Goal: Information Seeking & Learning: Learn about a topic

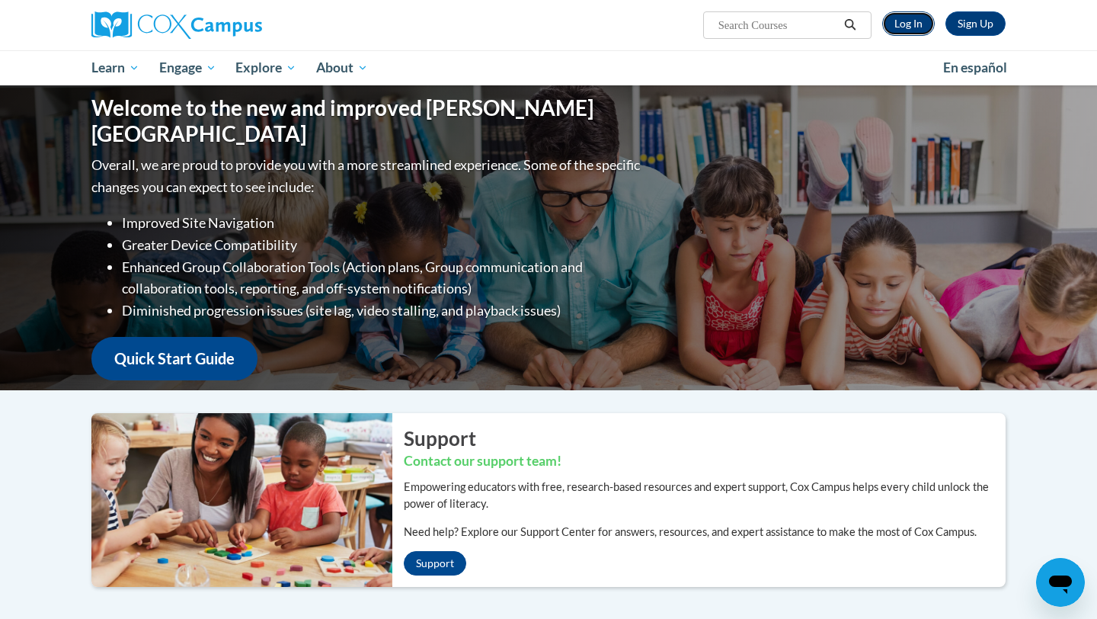
click at [914, 26] on link "Log In" at bounding box center [908, 23] width 53 height 24
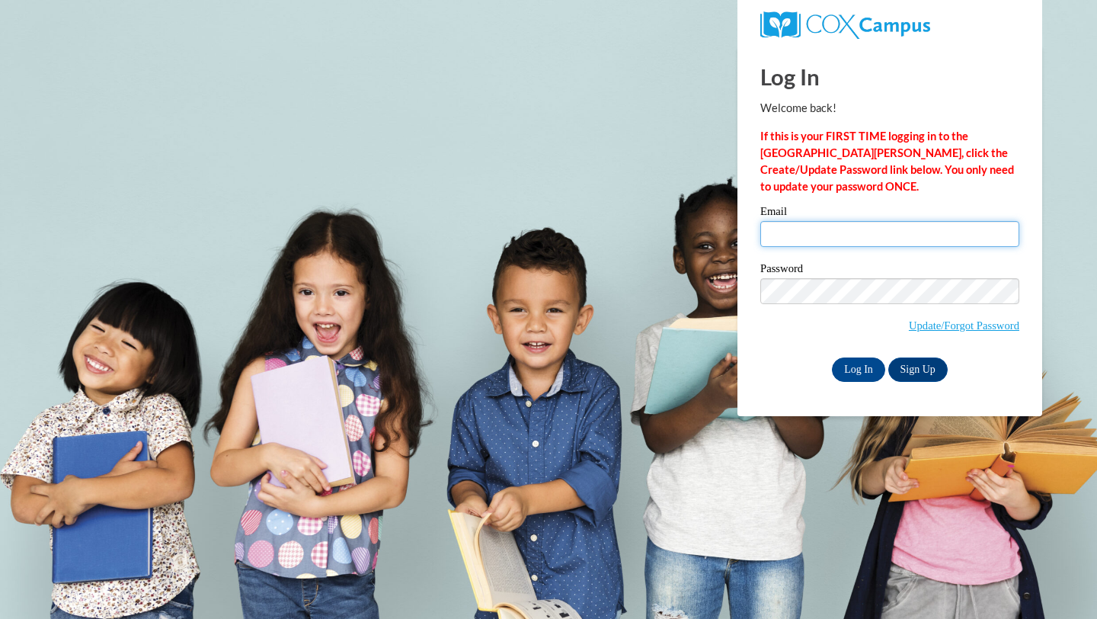
click at [807, 234] on input "Email" at bounding box center [889, 234] width 259 height 26
type input "oster.reagan@ic.edu"
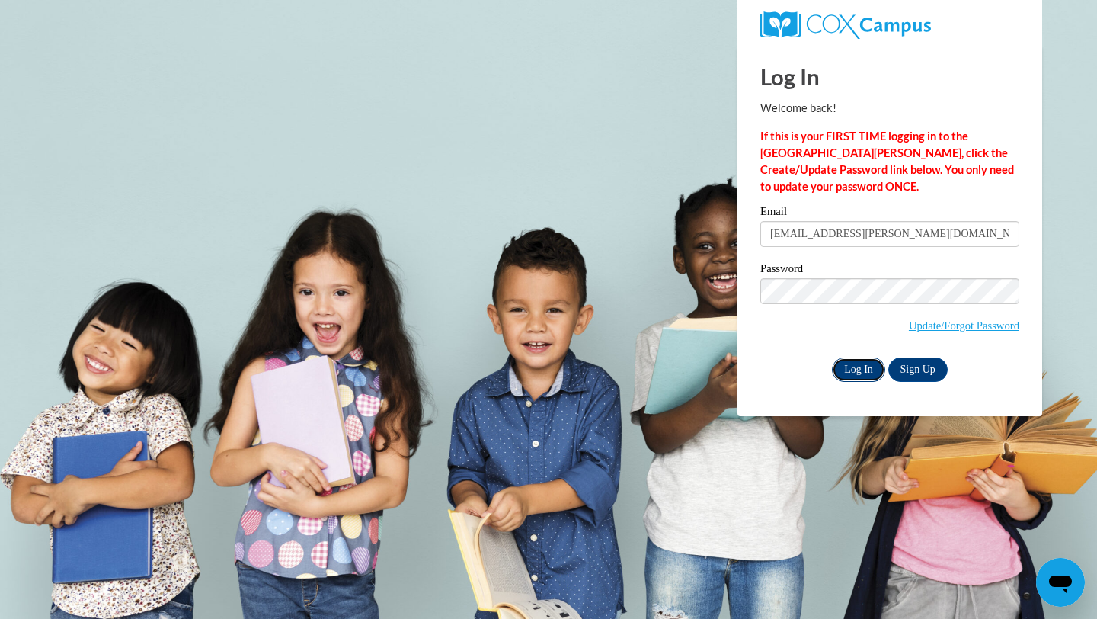
click at [861, 369] on input "Log In" at bounding box center [858, 369] width 53 height 24
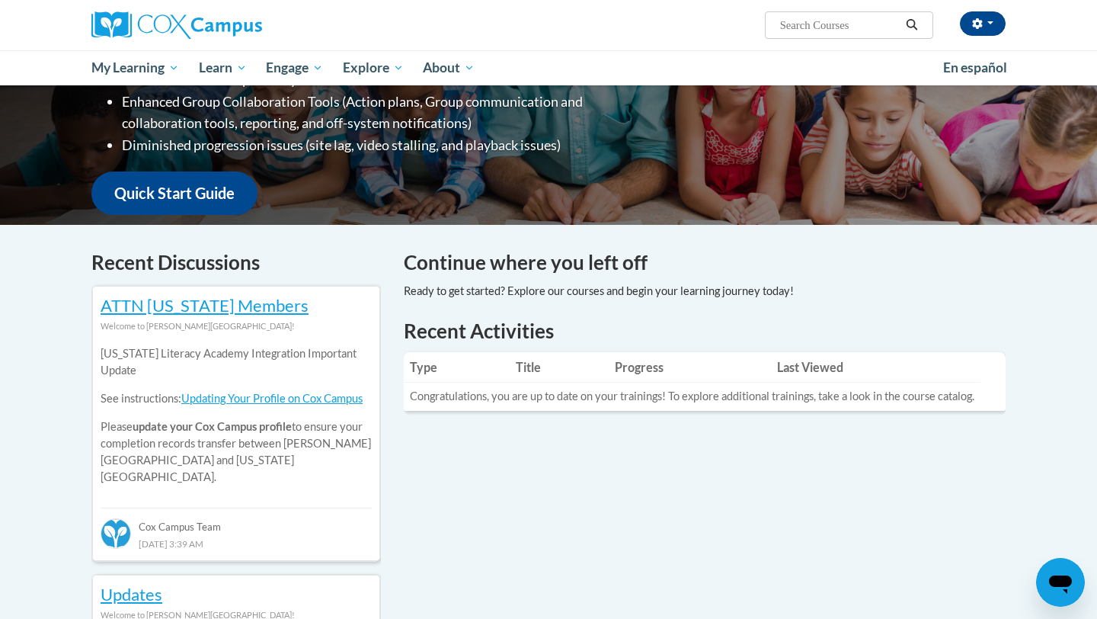
scroll to position [312, 0]
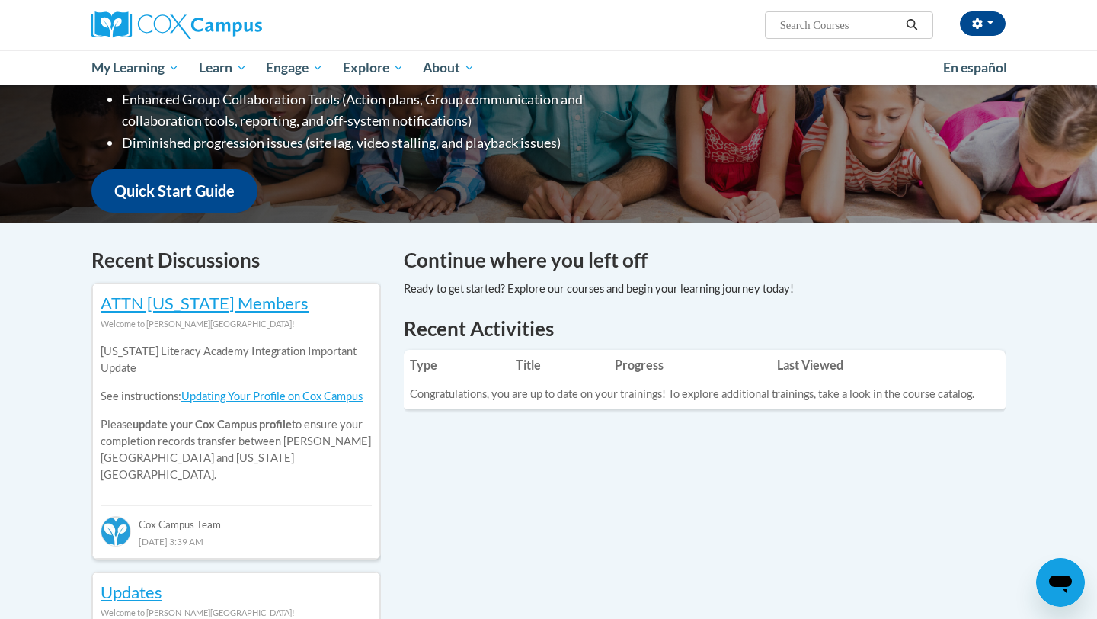
click at [820, 29] on input "Search..." at bounding box center [839, 25] width 122 height 18
paste input "Reading Comprehension"
type input "Reading Comprehension"
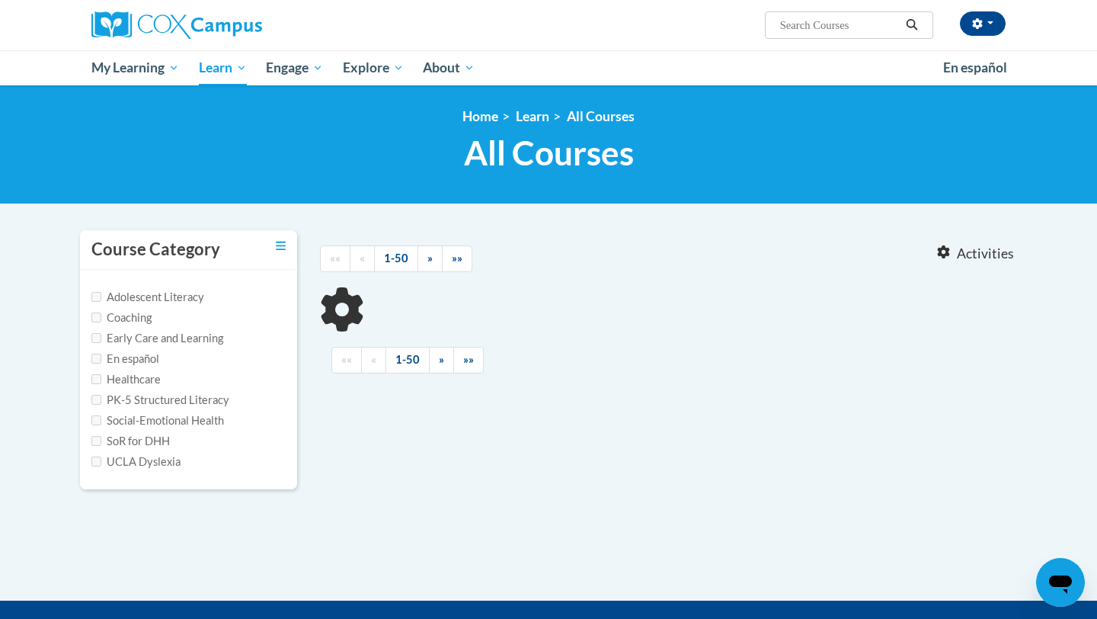
type input "Reading Comprehension"
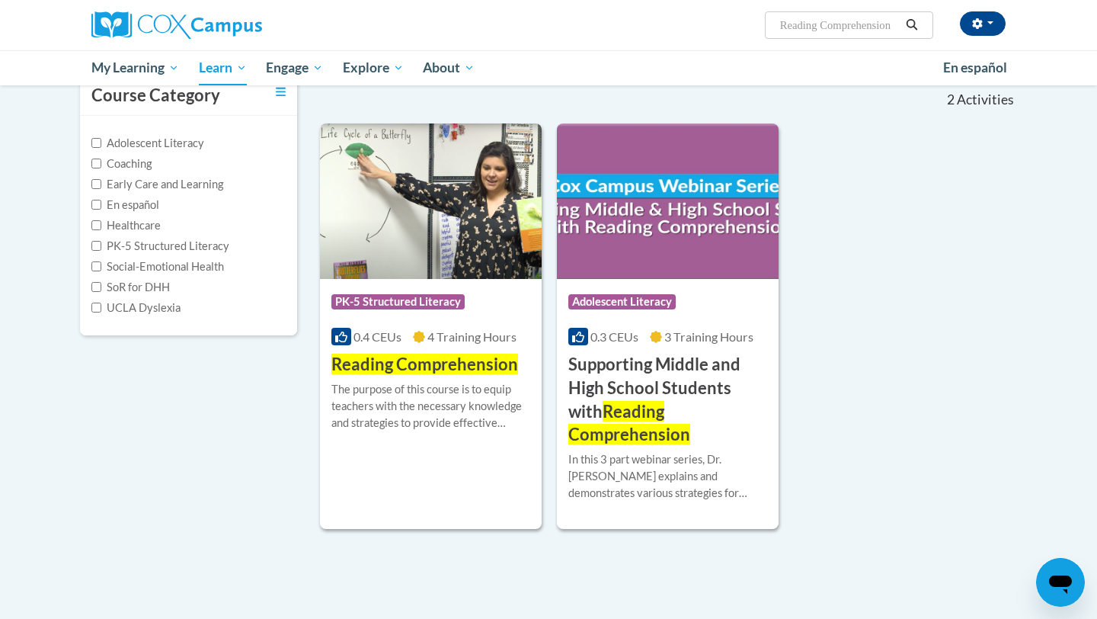
scroll to position [156, 0]
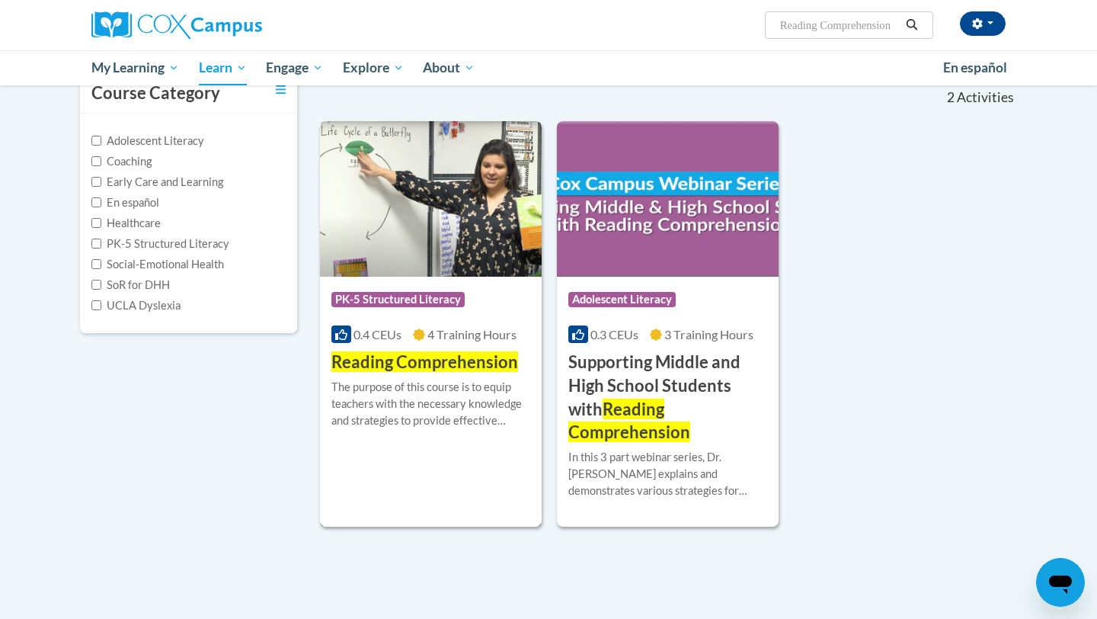
click at [431, 347] on div "Course Category: PK-5 Structured Literacy 0.4 CEUs 4 Training Hours COURSE Read…" at bounding box center [431, 325] width 222 height 97
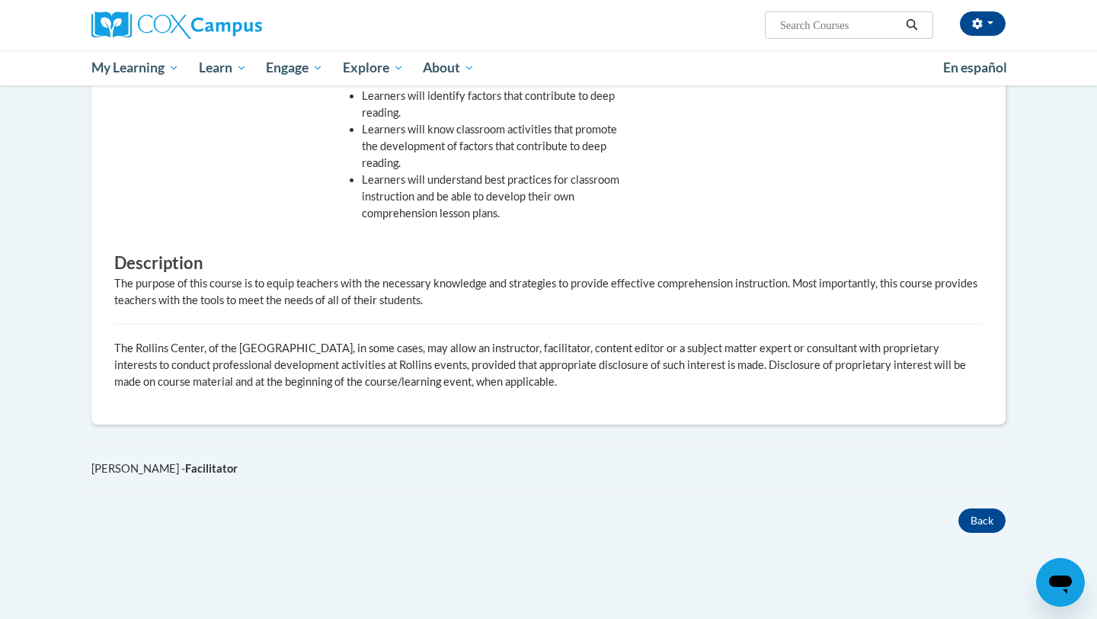
scroll to position [610, 0]
click at [972, 520] on button "Back" at bounding box center [981, 521] width 47 height 24
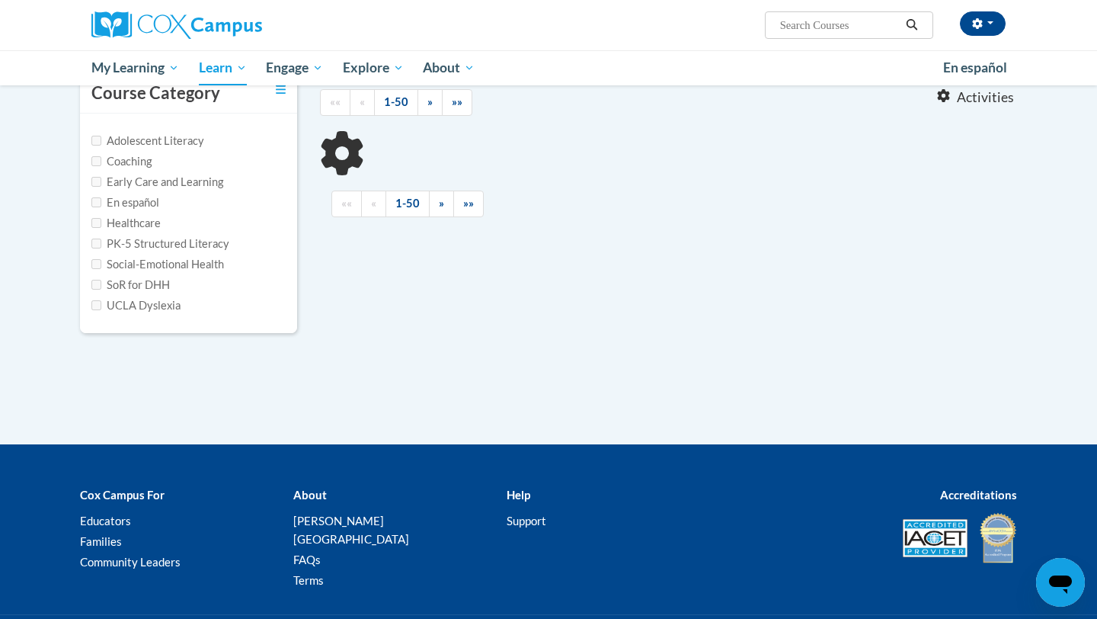
type input "Reading Comprehension"
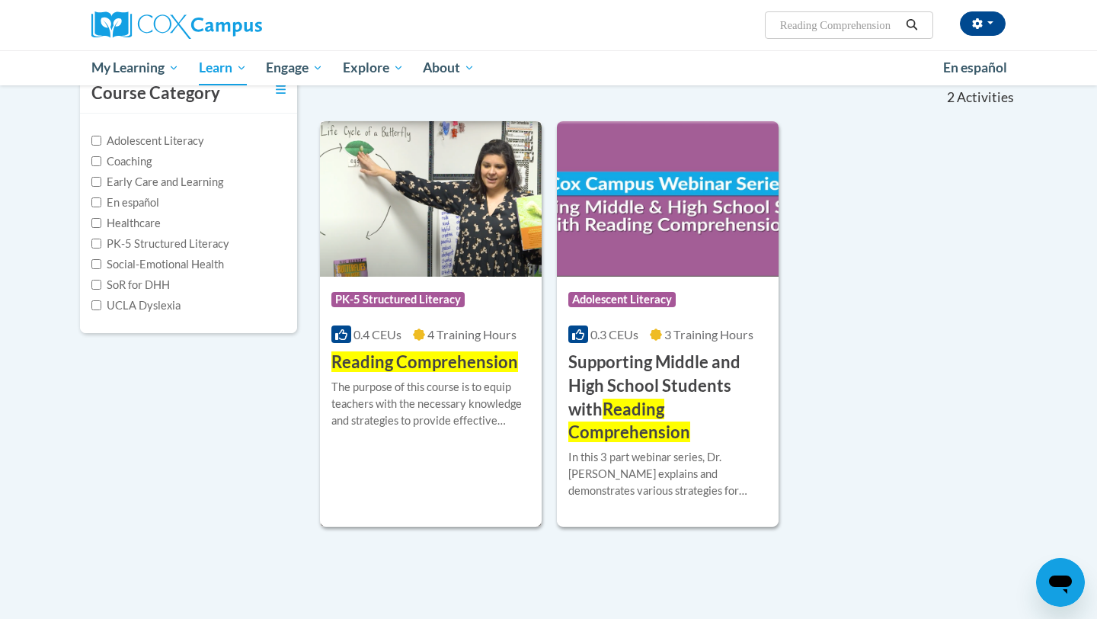
click at [401, 360] on span "Reading Comprehension" at bounding box center [424, 361] width 187 height 21
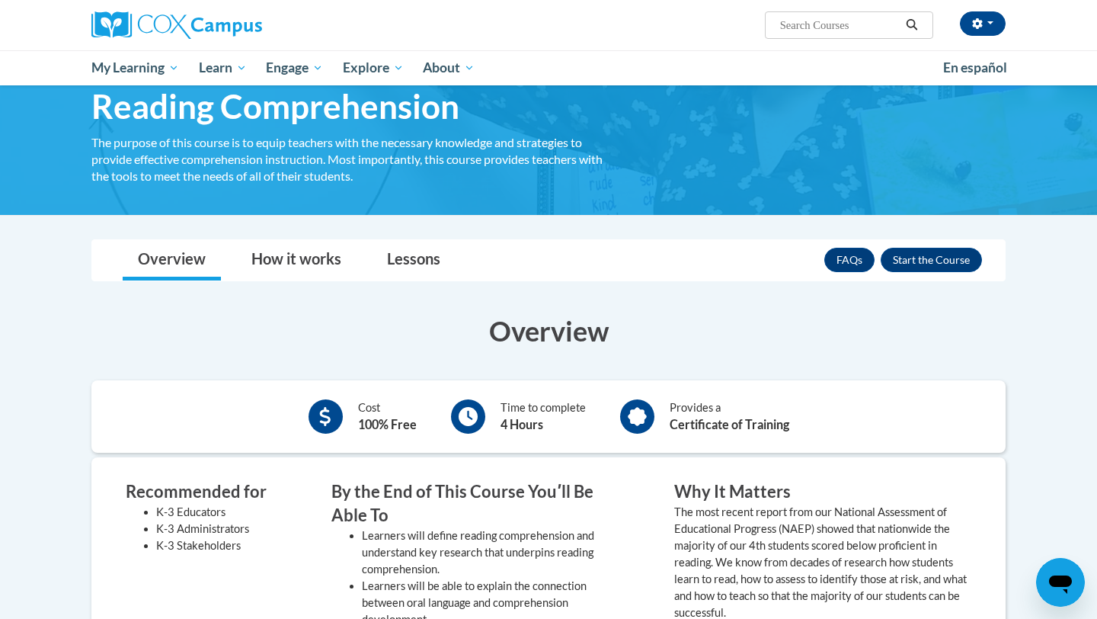
scroll to position [90, 0]
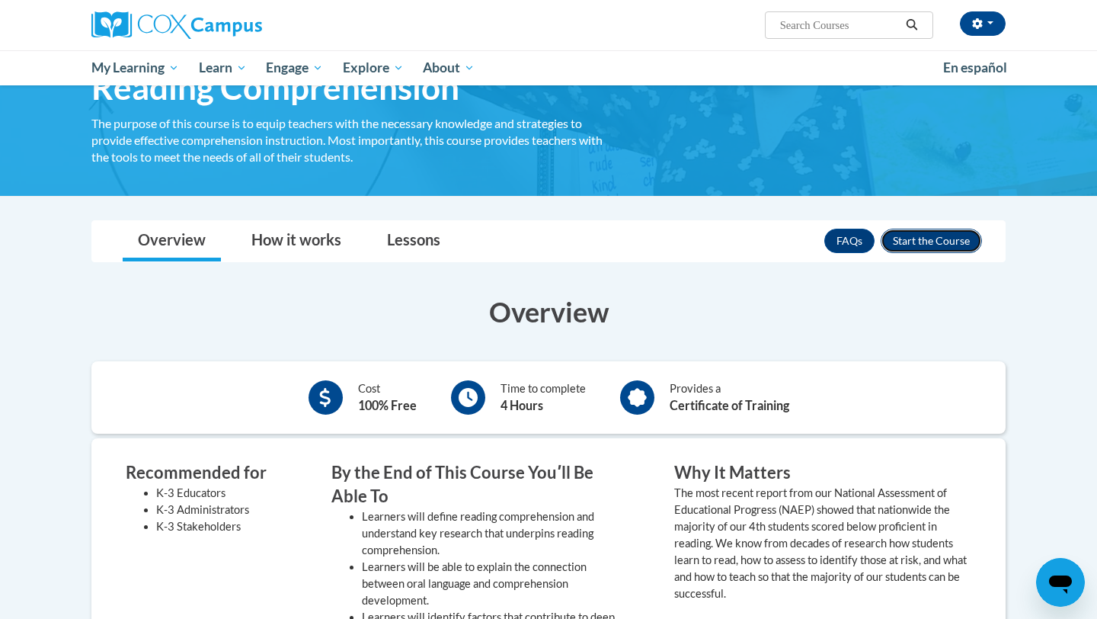
click at [928, 238] on button "Enroll" at bounding box center [931, 241] width 101 height 24
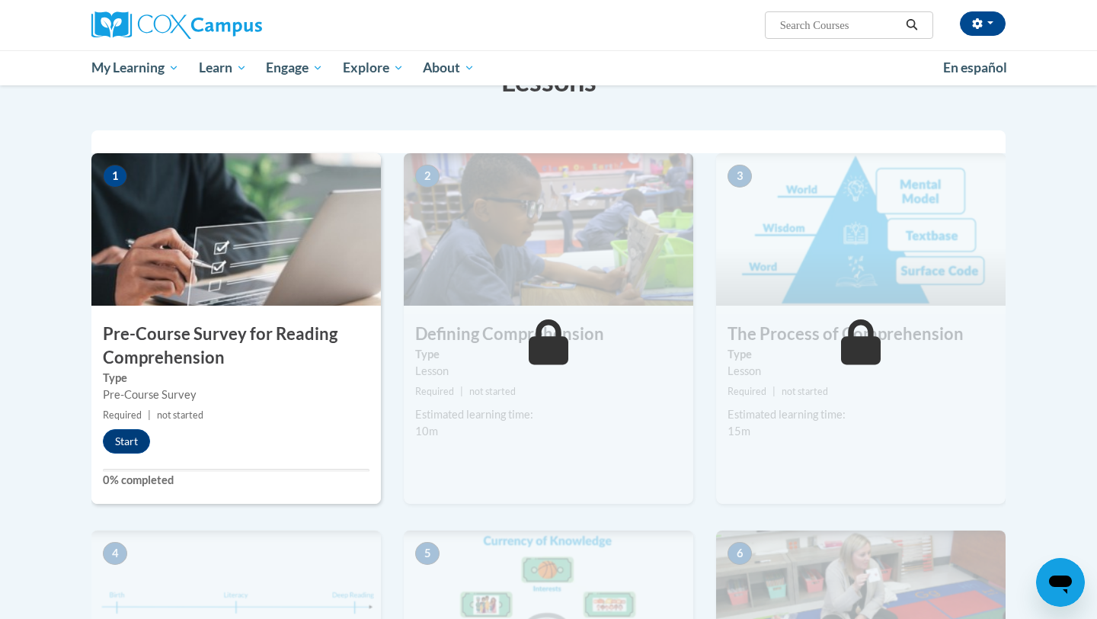
scroll to position [302, 0]
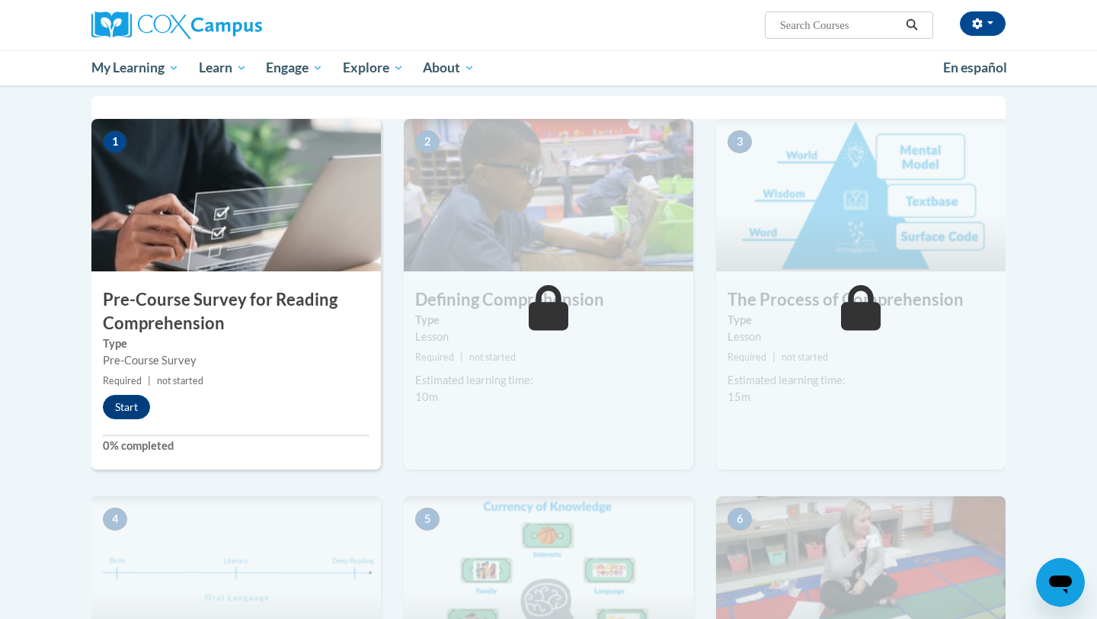
click at [203, 322] on h3 "Pre-Course Survey for Reading Comprehension" at bounding box center [235, 311] width 289 height 47
click at [120, 415] on button "Start" at bounding box center [126, 407] width 47 height 24
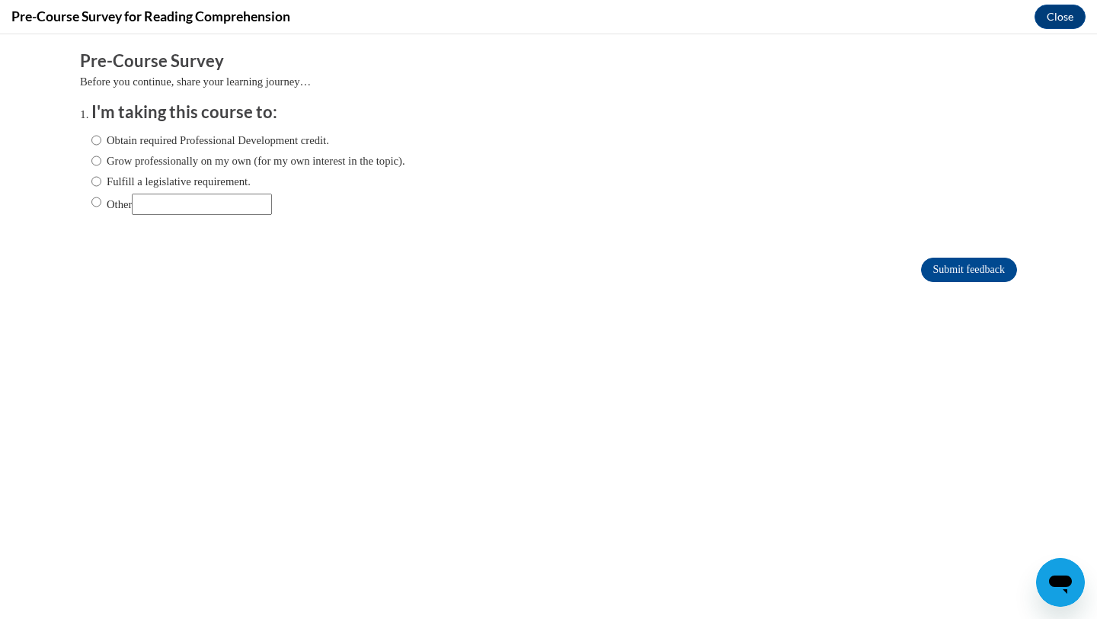
scroll to position [0, 0]
click at [95, 165] on input "Grow professionally on my own (for my own interest in the topic)." at bounding box center [96, 160] width 10 height 17
radio input "true"
click at [945, 267] on input "Submit feedback" at bounding box center [969, 269] width 96 height 24
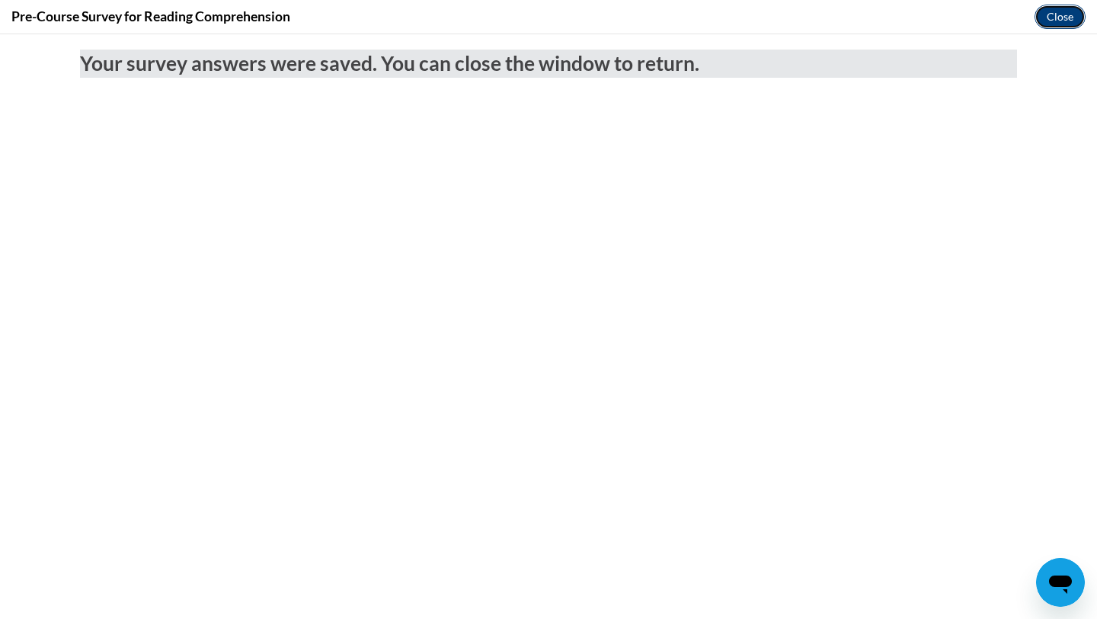
click at [1043, 24] on button "Close" at bounding box center [1059, 17] width 51 height 24
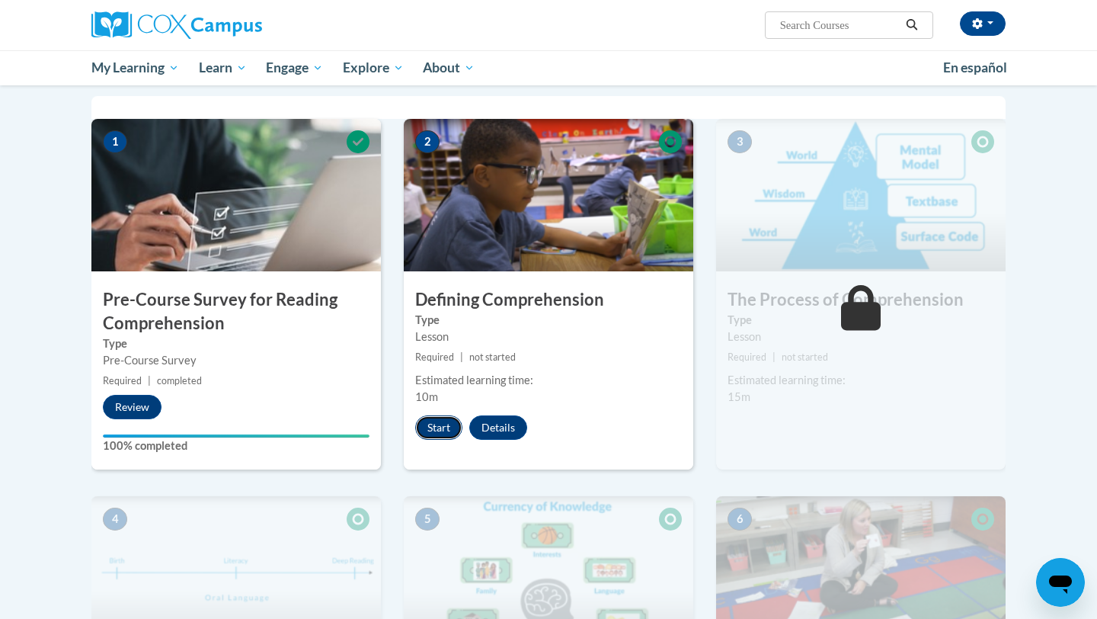
click at [443, 424] on button "Start" at bounding box center [438, 427] width 47 height 24
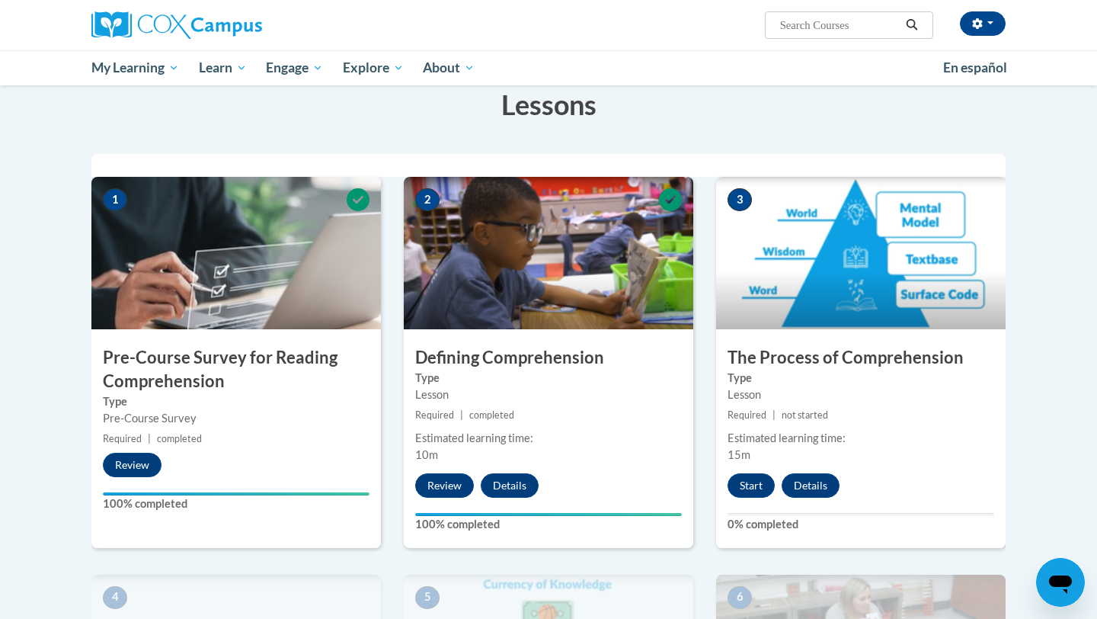
scroll to position [334, 0]
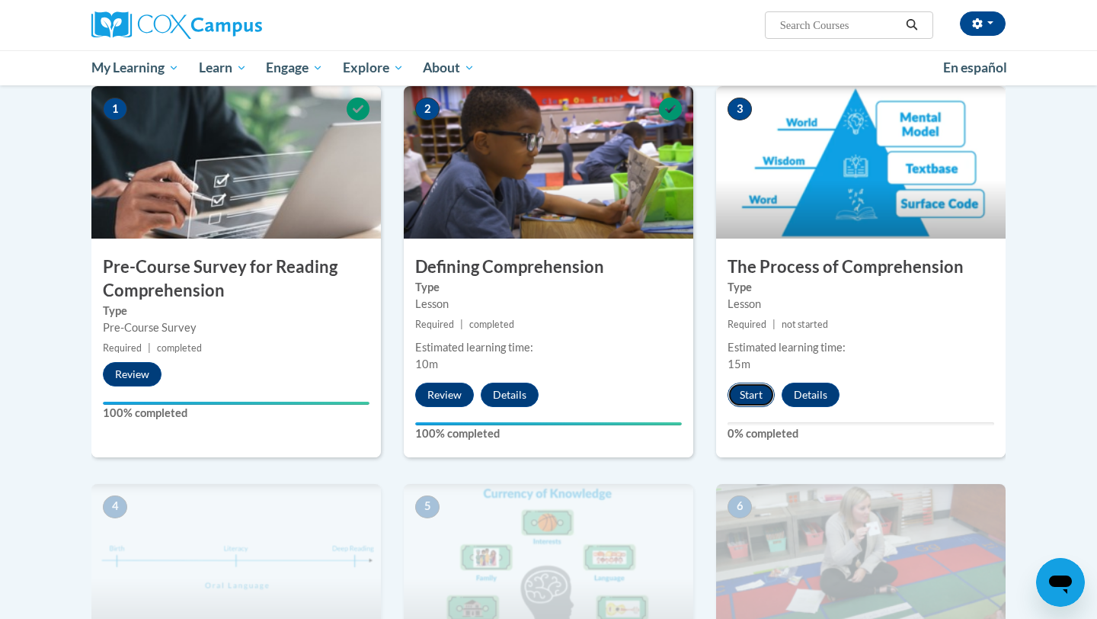
click at [753, 390] on button "Start" at bounding box center [750, 394] width 47 height 24
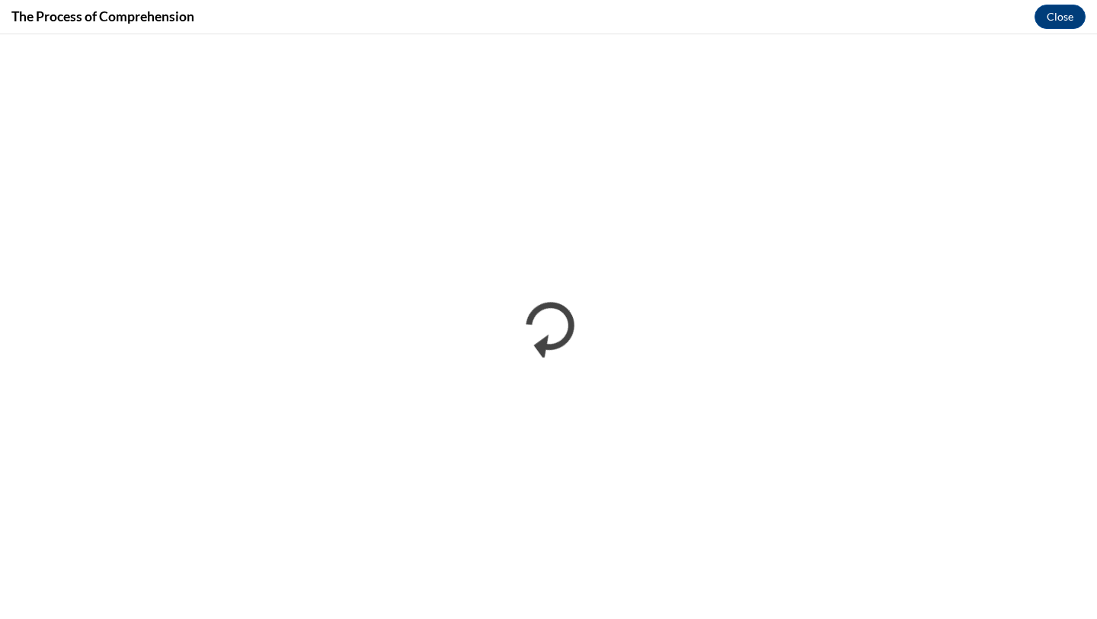
scroll to position [0, 0]
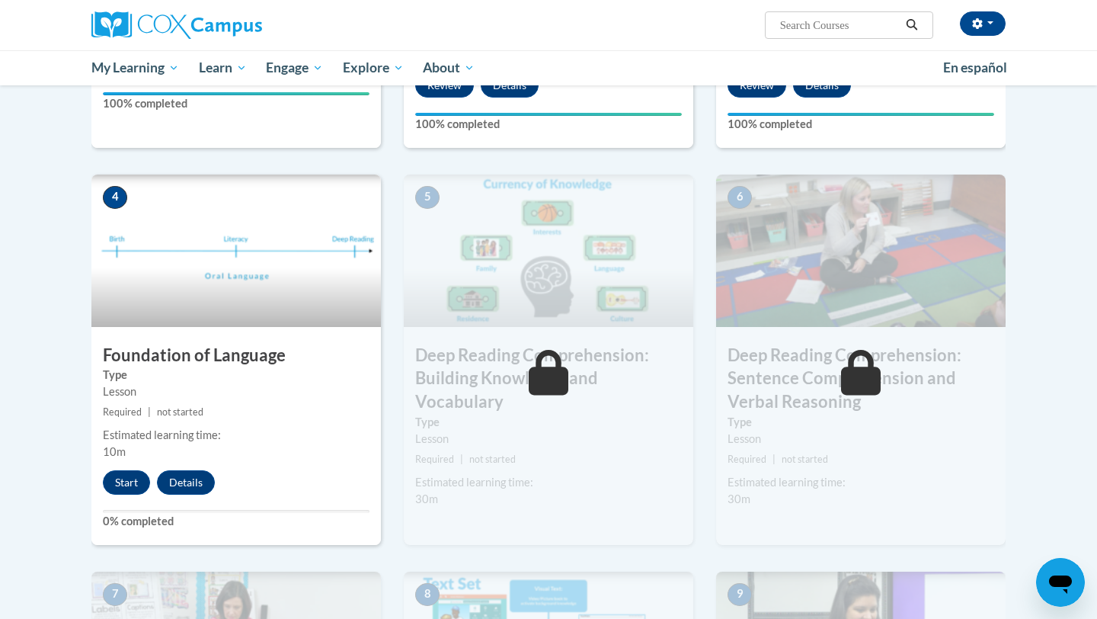
scroll to position [645, 0]
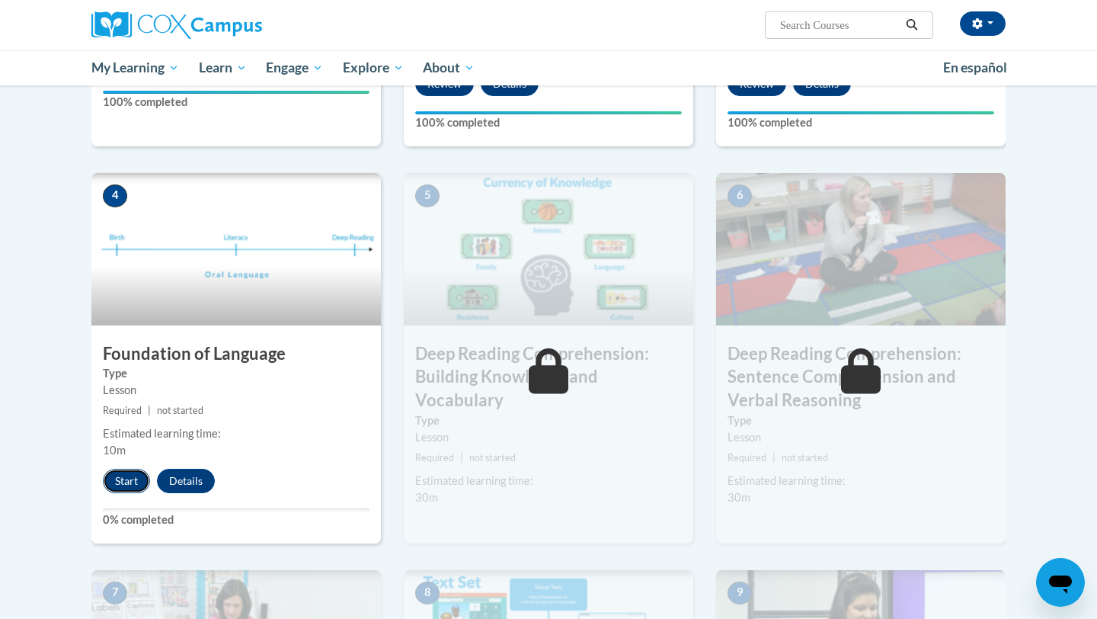
click at [132, 475] on button "Start" at bounding box center [126, 480] width 47 height 24
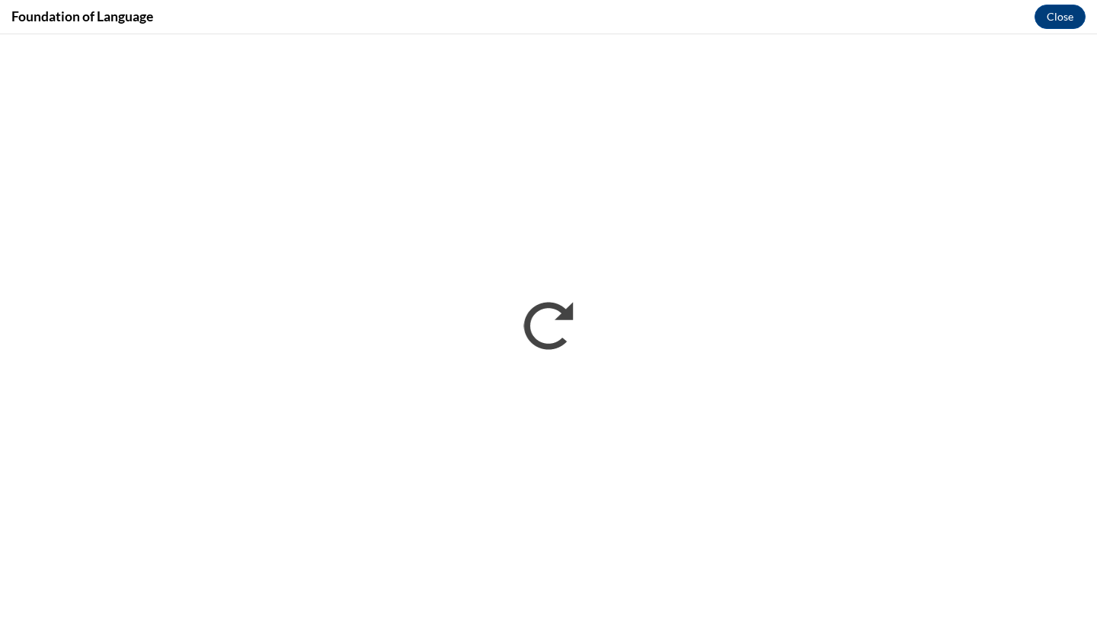
scroll to position [0, 0]
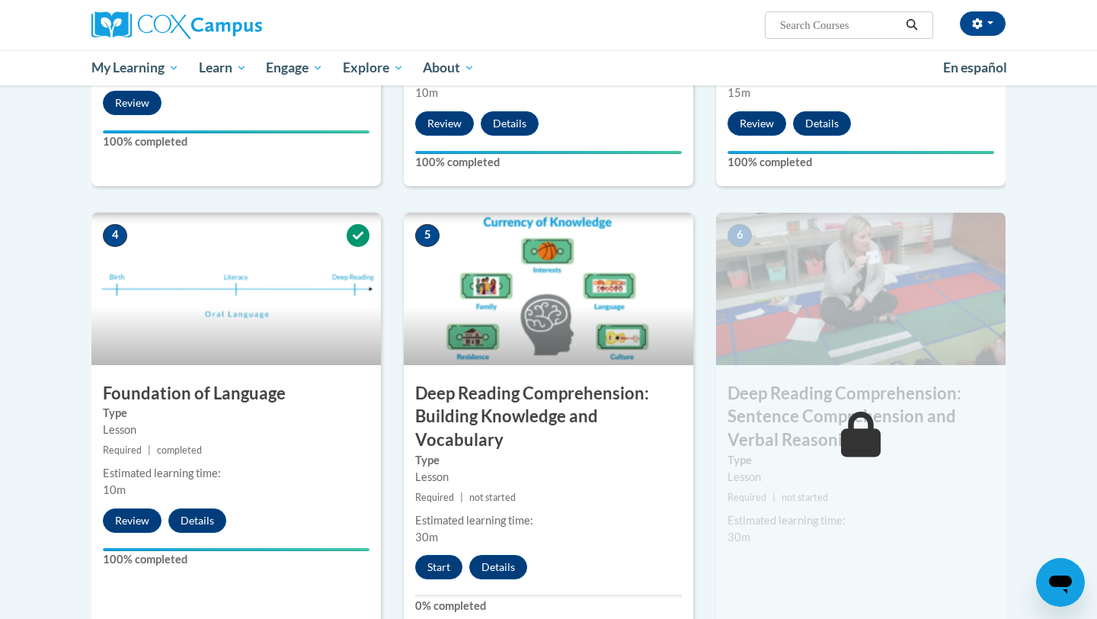
scroll to position [619, 0]
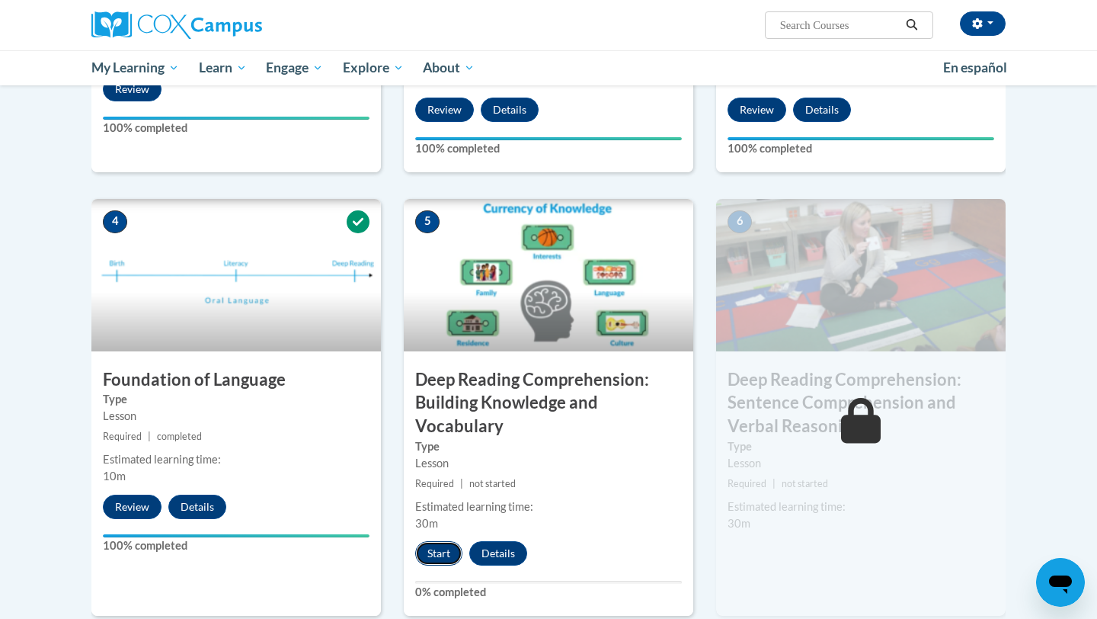
click at [438, 545] on button "Start" at bounding box center [438, 553] width 47 height 24
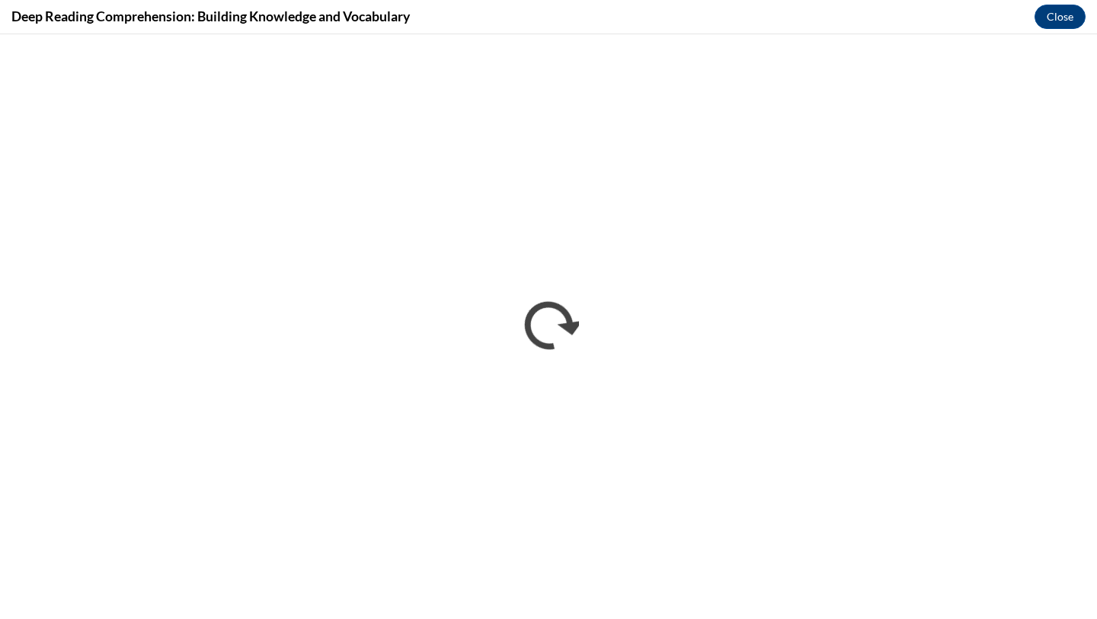
scroll to position [0, 0]
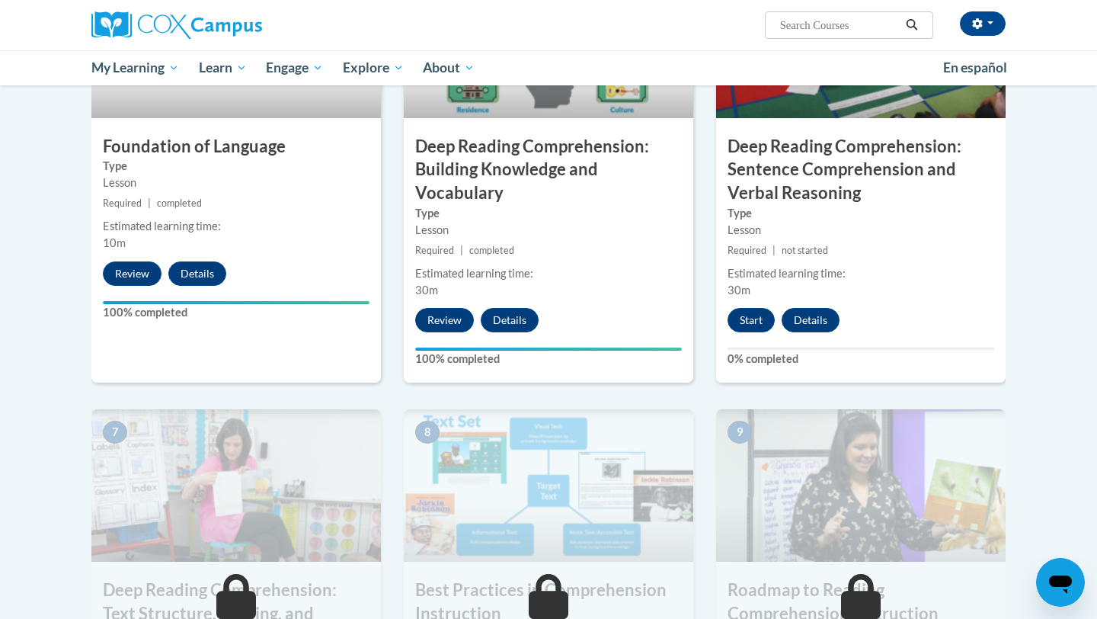
scroll to position [851, 0]
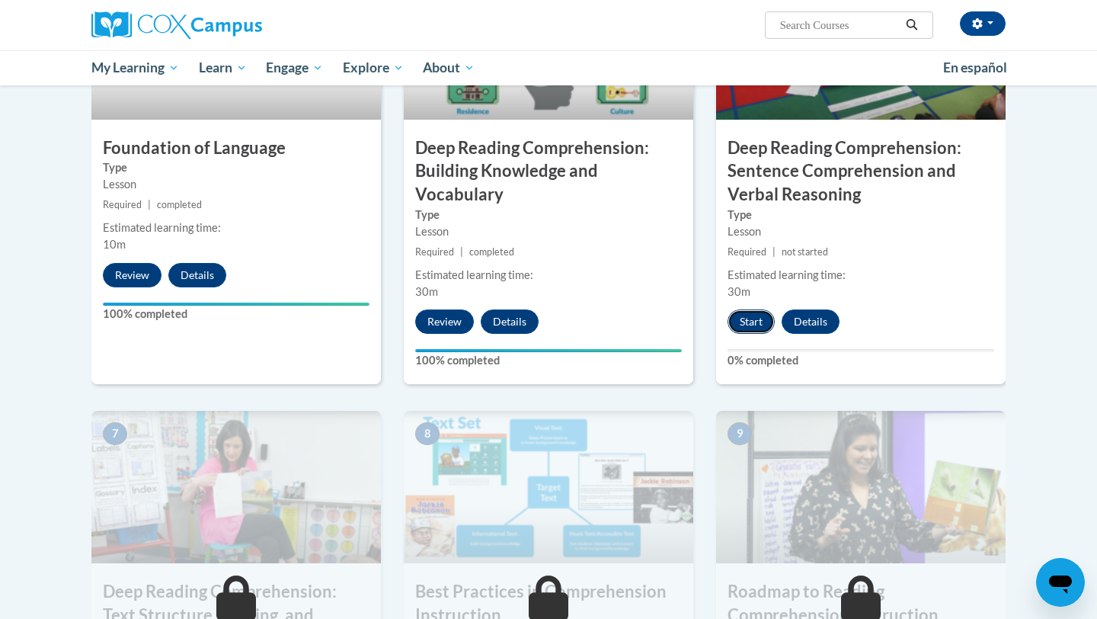
click at [761, 321] on button "Start" at bounding box center [750, 321] width 47 height 24
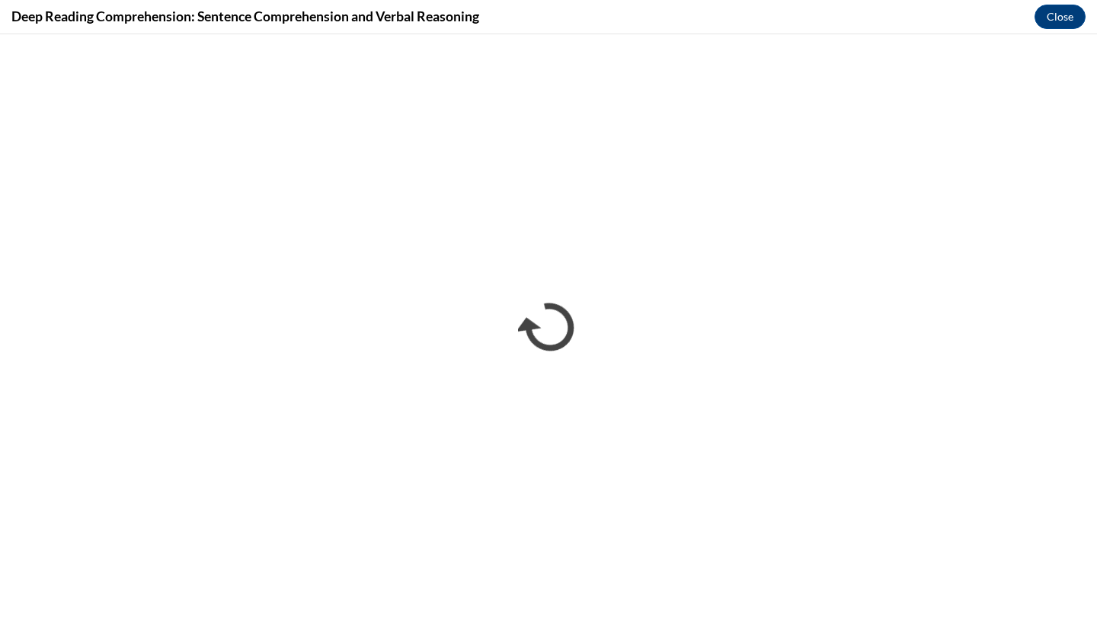
scroll to position [0, 0]
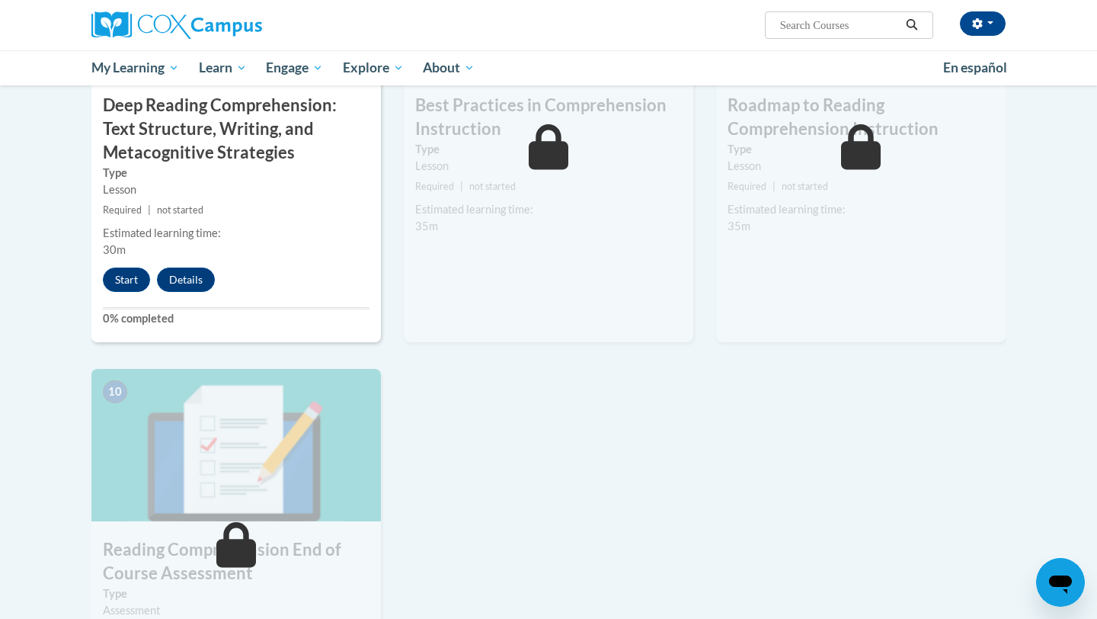
scroll to position [1338, 0]
click at [128, 283] on button "Start" at bounding box center [126, 279] width 47 height 24
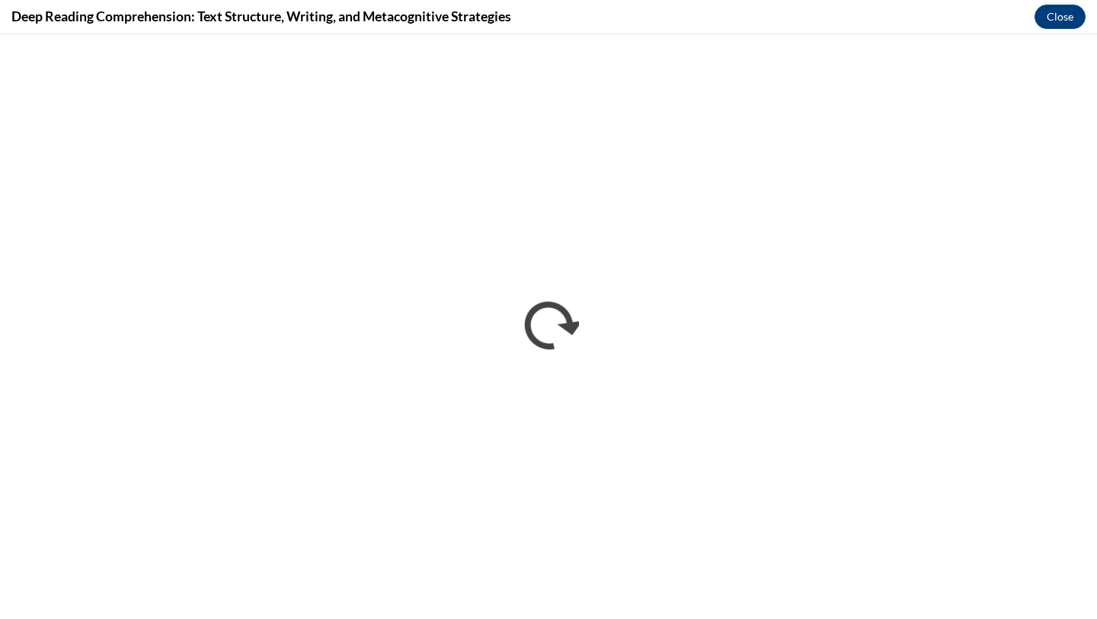
scroll to position [0, 0]
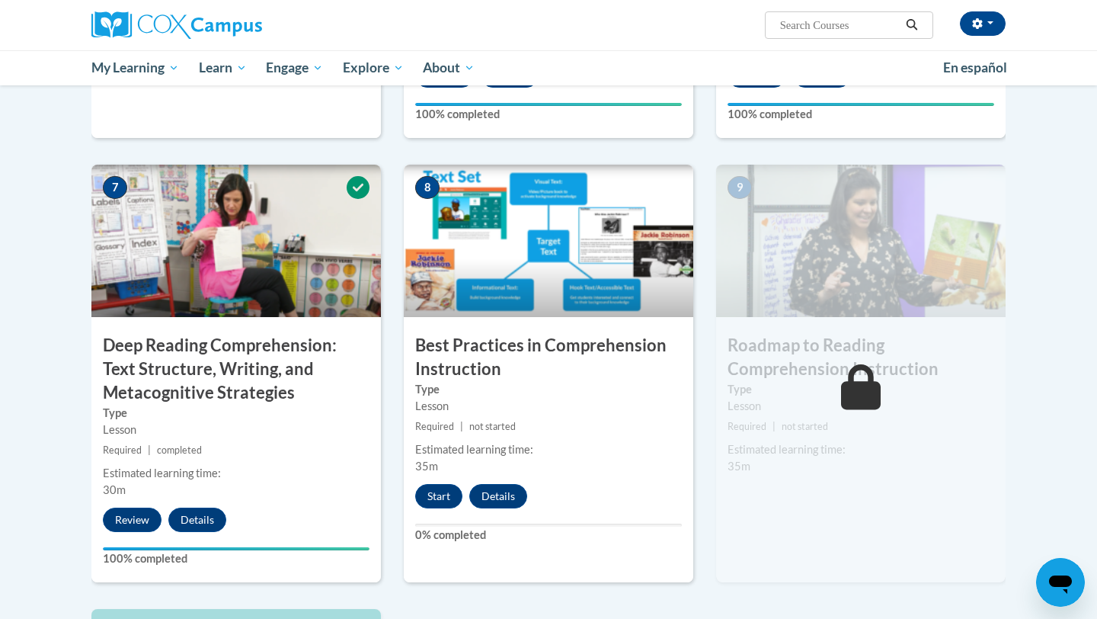
scroll to position [1098, 0]
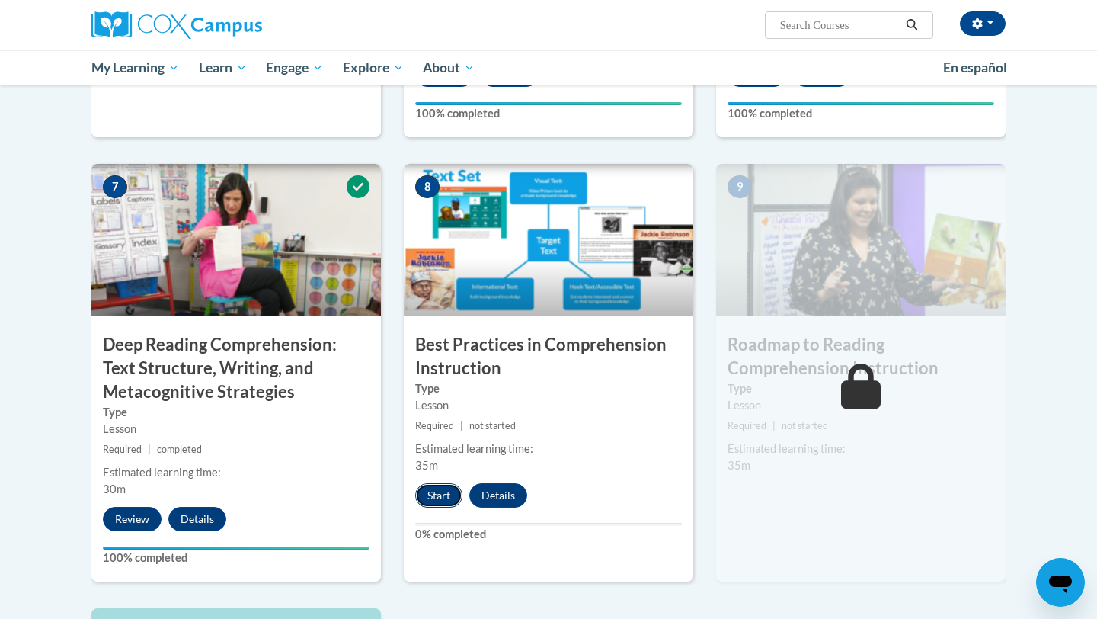
click at [440, 487] on button "Start" at bounding box center [438, 495] width 47 height 24
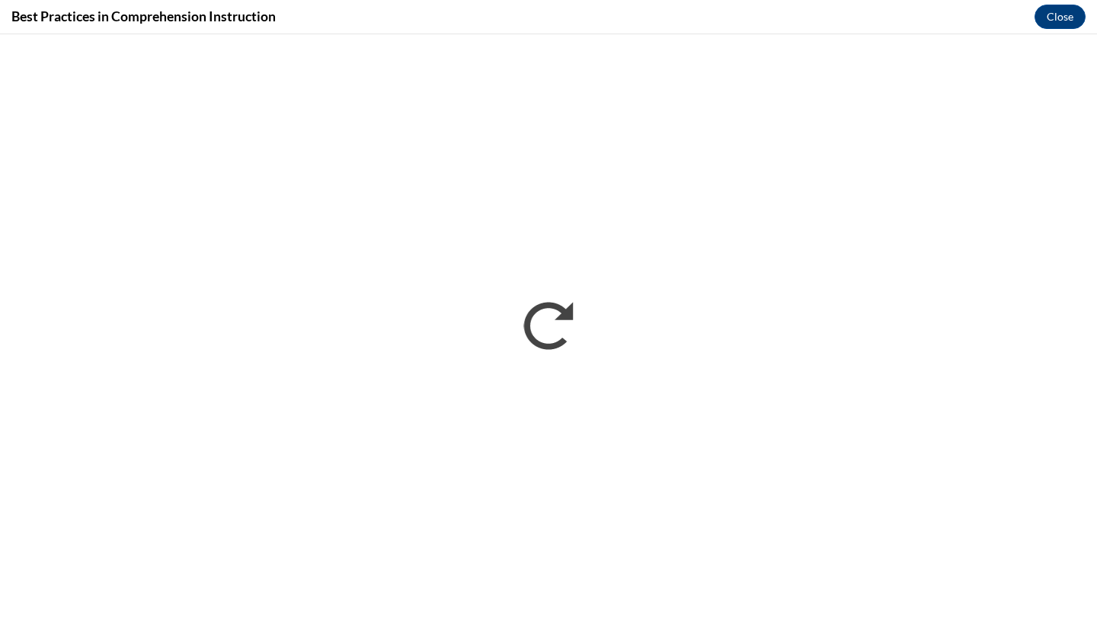
scroll to position [0, 0]
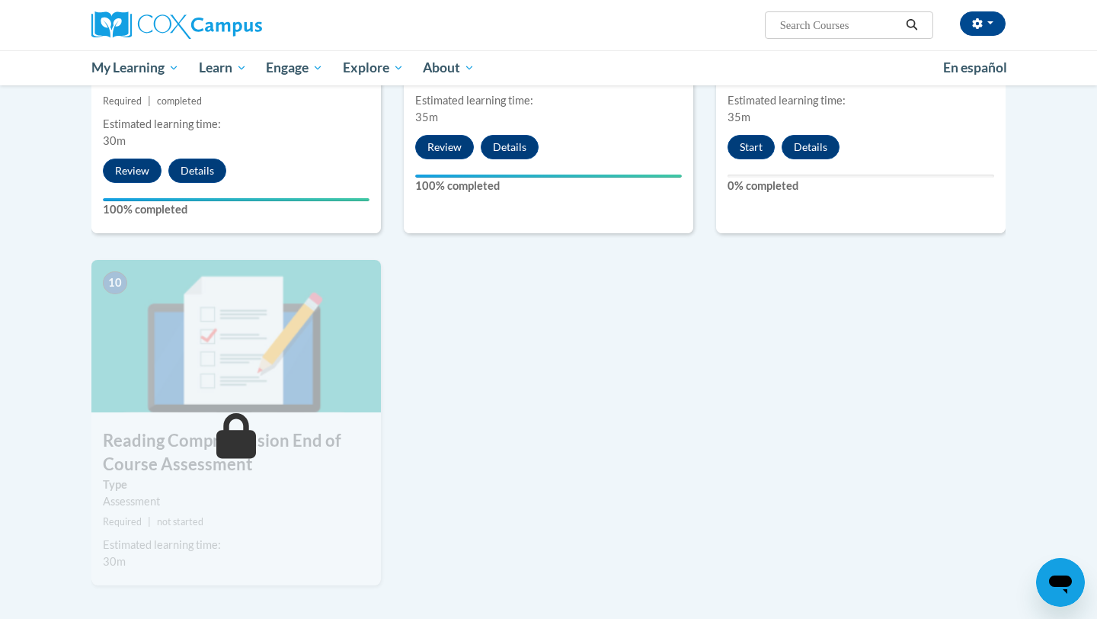
scroll to position [1447, 0]
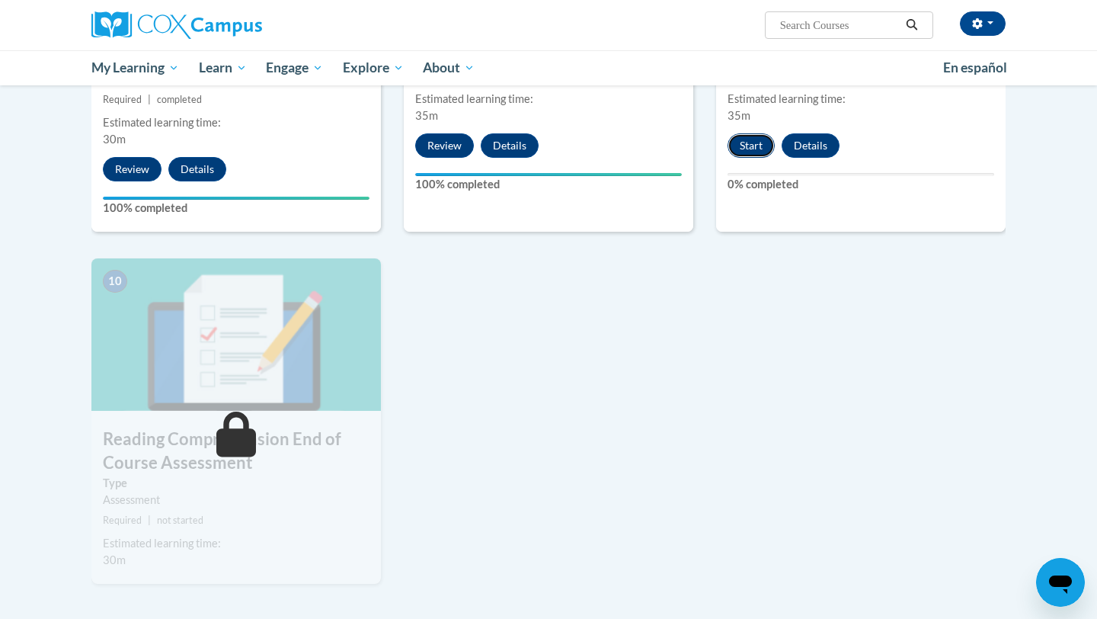
click at [751, 149] on button "Start" at bounding box center [750, 145] width 47 height 24
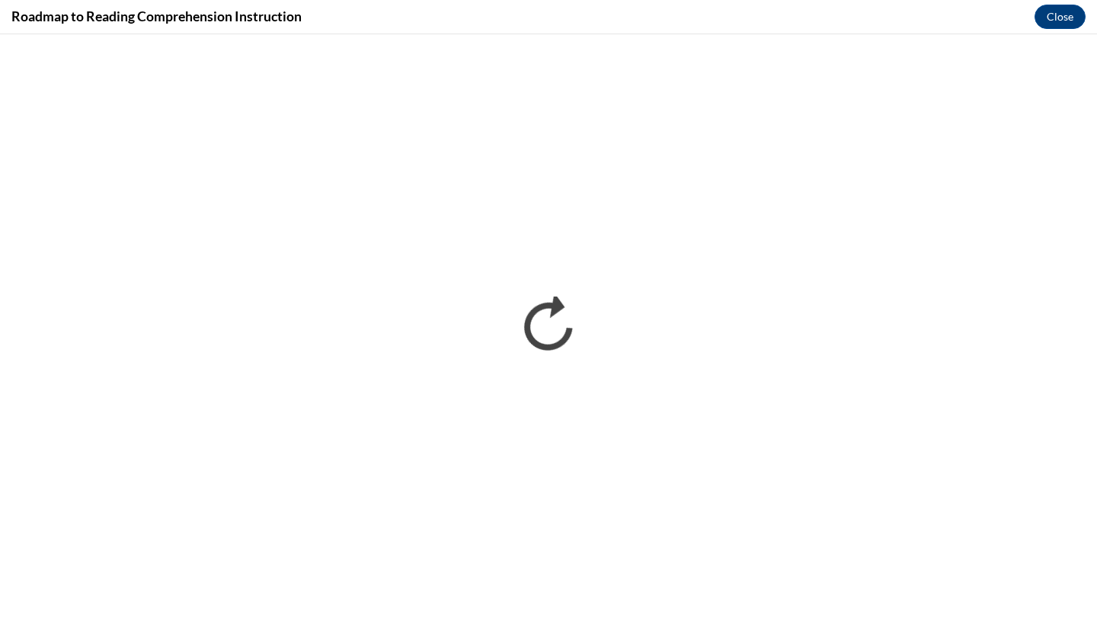
scroll to position [0, 0]
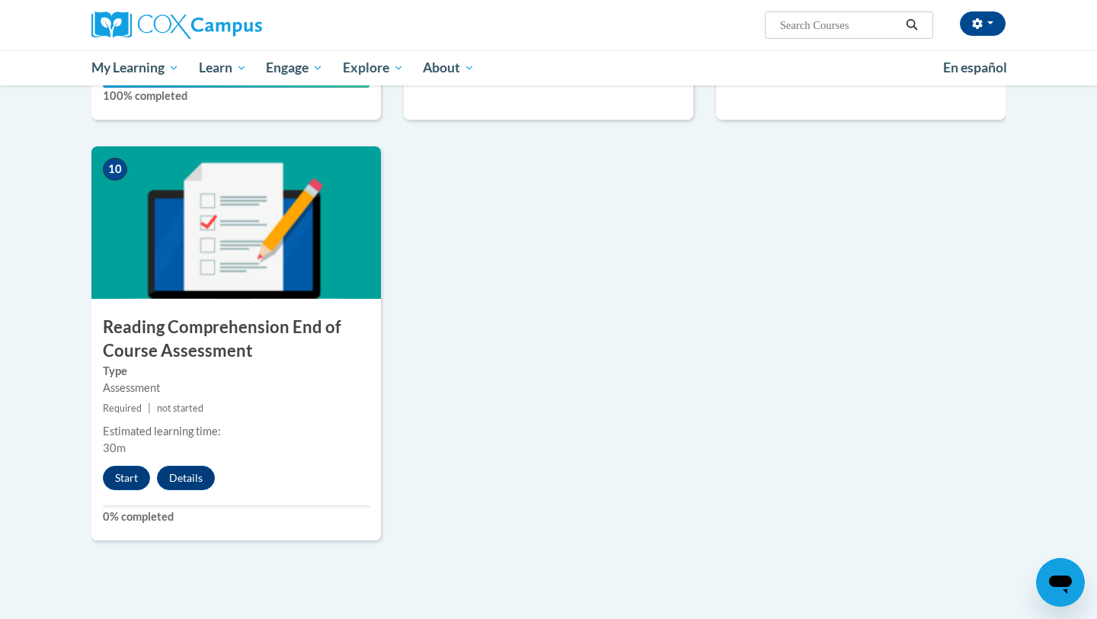
scroll to position [1573, 0]
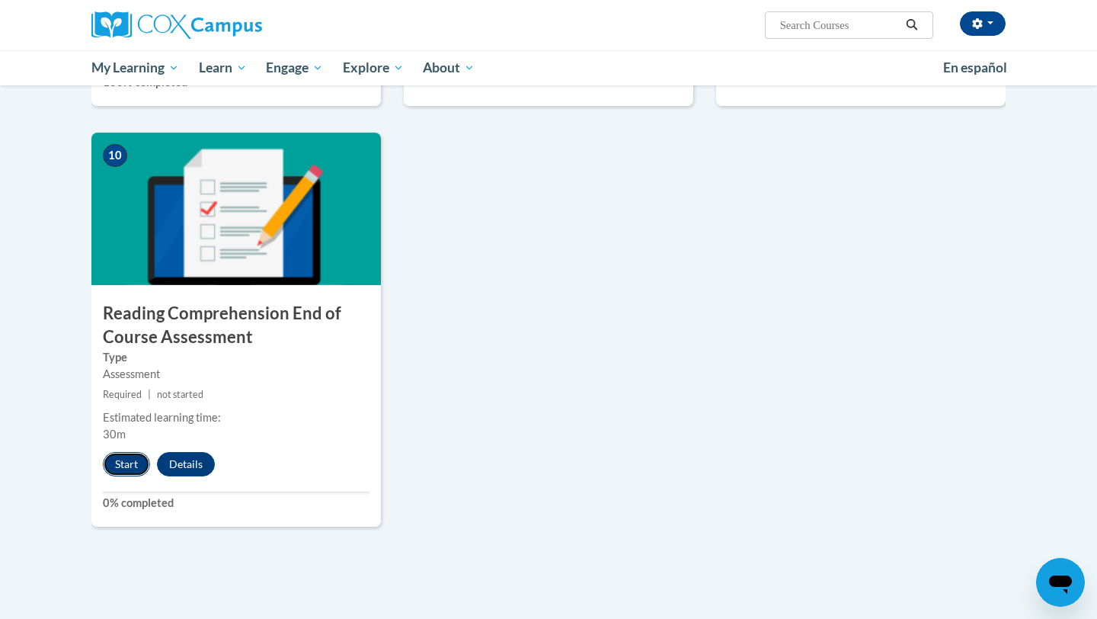
click at [126, 459] on button "Start" at bounding box center [126, 464] width 47 height 24
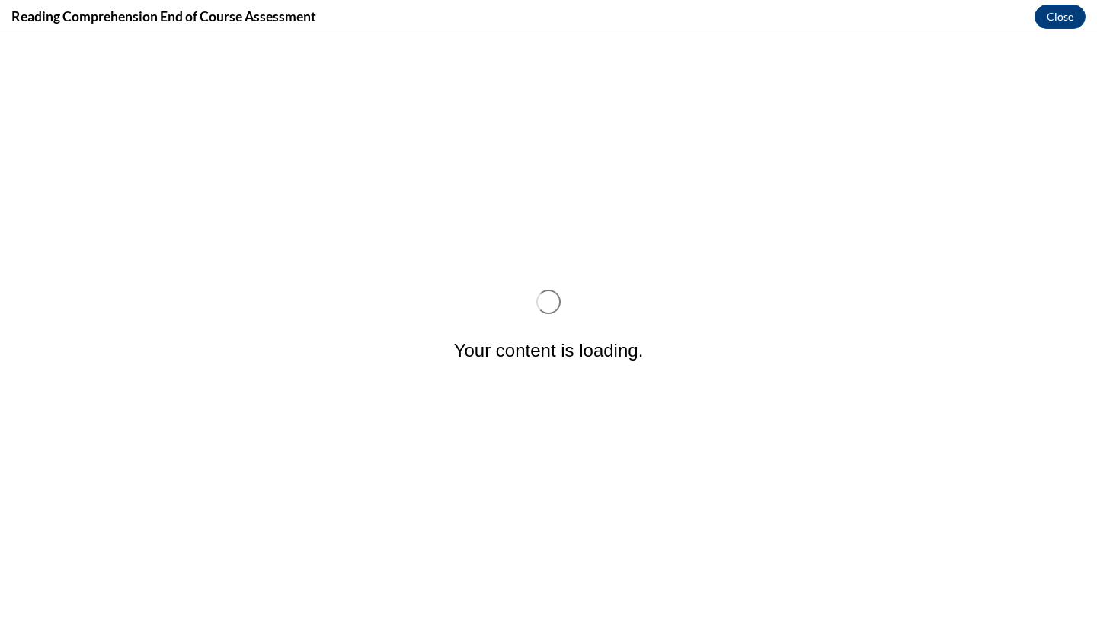
scroll to position [0, 0]
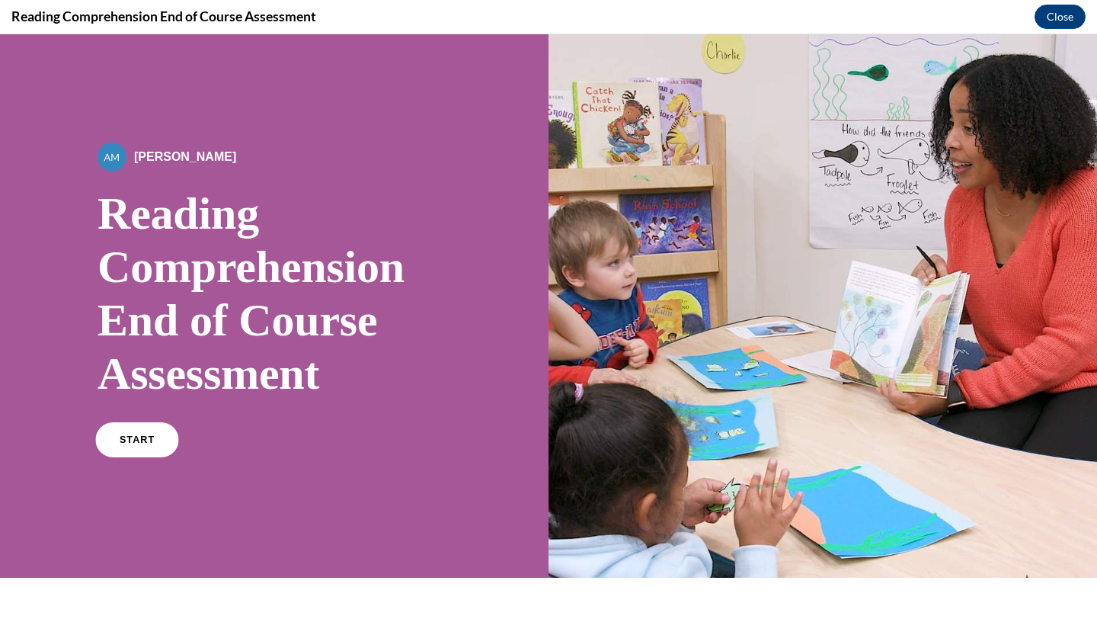
click at [139, 435] on span "START" at bounding box center [137, 439] width 35 height 11
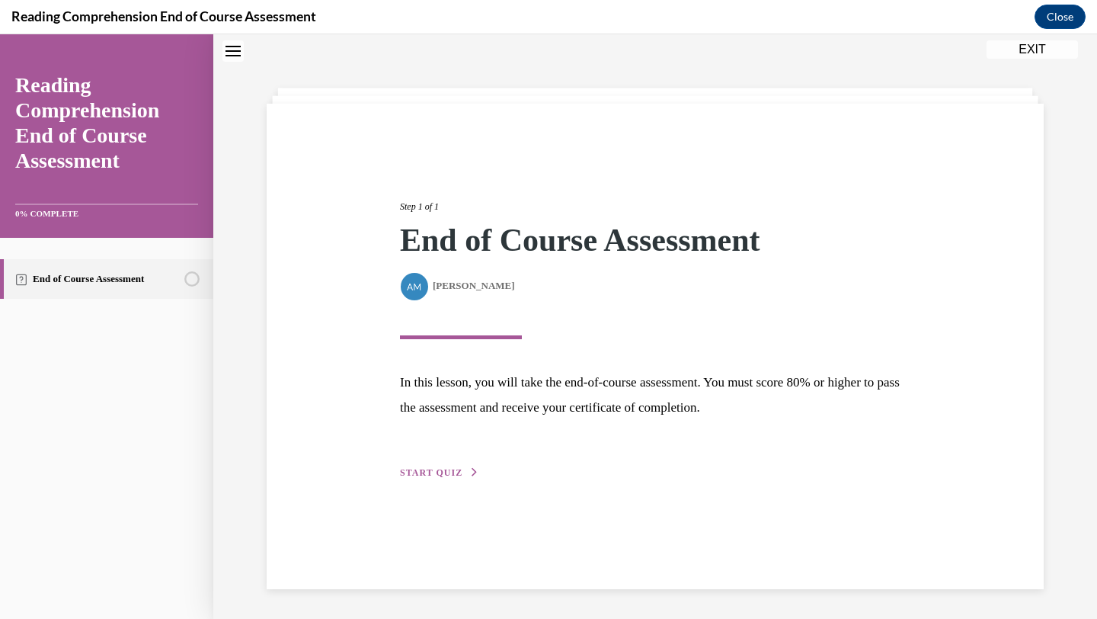
scroll to position [48, 0]
click at [438, 472] on span "START QUIZ" at bounding box center [431, 471] width 62 height 11
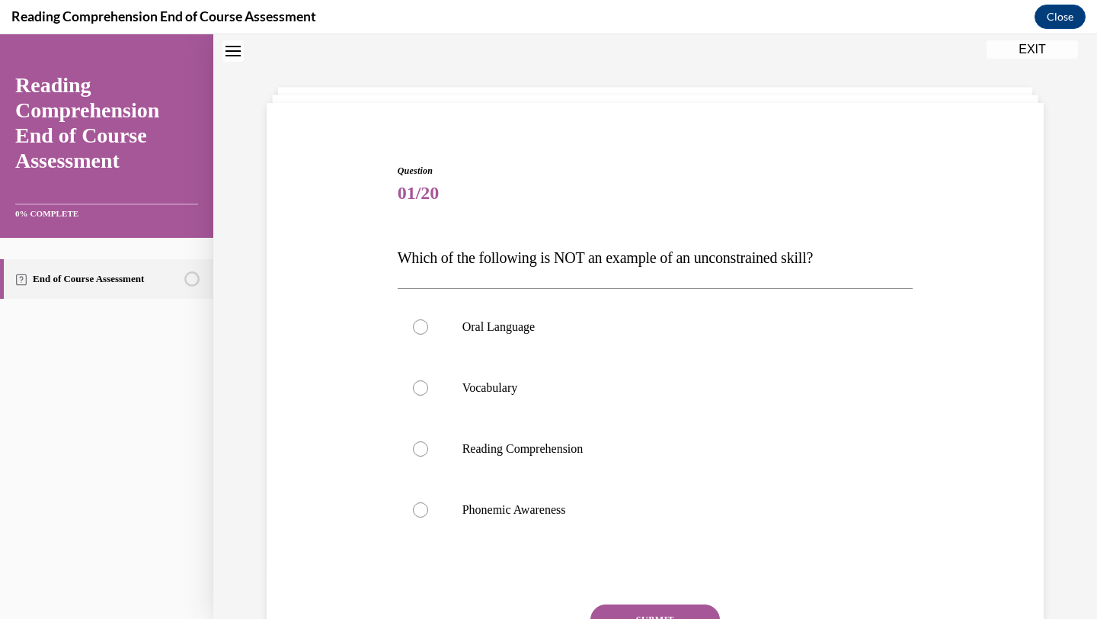
scroll to position [161, 0]
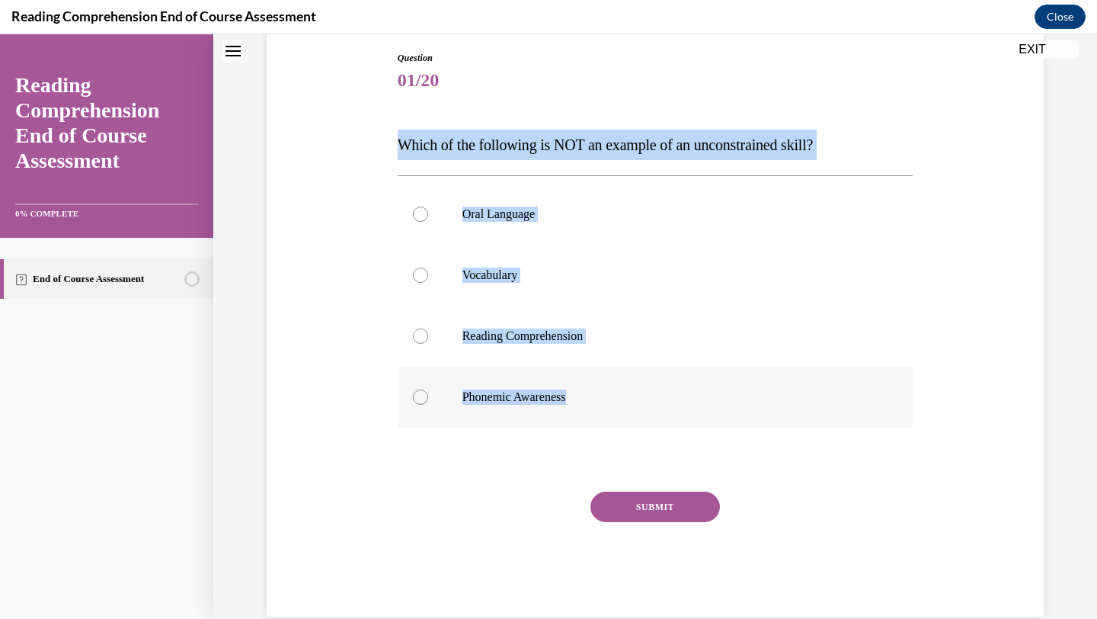
drag, startPoint x: 398, startPoint y: 145, endPoint x: 604, endPoint y: 412, distance: 337.8
click at [606, 413] on div "Question 01/20 Which of the following is NOT an example of an unconstrained ski…" at bounding box center [656, 333] width 516 height 565
copy div "Which of the following is NOT an example of an unconstrained skill? Oral Langua…"
click at [547, 385] on label "Phonemic Awareness" at bounding box center [656, 396] width 516 height 61
click at [428, 389] on input "Phonemic Awareness" at bounding box center [420, 396] width 15 height 15
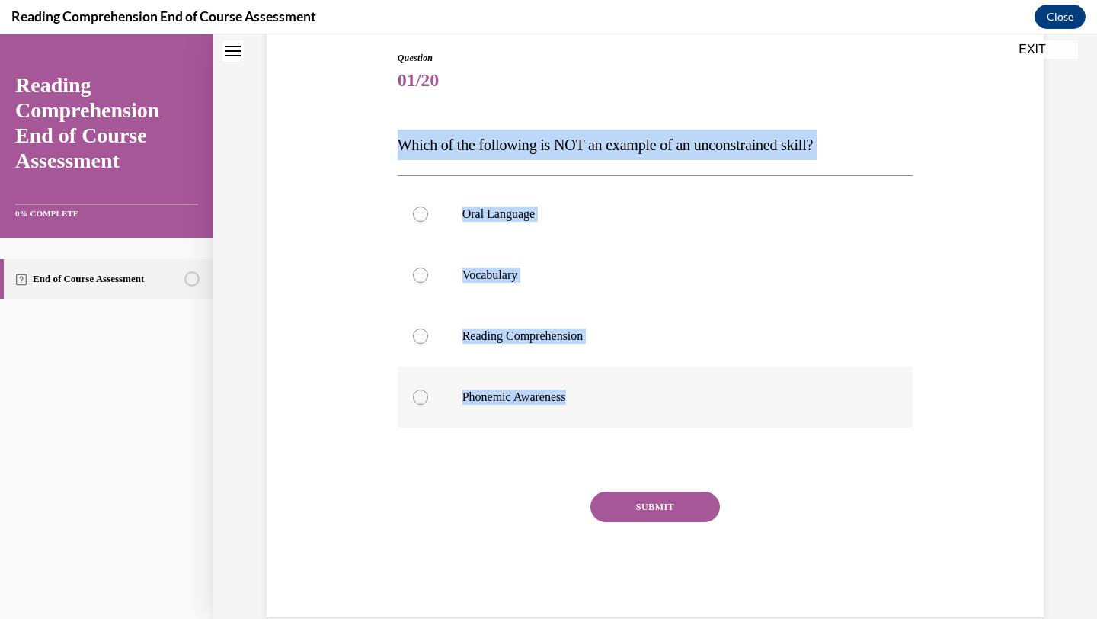
radio input "true"
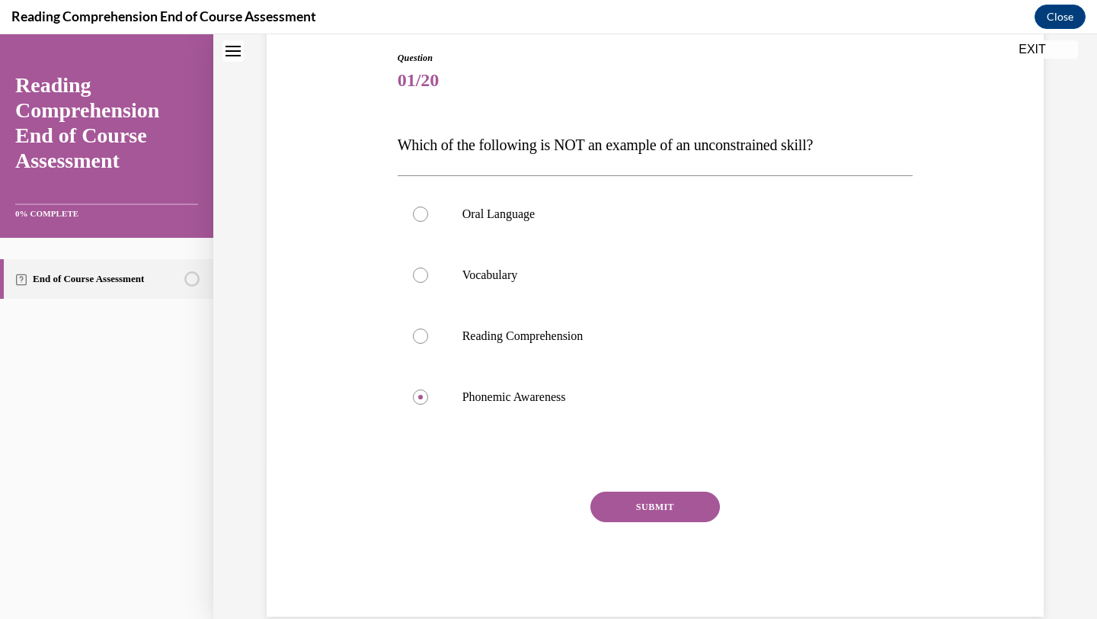
click at [652, 498] on button "SUBMIT" at bounding box center [654, 506] width 129 height 30
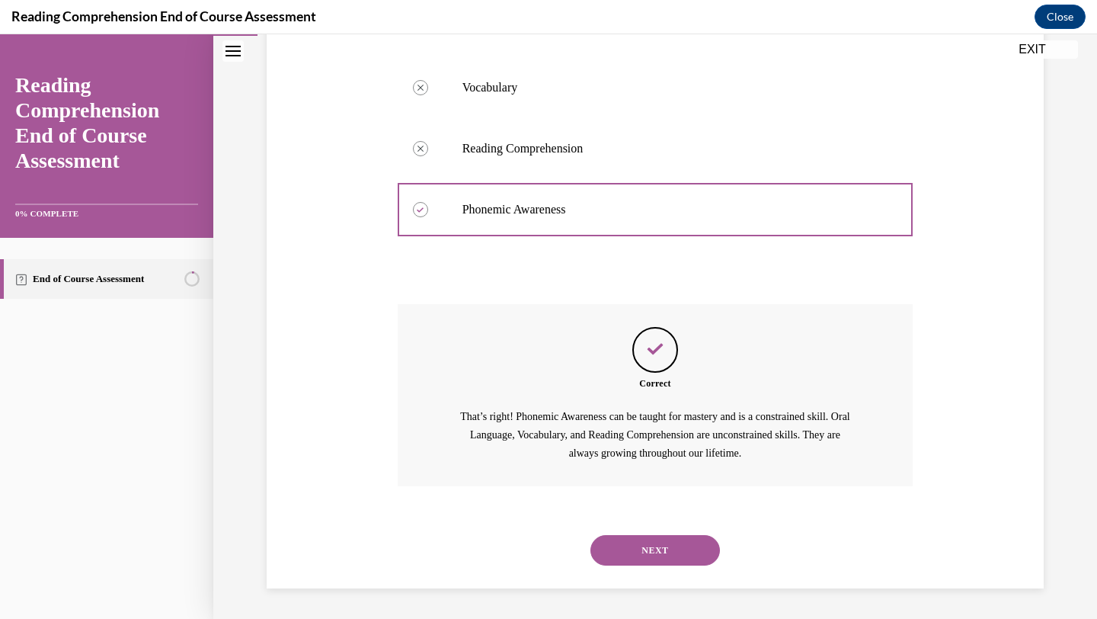
click at [652, 548] on button "NEXT" at bounding box center [654, 550] width 129 height 30
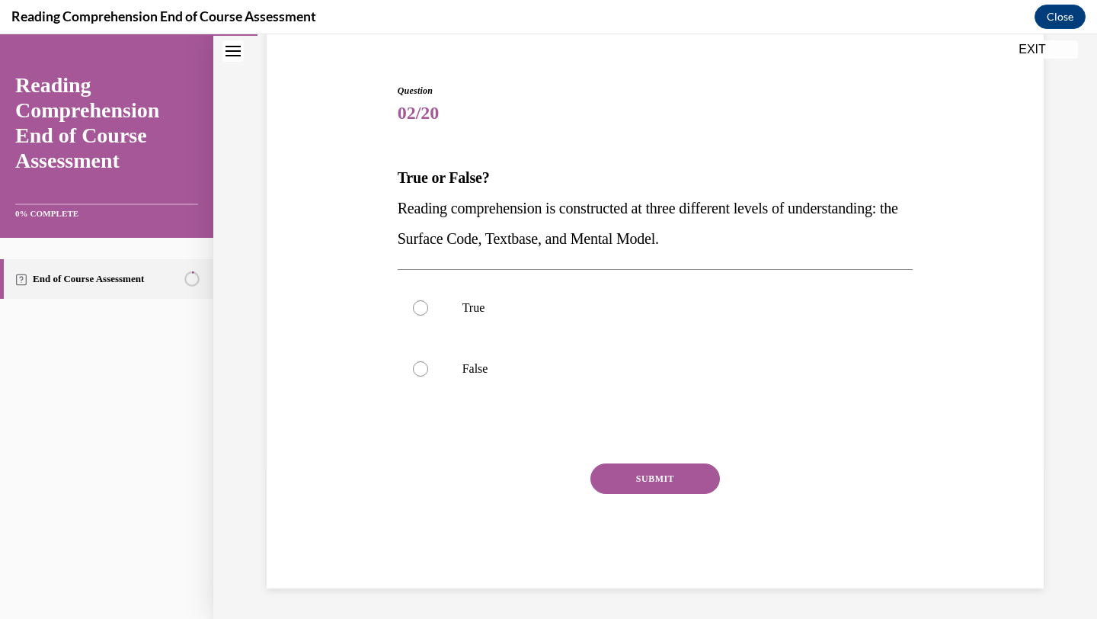
scroll to position [128, 0]
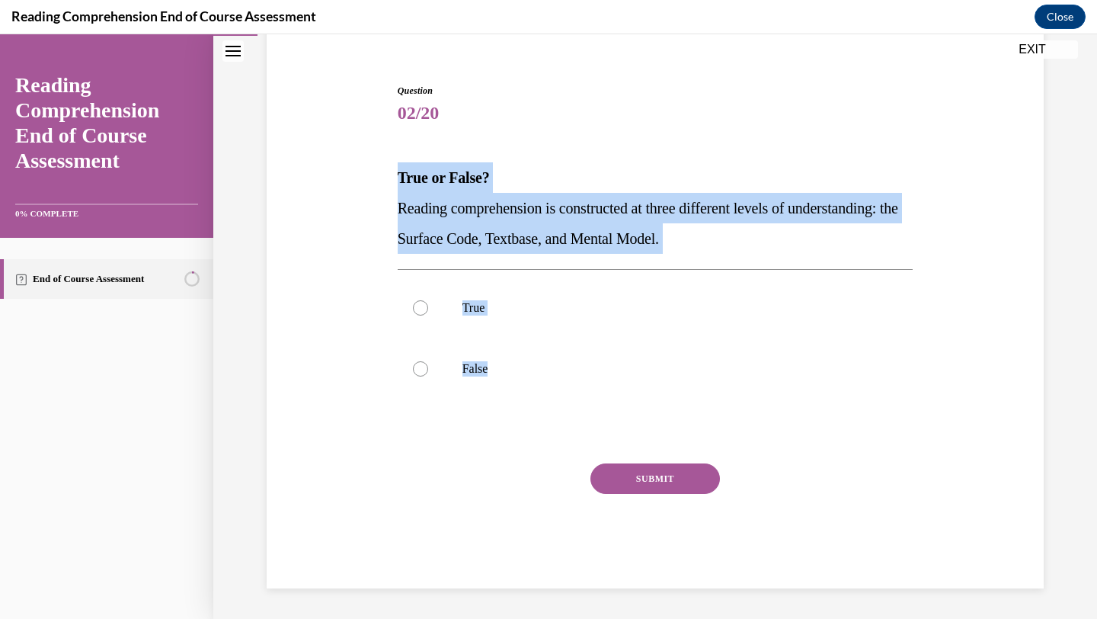
drag, startPoint x: 400, startPoint y: 181, endPoint x: 531, endPoint y: 400, distance: 254.9
click at [531, 400] on div "Question 02/20 True or False? Reading comprehension is constructed at three dif…" at bounding box center [656, 336] width 516 height 504
copy div "True or False? Reading comprehension is constructed at three different levels o…"
click at [507, 310] on p "True" at bounding box center [668, 307] width 413 height 15
click at [428, 310] on input "True" at bounding box center [420, 307] width 15 height 15
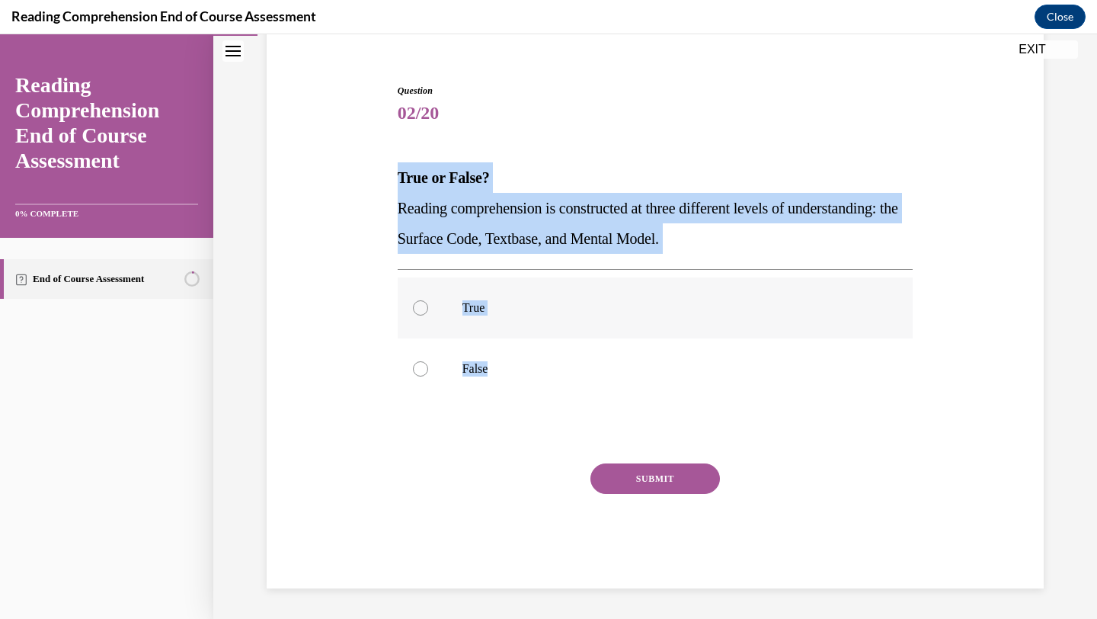
radio input "true"
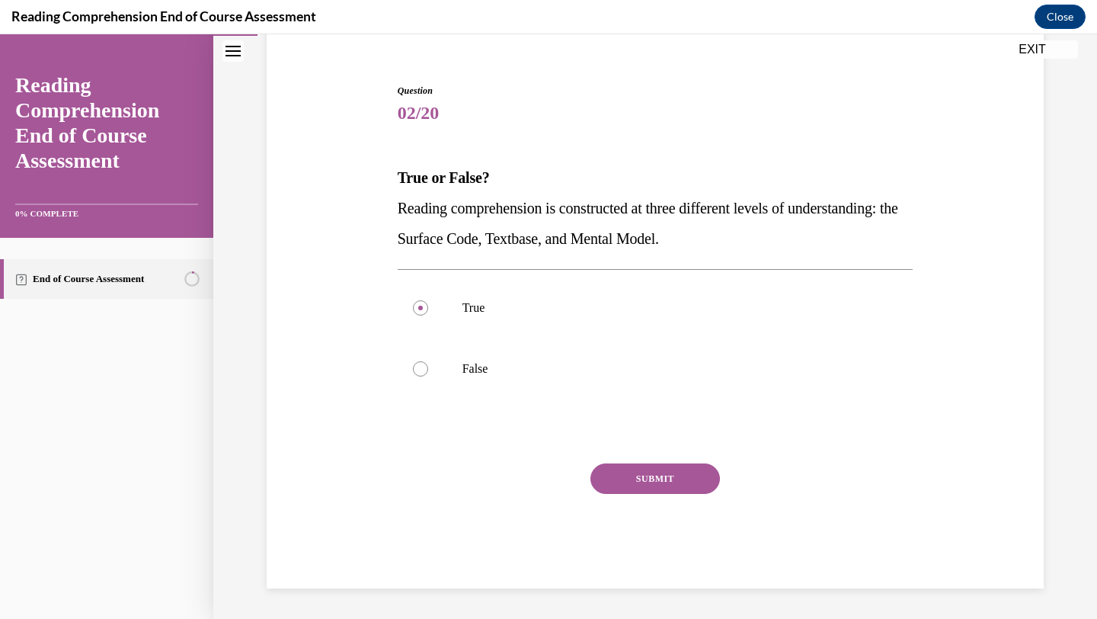
click at [641, 484] on button "SUBMIT" at bounding box center [654, 478] width 129 height 30
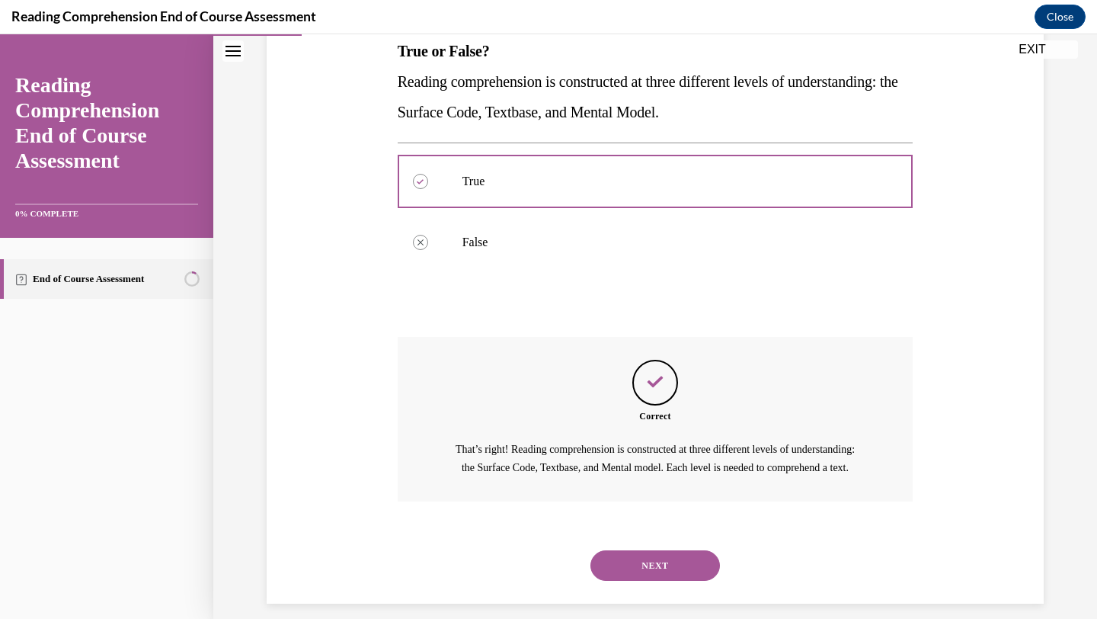
scroll to position [287, 0]
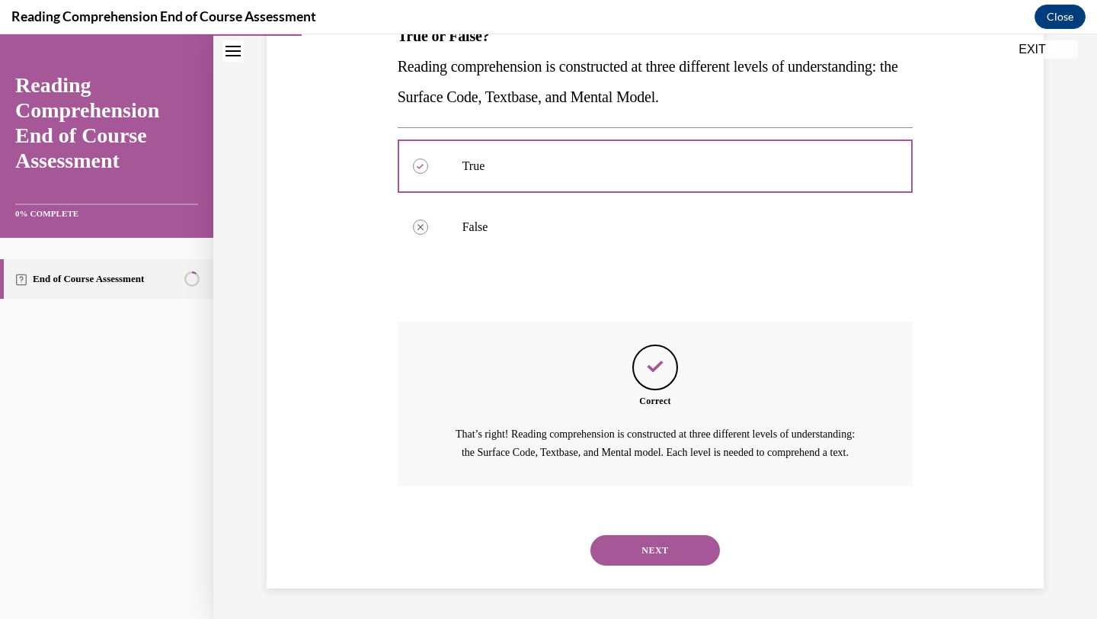
click at [671, 553] on button "NEXT" at bounding box center [654, 550] width 129 height 30
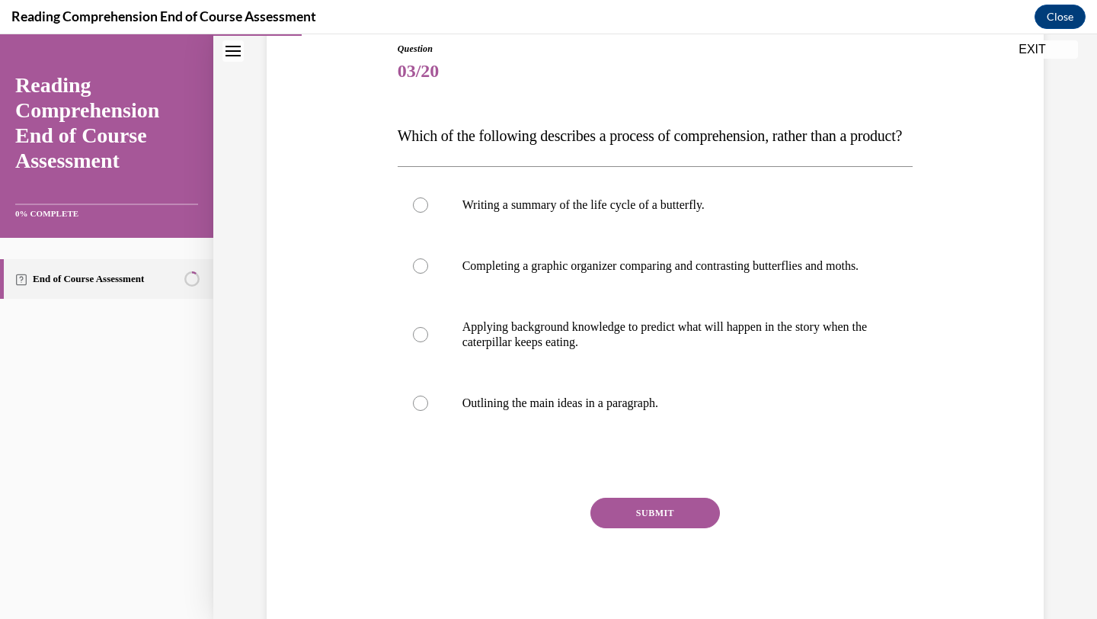
scroll to position [171, 0]
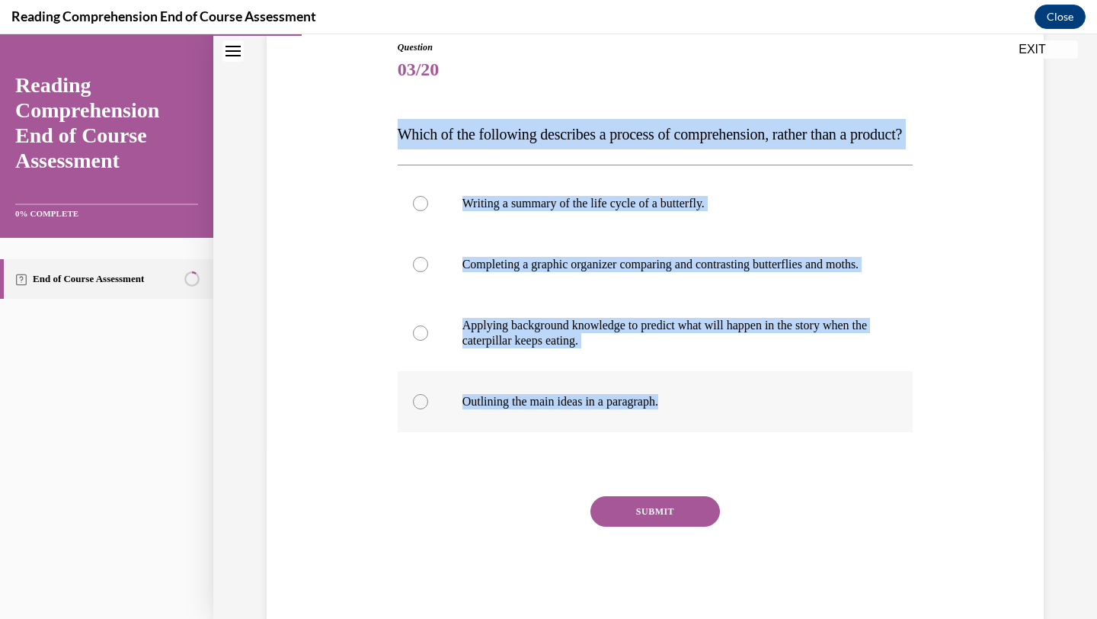
drag, startPoint x: 398, startPoint y: 136, endPoint x: 705, endPoint y: 452, distance: 440.6
click at [705, 452] on div "Question 03/20 Which of the following describes a process of comprehension, rat…" at bounding box center [656, 330] width 516 height 580
copy div "Which of the following describes a process of comprehension, rather than a prod…"
click at [548, 348] on p "Applying background knowledge to predict what will happen in the story when the…" at bounding box center [668, 333] width 413 height 30
click at [428, 340] on input "Applying background knowledge to predict what will happen in the story when the…" at bounding box center [420, 332] width 15 height 15
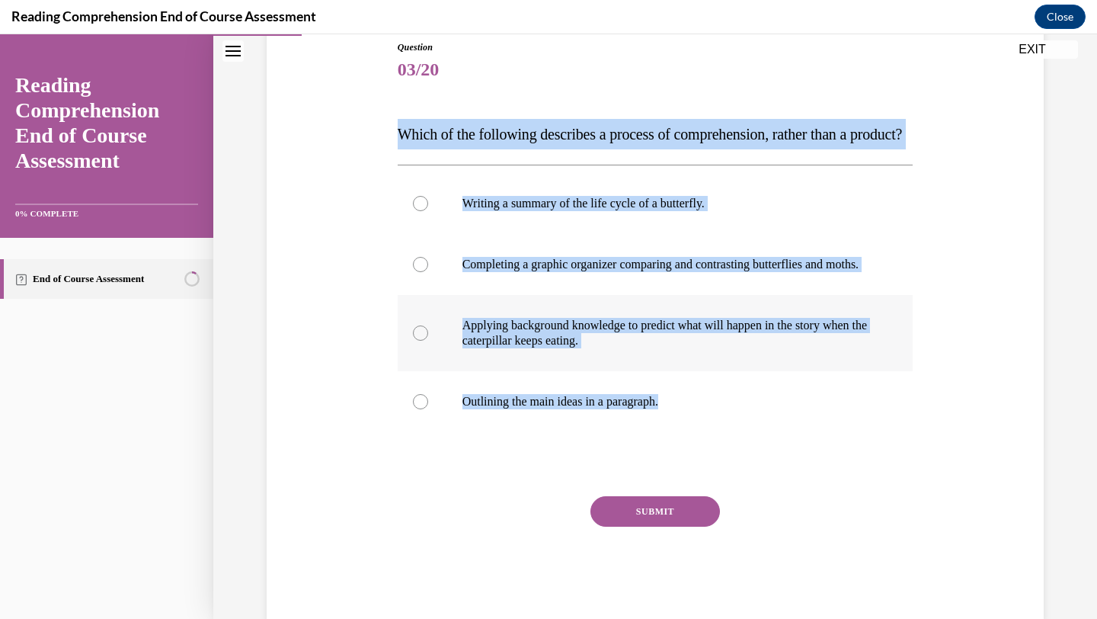
radio input "true"
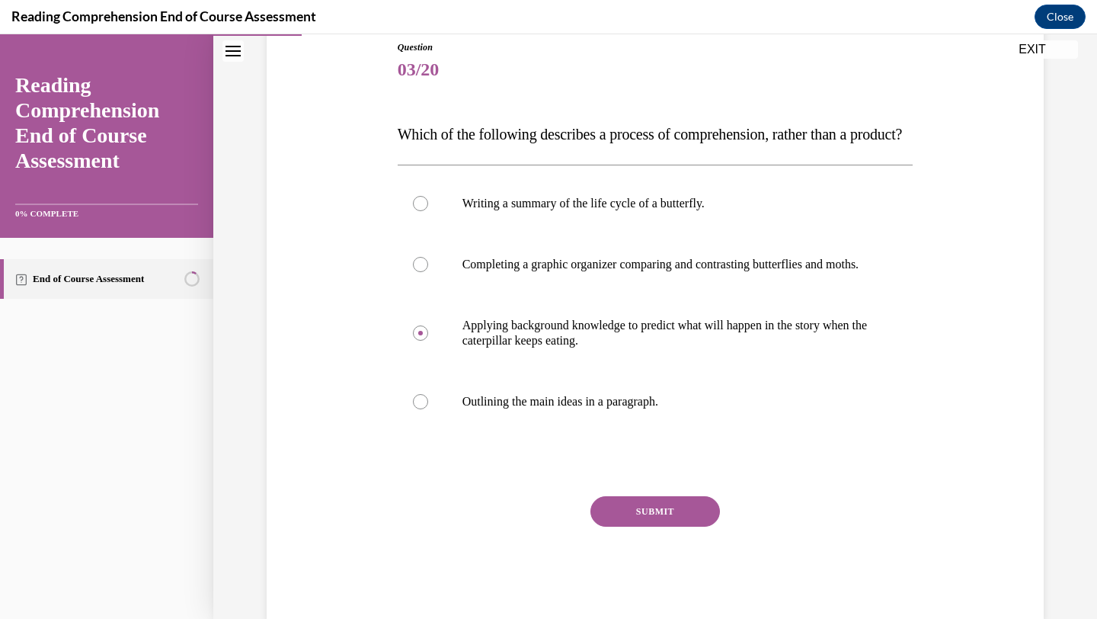
click at [646, 526] on button "SUBMIT" at bounding box center [654, 511] width 129 height 30
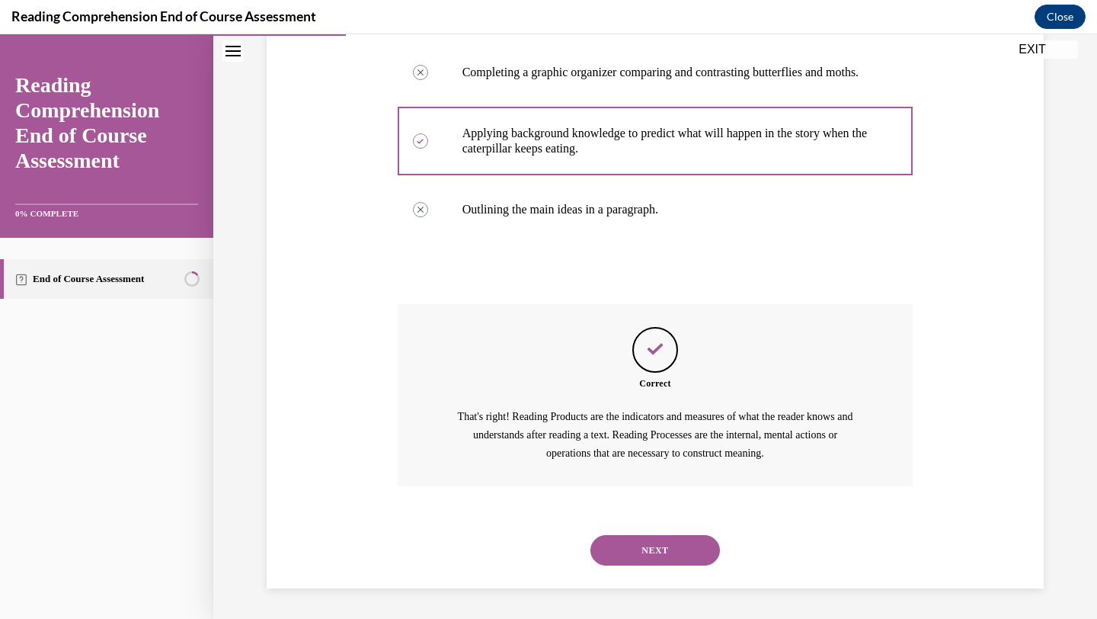
scroll to position [409, 0]
click at [654, 537] on button "NEXT" at bounding box center [654, 550] width 129 height 30
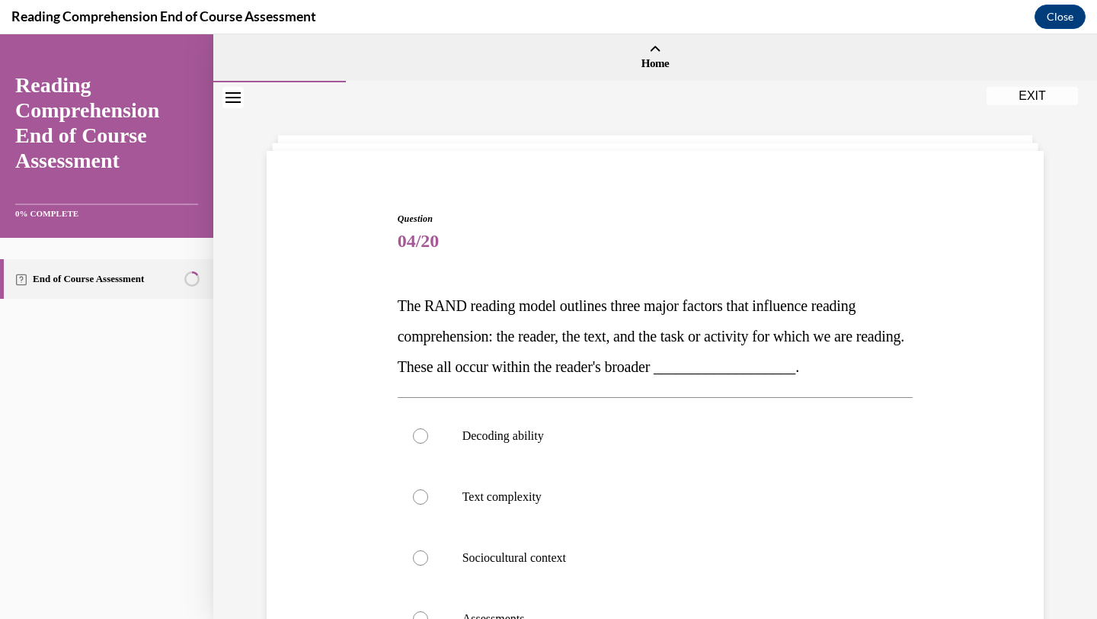
scroll to position [136, 0]
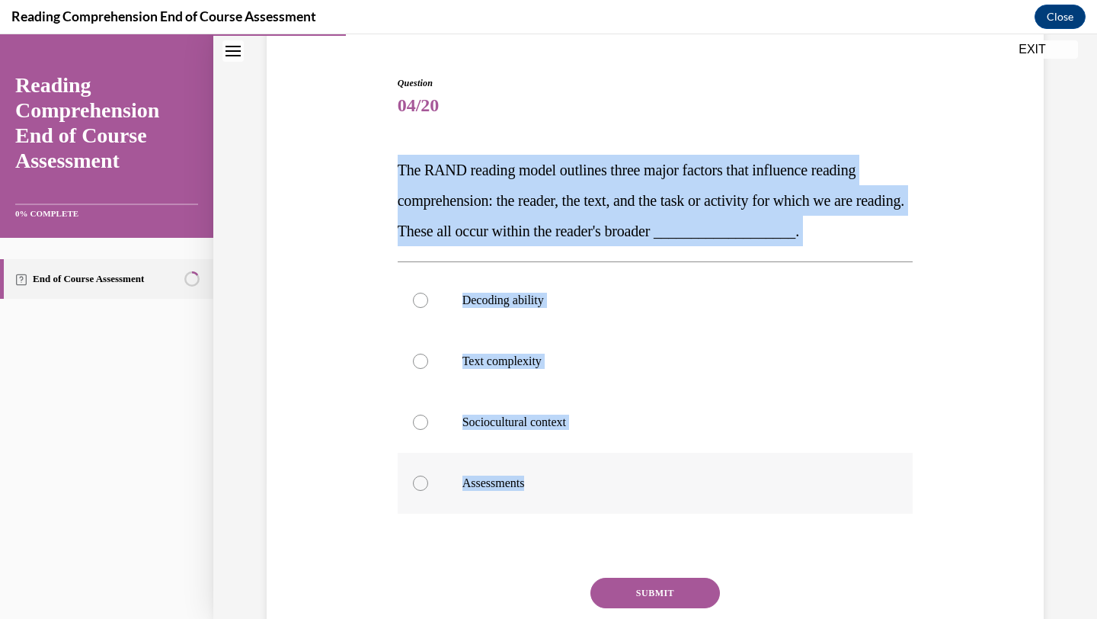
drag, startPoint x: 397, startPoint y: 173, endPoint x: 602, endPoint y: 506, distance: 390.9
click at [602, 506] on div "Question 04/20 The RAND reading model outlines three major factors that influen…" at bounding box center [656, 389] width 516 height 626
copy div "The RAND reading model outlines three major factors that influence reading comp…"
click at [599, 439] on label "Sociocultural context" at bounding box center [656, 422] width 516 height 61
click at [428, 430] on input "Sociocultural context" at bounding box center [420, 421] width 15 height 15
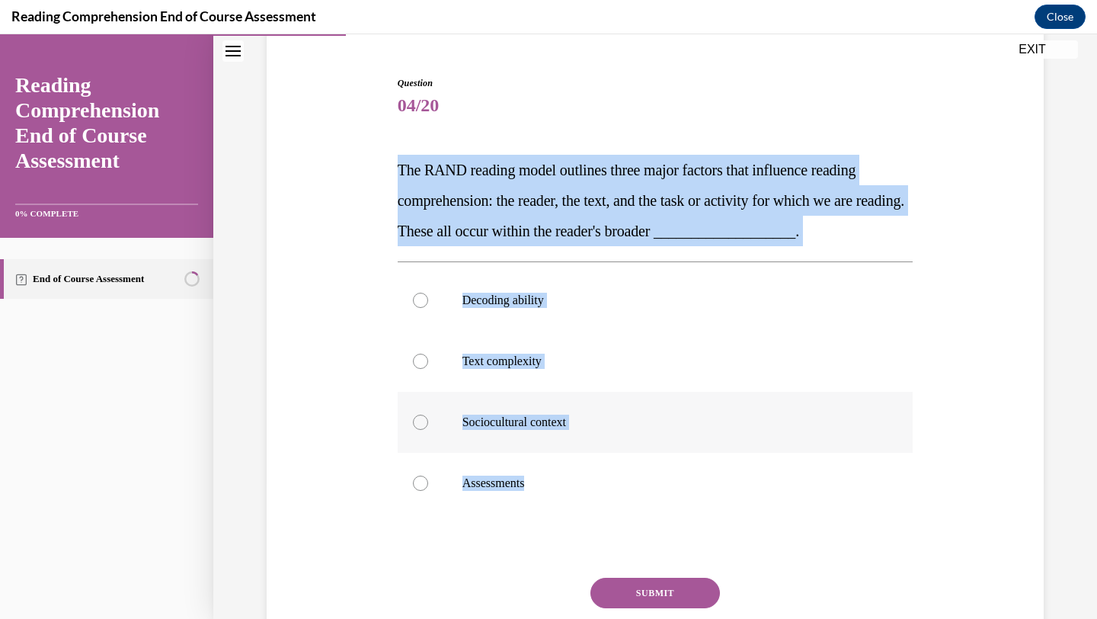
radio input "true"
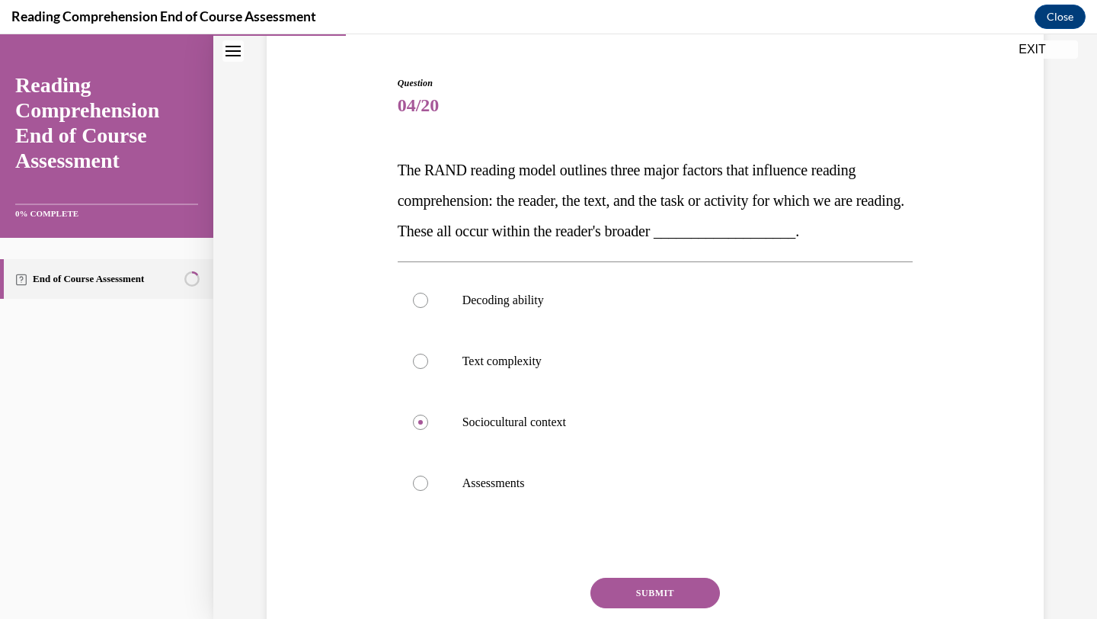
click at [651, 592] on button "SUBMIT" at bounding box center [654, 592] width 129 height 30
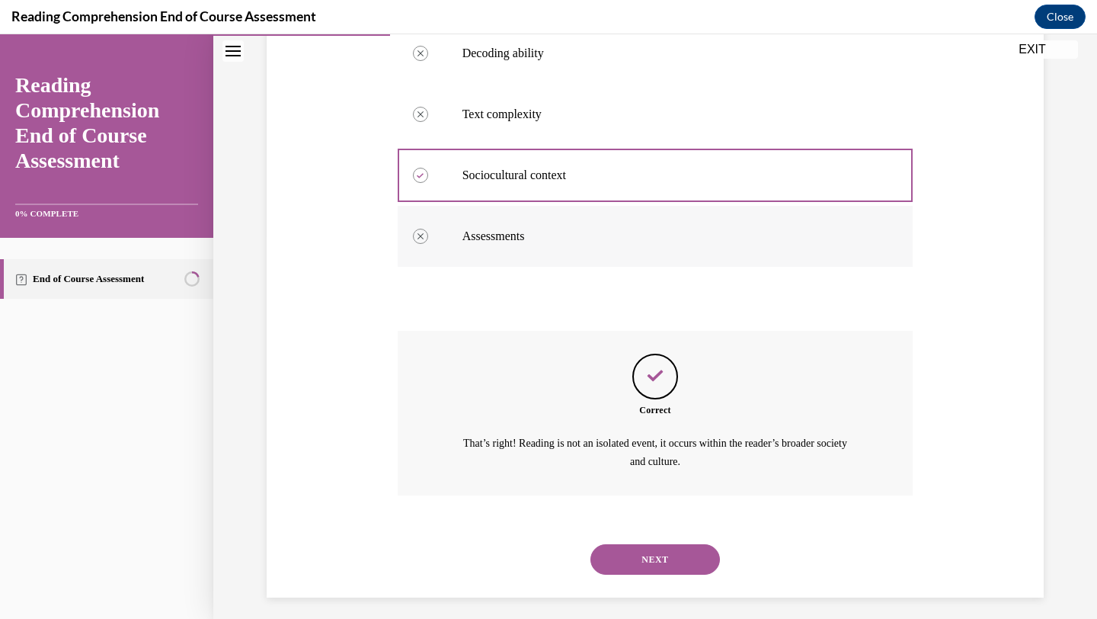
scroll to position [391, 0]
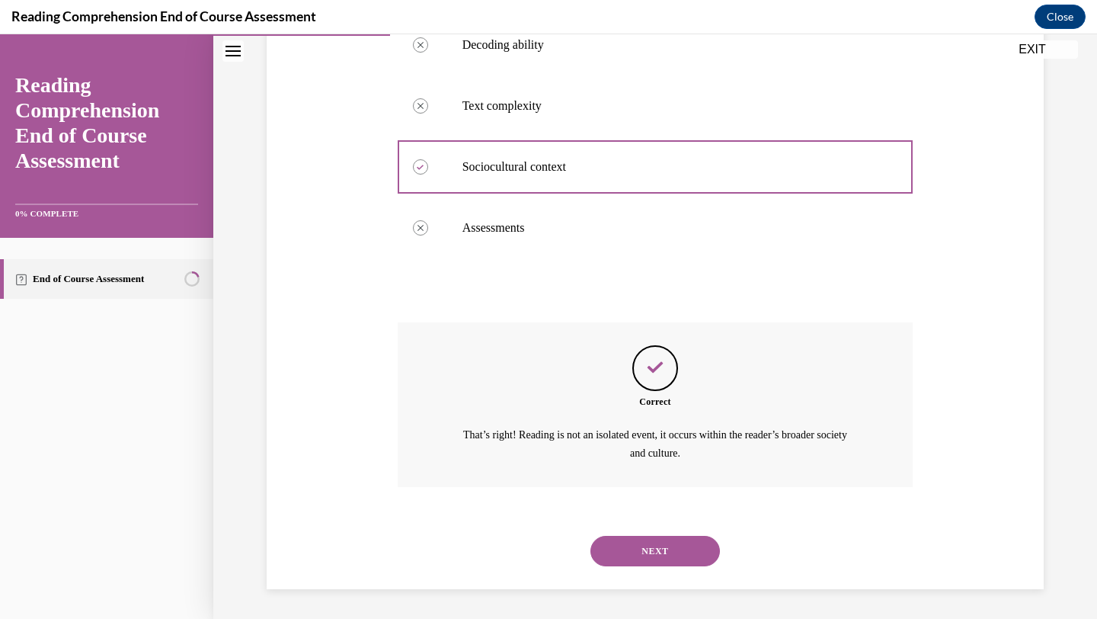
click at [638, 547] on button "NEXT" at bounding box center [654, 550] width 129 height 30
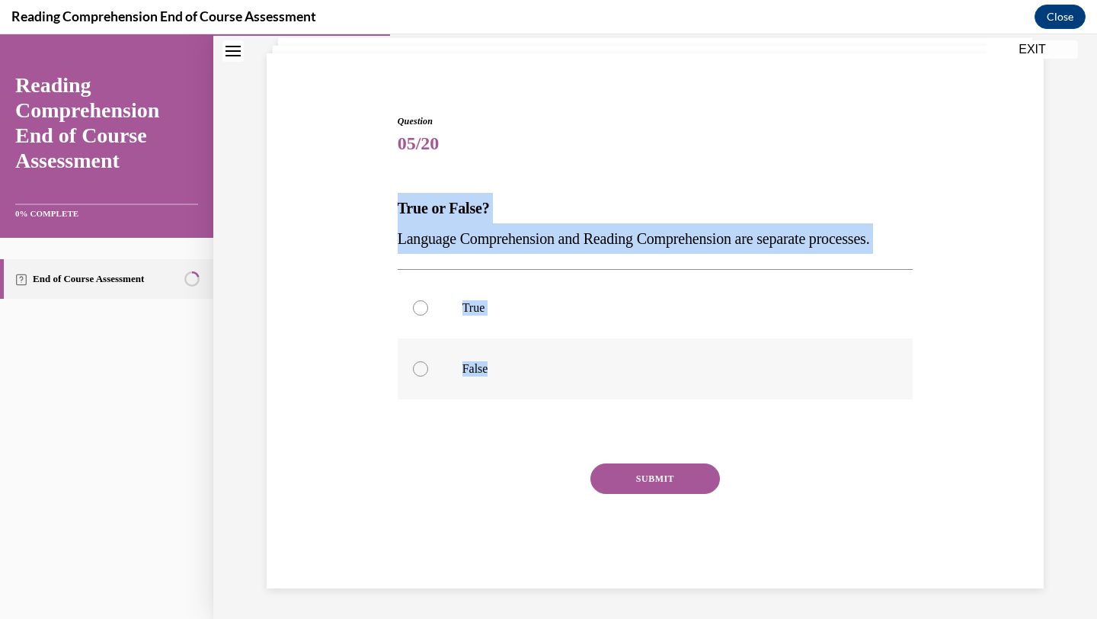
drag, startPoint x: 398, startPoint y: 174, endPoint x: 537, endPoint y: 388, distance: 254.4
click at [542, 388] on div "Question 05/20 True or False? Language Comprehension and Reading Comprehension …" at bounding box center [656, 351] width 516 height 474
copy div "True or False? Language Comprehension and Reading Comprehension are separate pr…"
click at [509, 371] on p "False" at bounding box center [668, 368] width 413 height 15
click at [428, 371] on input "False" at bounding box center [420, 368] width 15 height 15
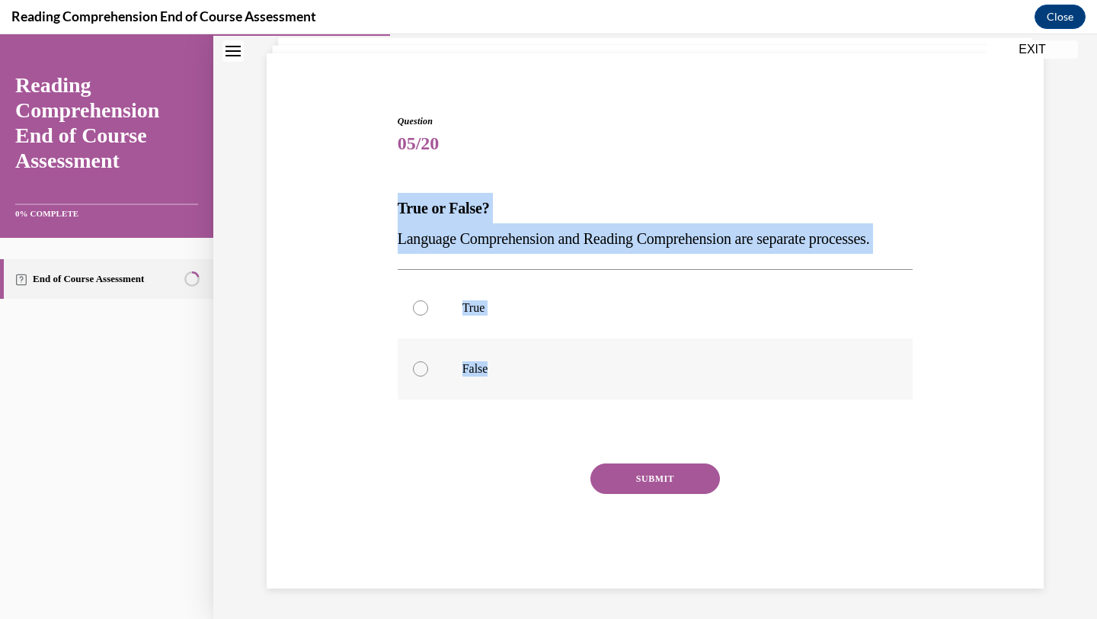
radio input "true"
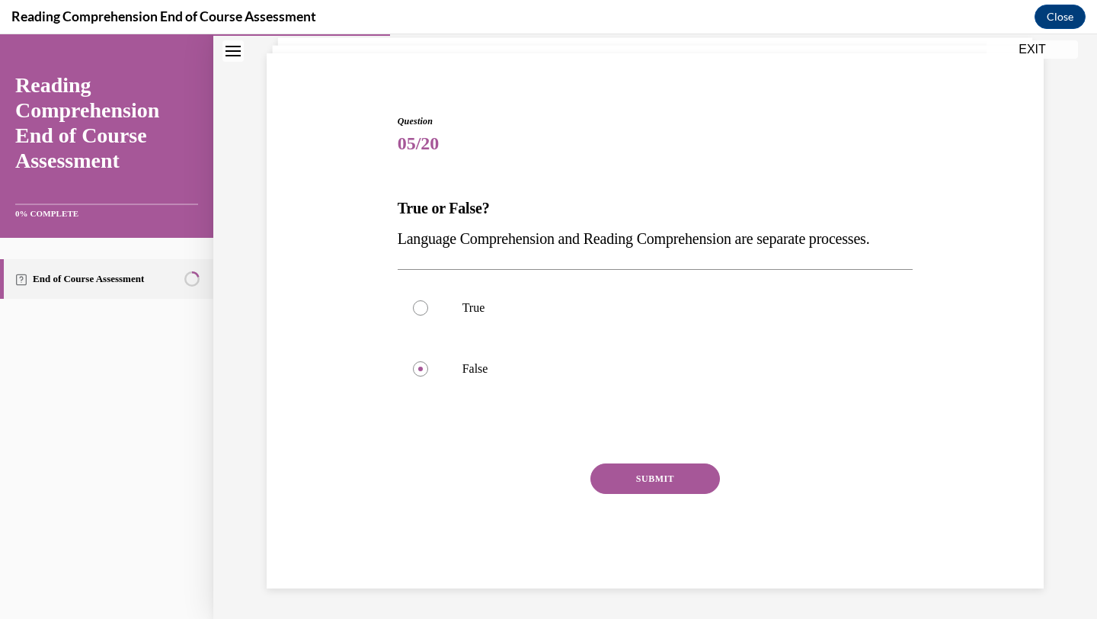
click at [663, 481] on button "SUBMIT" at bounding box center [654, 478] width 129 height 30
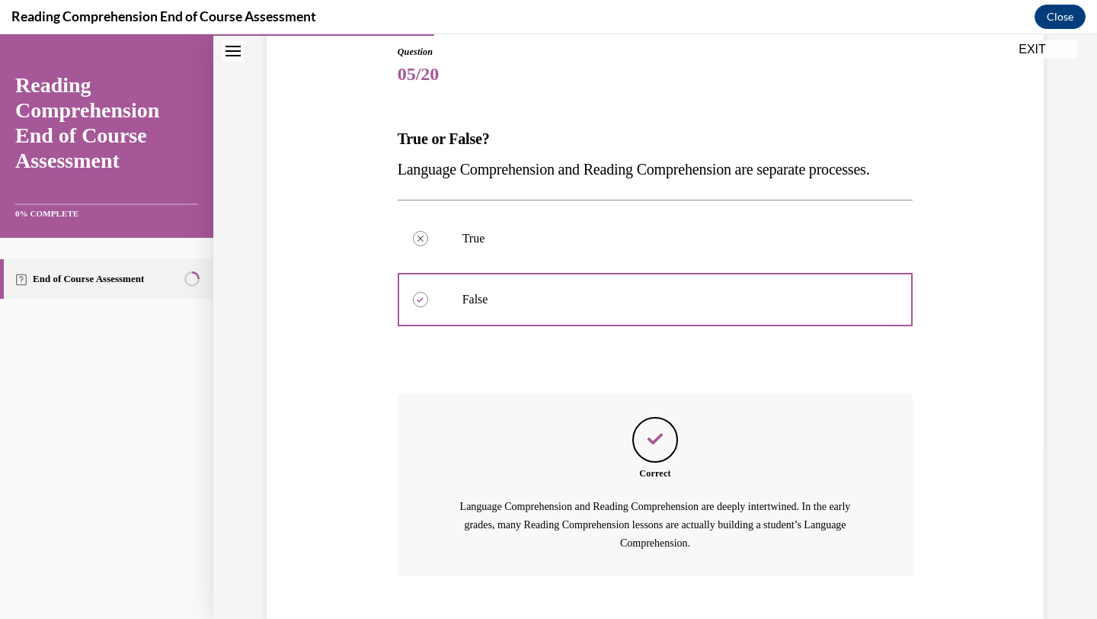
scroll to position [287, 0]
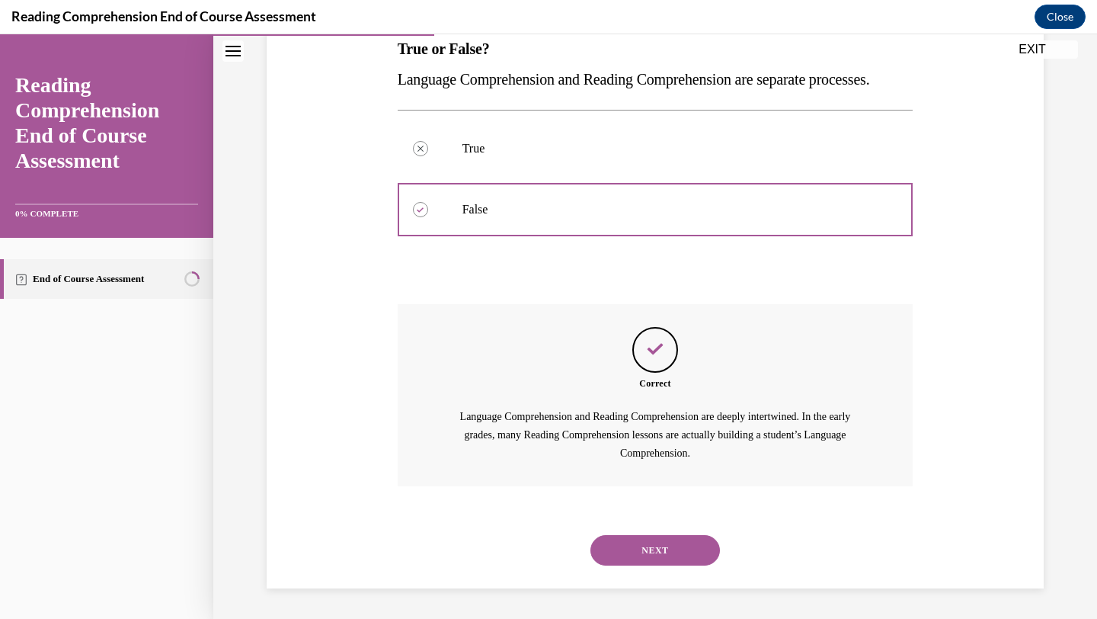
click at [649, 542] on button "NEXT" at bounding box center [654, 550] width 129 height 30
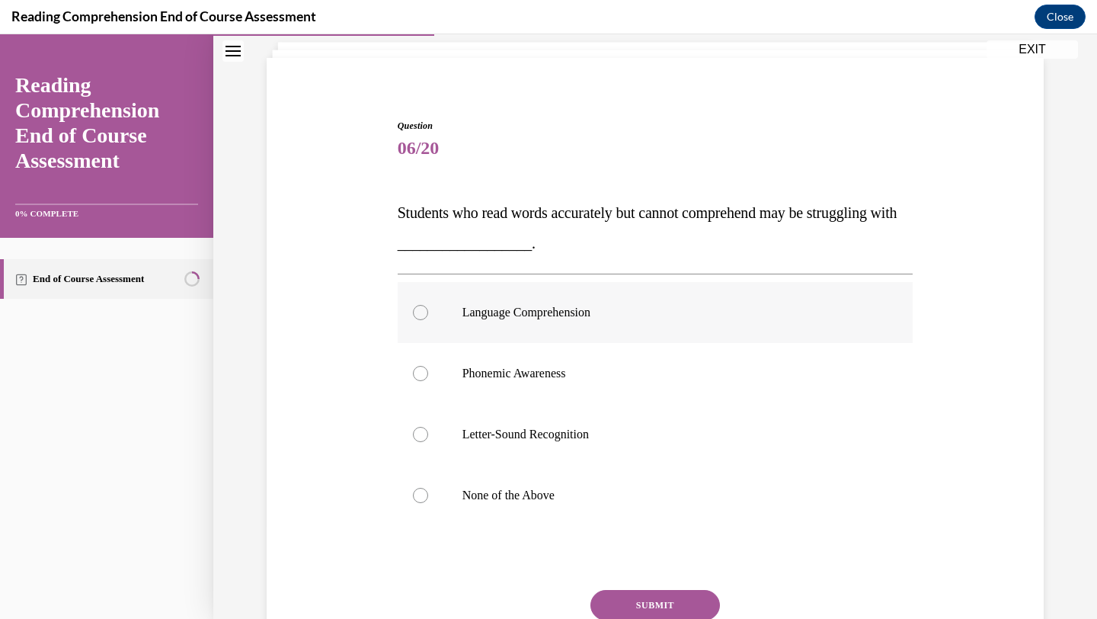
scroll to position [94, 0]
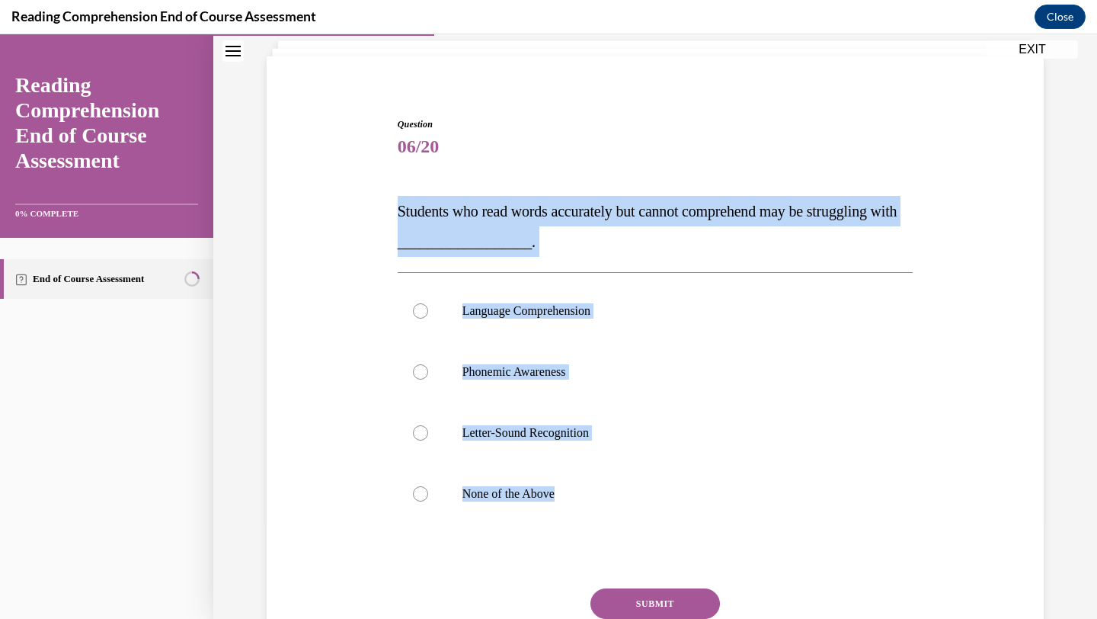
drag, startPoint x: 401, startPoint y: 212, endPoint x: 620, endPoint y: 528, distance: 384.8
click at [620, 529] on div "Question 06/20 Students who read words accurately but cannot comprehend may be …" at bounding box center [656, 415] width 516 height 596
copy div "Students who read words accurately but cannot comprehend may be struggling with…"
click at [533, 326] on label "Language Comprehension" at bounding box center [656, 310] width 516 height 61
click at [428, 318] on input "Language Comprehension" at bounding box center [420, 310] width 15 height 15
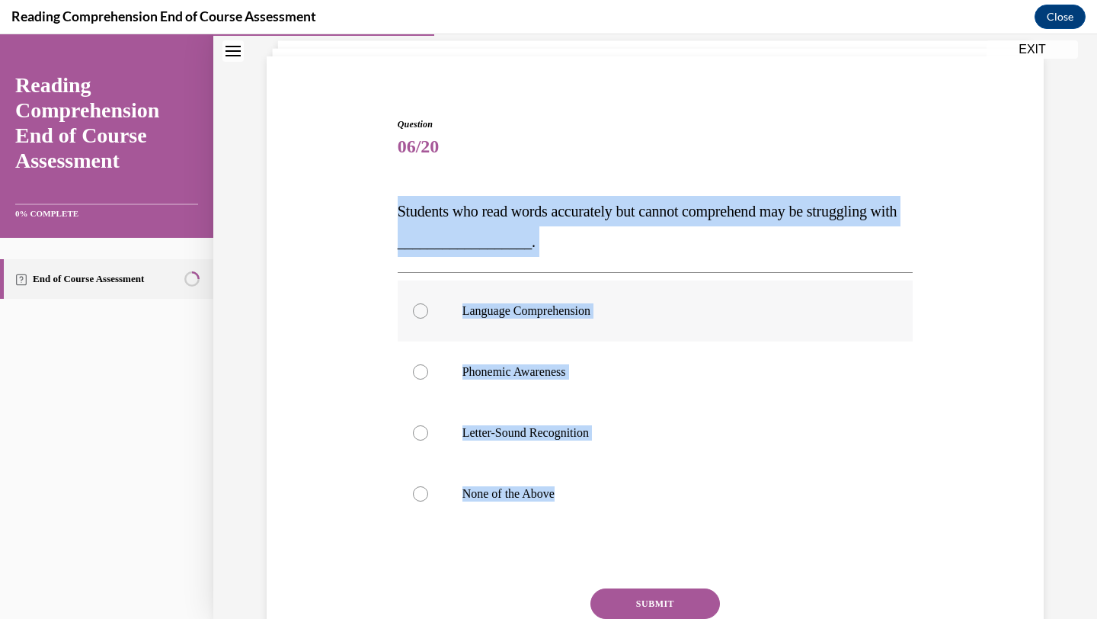
radio input "true"
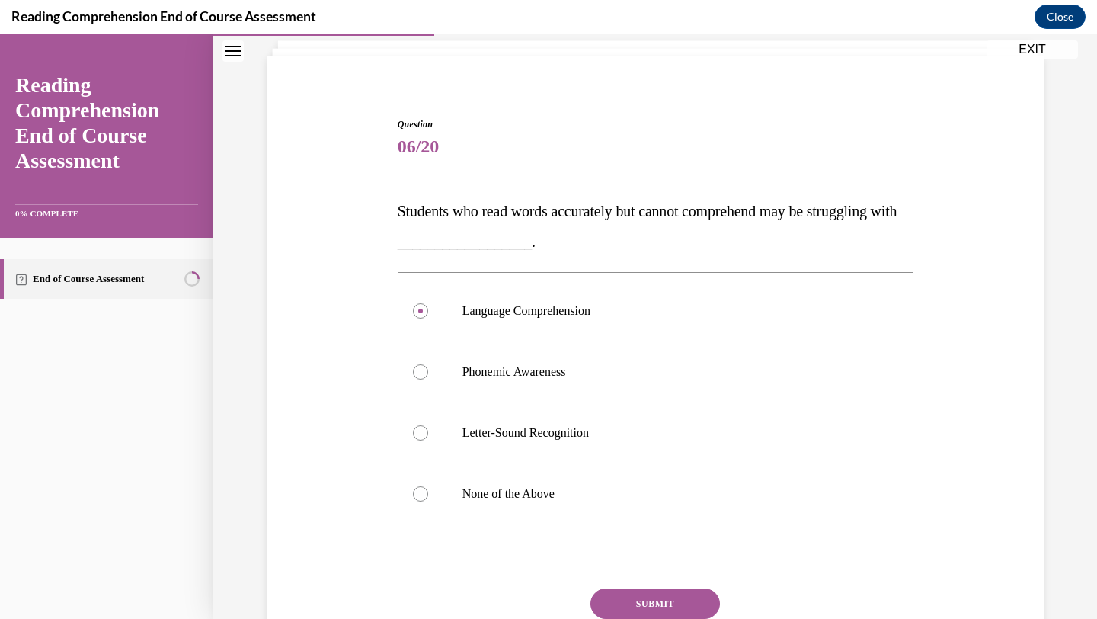
click at [690, 610] on button "SUBMIT" at bounding box center [654, 603] width 129 height 30
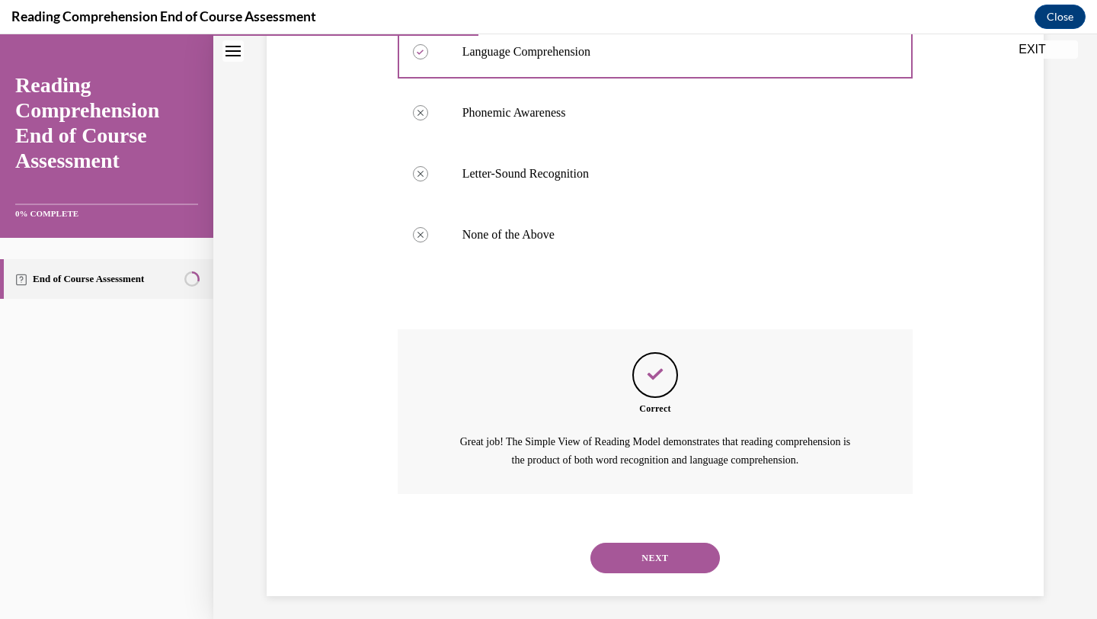
scroll to position [360, 0]
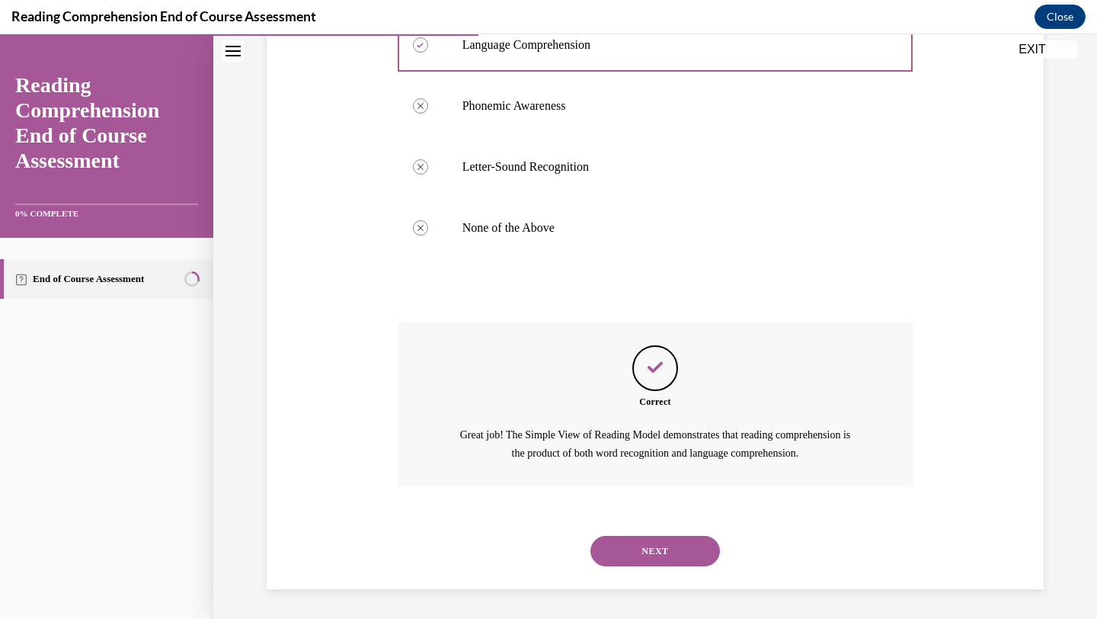
click at [670, 550] on button "NEXT" at bounding box center [654, 550] width 129 height 30
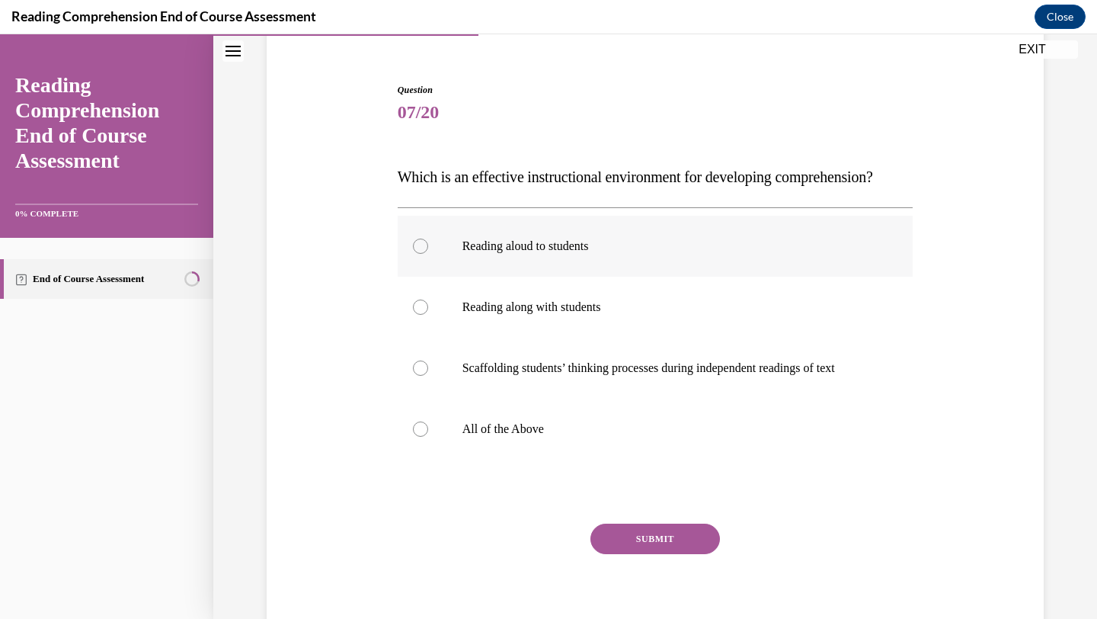
scroll to position [159, 0]
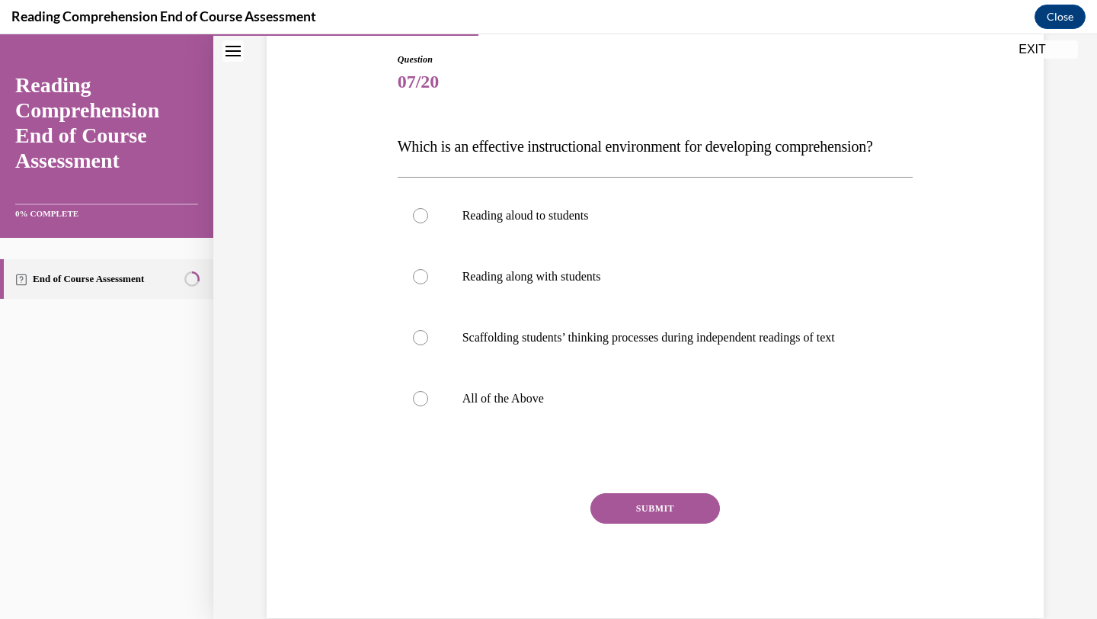
click at [395, 151] on div "Question 07/20 Which is an effective instructional environment for developing c…" at bounding box center [655, 324] width 523 height 588
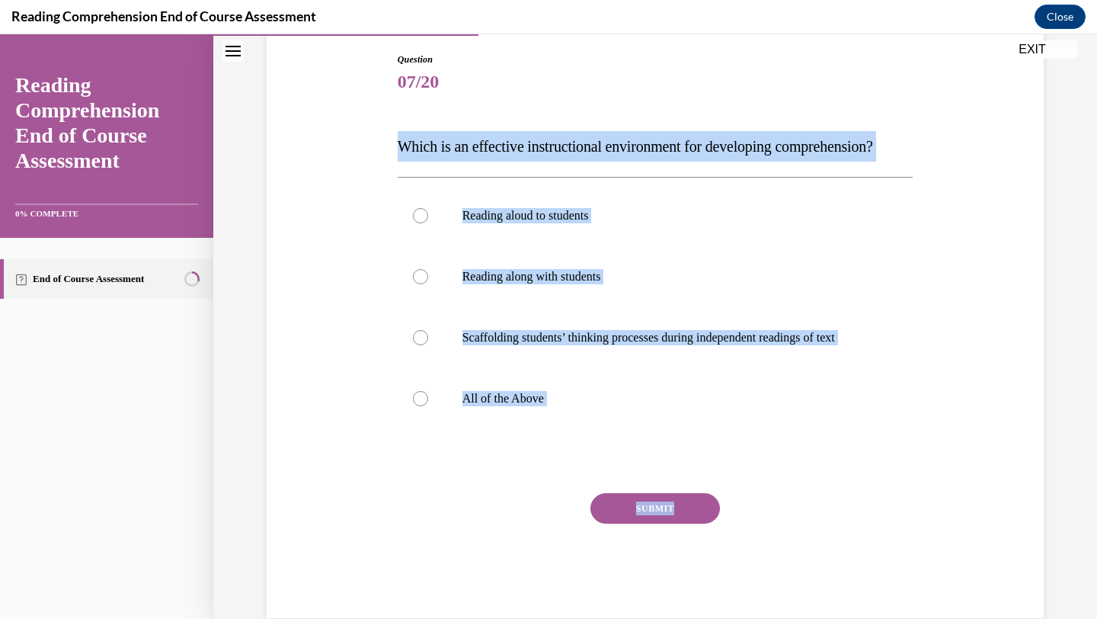
drag, startPoint x: 400, startPoint y: 148, endPoint x: 669, endPoint y: 554, distance: 487.0
click at [669, 555] on div "Question 07/20 Which is an effective instructional environment for developing c…" at bounding box center [656, 335] width 516 height 565
click at [387, 142] on div "Question 07/20 Which is an effective instructional environment for developing c…" at bounding box center [655, 312] width 785 height 611
drag, startPoint x: 398, startPoint y: 147, endPoint x: 593, endPoint y: 437, distance: 349.6
click at [593, 437] on div "Question 07/20 Which is an effective instructional environment for developing c…" at bounding box center [656, 335] width 516 height 565
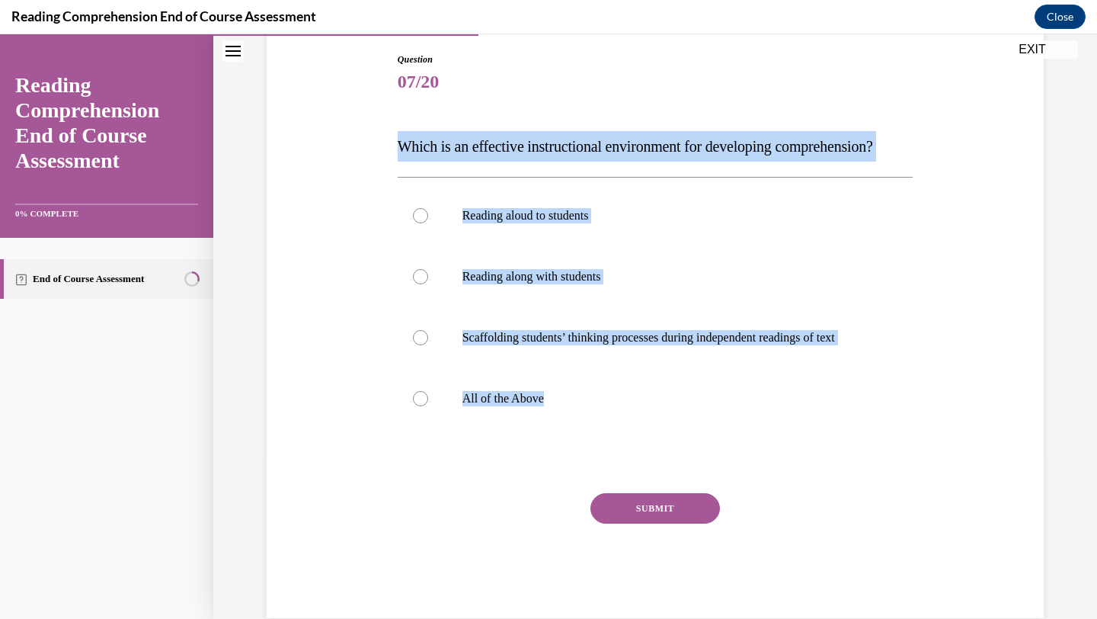
copy div "Which is an effective instructional environment for developing comprehension? R…"
click at [504, 411] on label "All of the Above" at bounding box center [656, 398] width 516 height 61
click at [428, 406] on input "All of the Above" at bounding box center [420, 398] width 15 height 15
radio input "true"
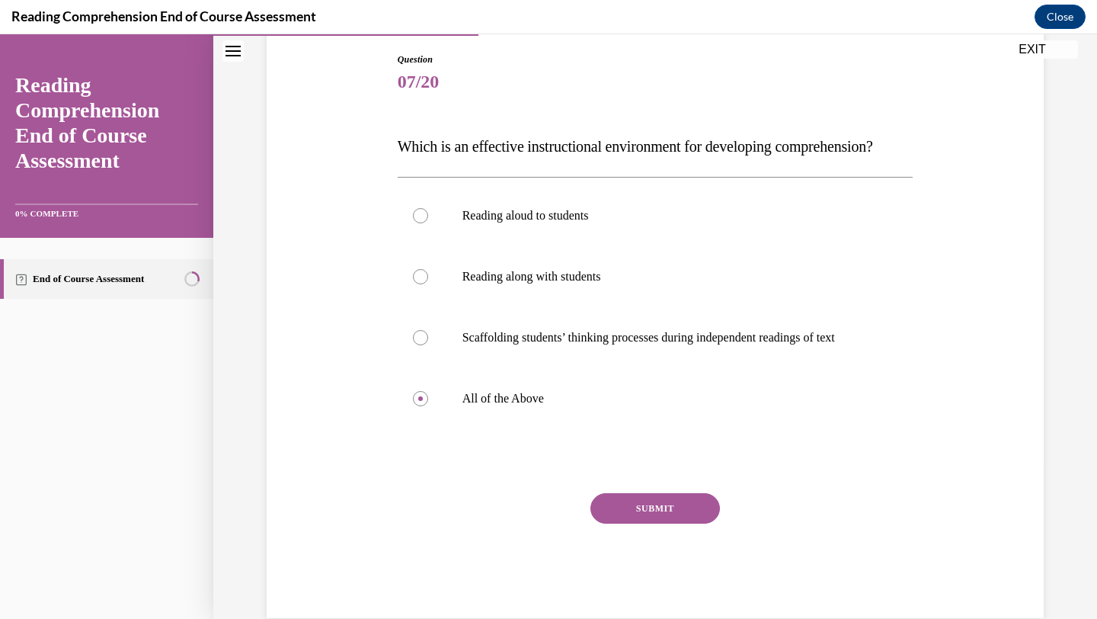
click at [666, 523] on button "SUBMIT" at bounding box center [654, 508] width 129 height 30
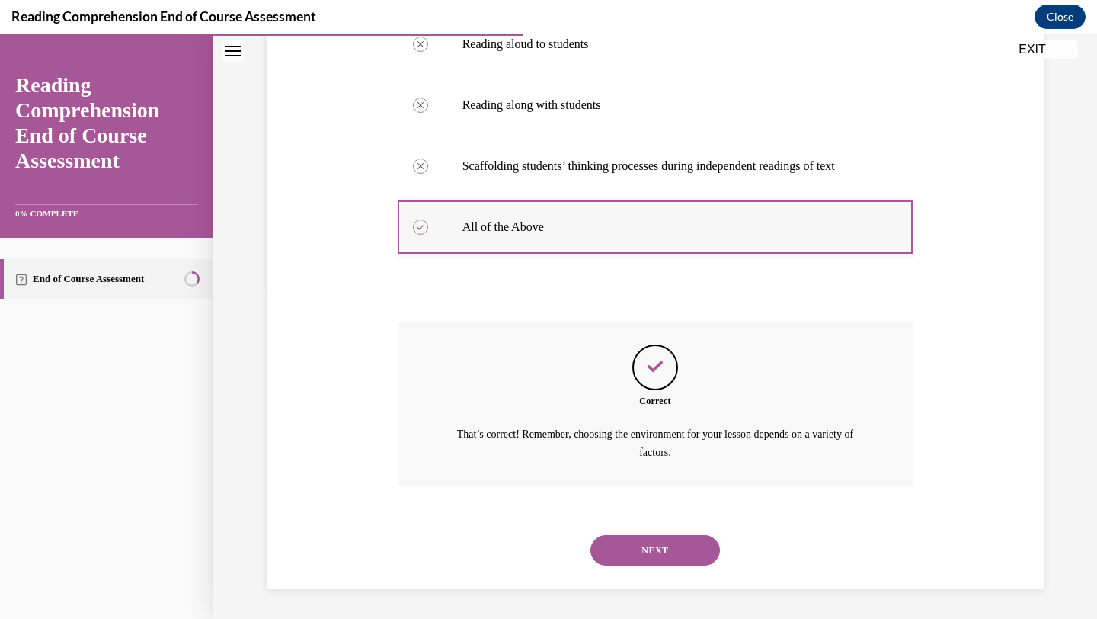
scroll to position [360, 0]
click at [639, 548] on button "NEXT" at bounding box center [654, 550] width 129 height 30
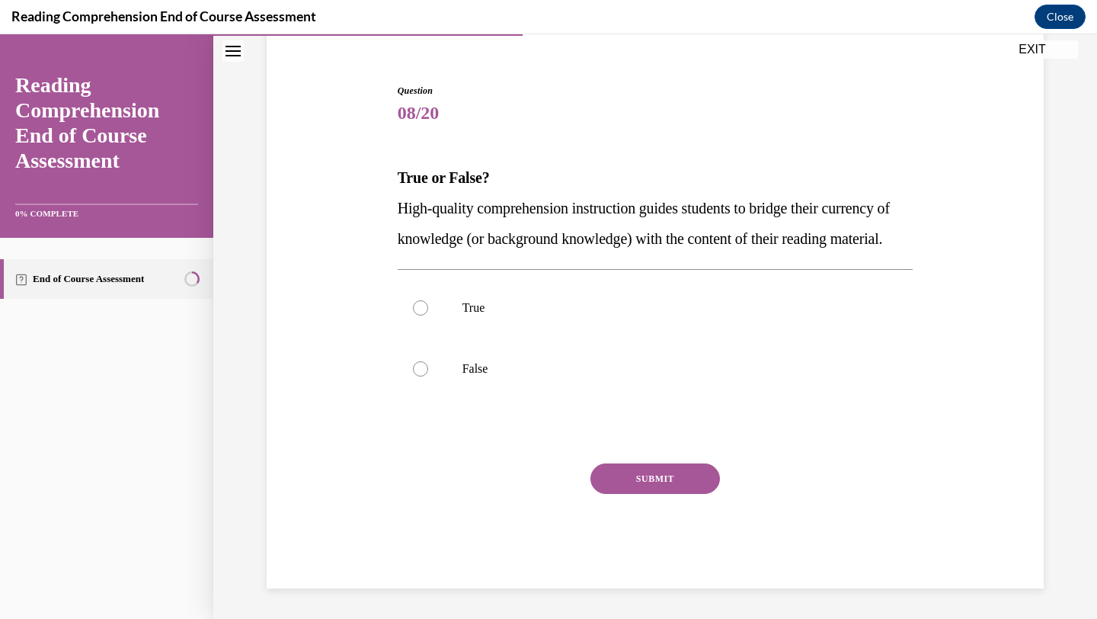
scroll to position [158, 0]
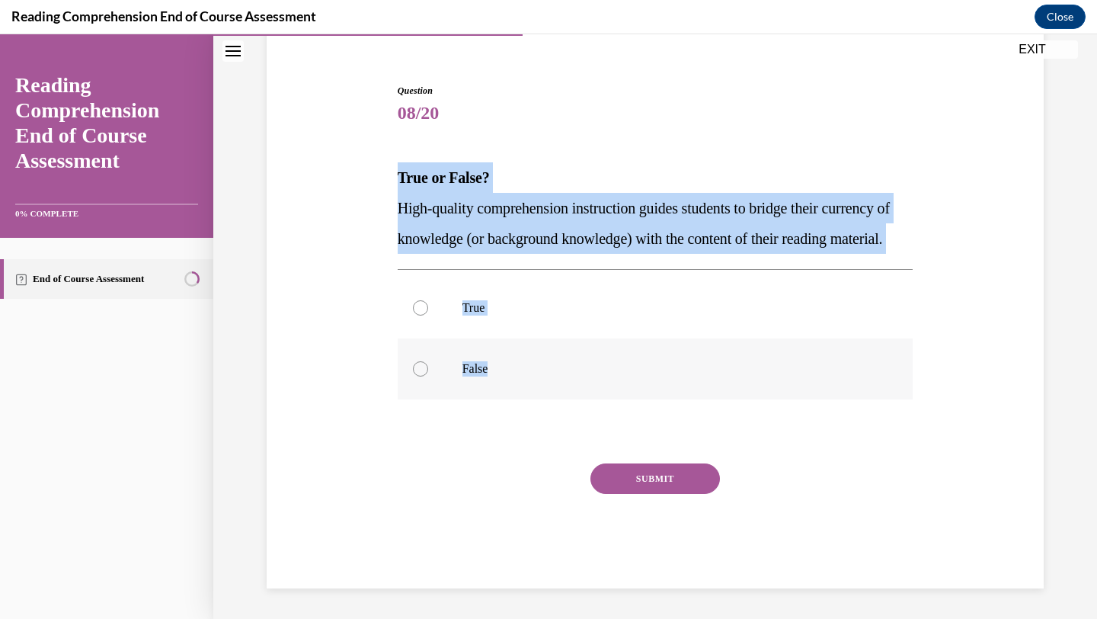
drag, startPoint x: 398, startPoint y: 147, endPoint x: 556, endPoint y: 376, distance: 278.1
click at [558, 380] on div "Question 08/20 True or False? High-quality comprehension instruction guides stu…" at bounding box center [656, 336] width 516 height 504
copy div "True or False? High-quality comprehension instruction guides students to bridge…"
click at [490, 288] on label "True" at bounding box center [656, 307] width 516 height 61
click at [428, 300] on input "True" at bounding box center [420, 307] width 15 height 15
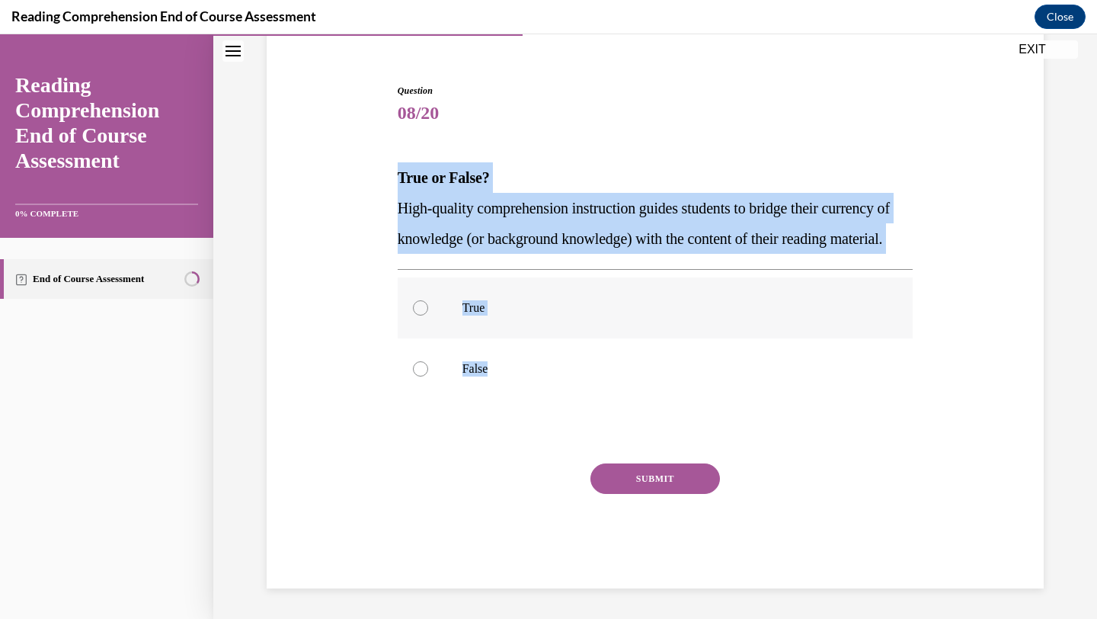
radio input "true"
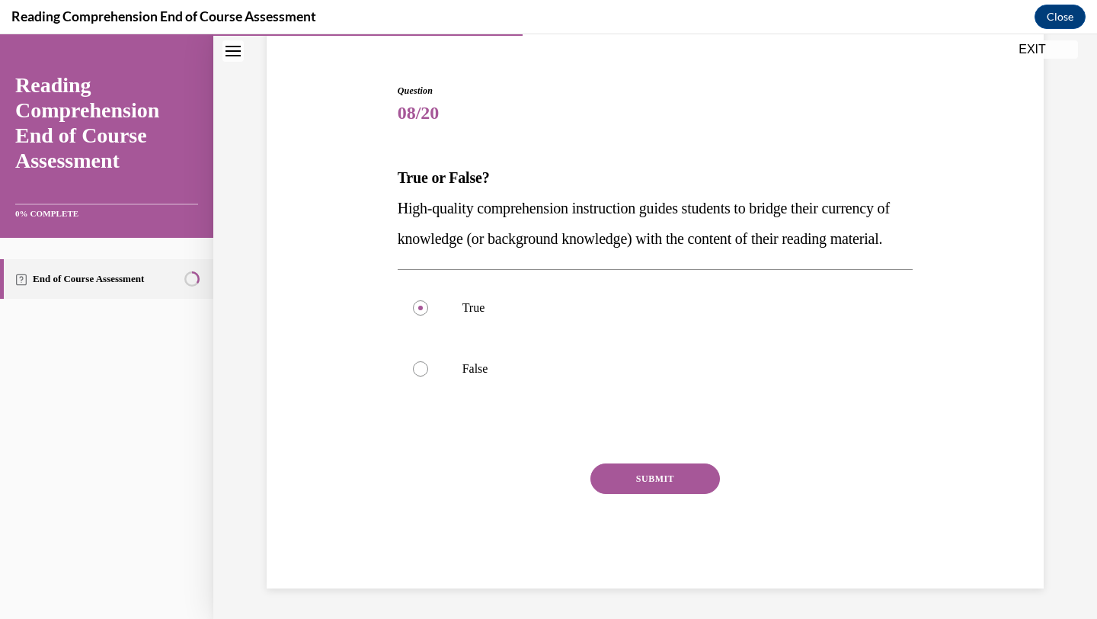
click at [678, 470] on button "SUBMIT" at bounding box center [654, 478] width 129 height 30
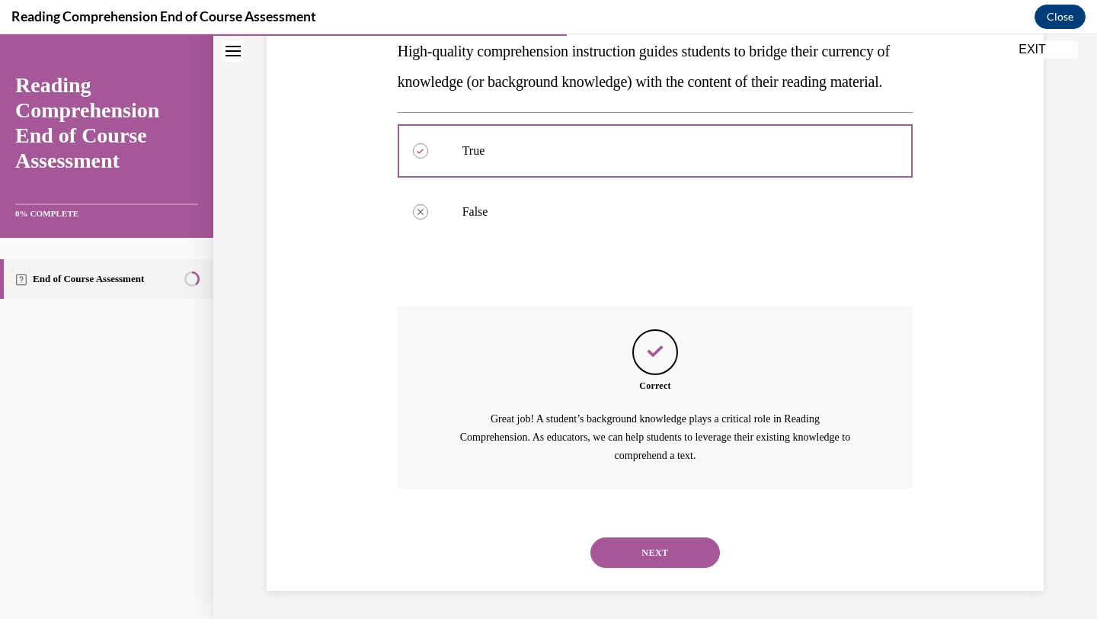
scroll to position [318, 0]
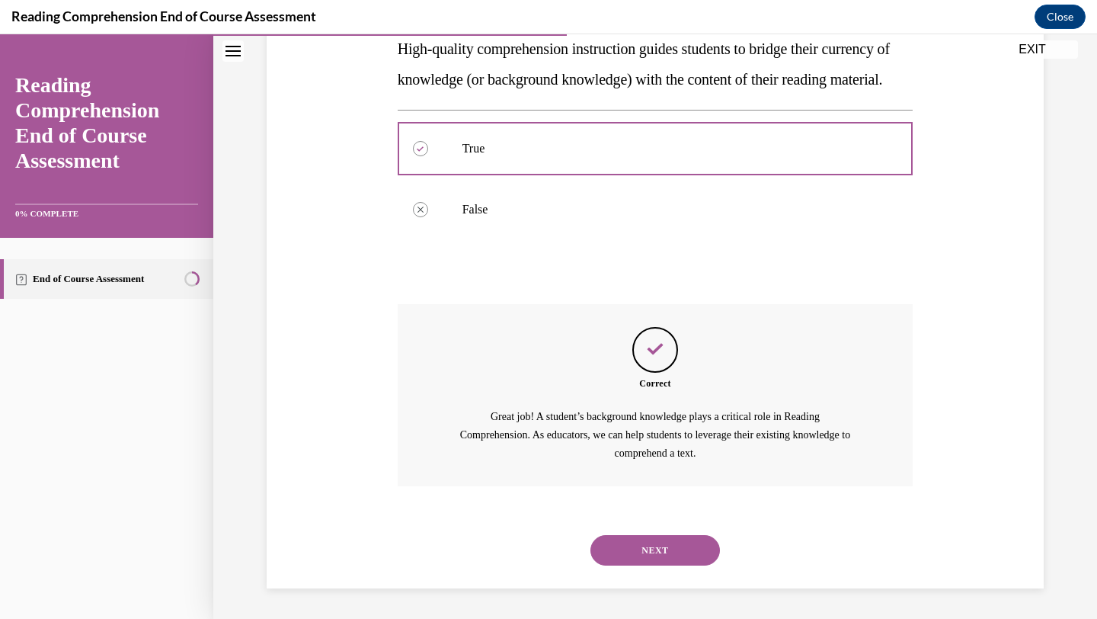
click at [681, 548] on button "NEXT" at bounding box center [654, 550] width 129 height 30
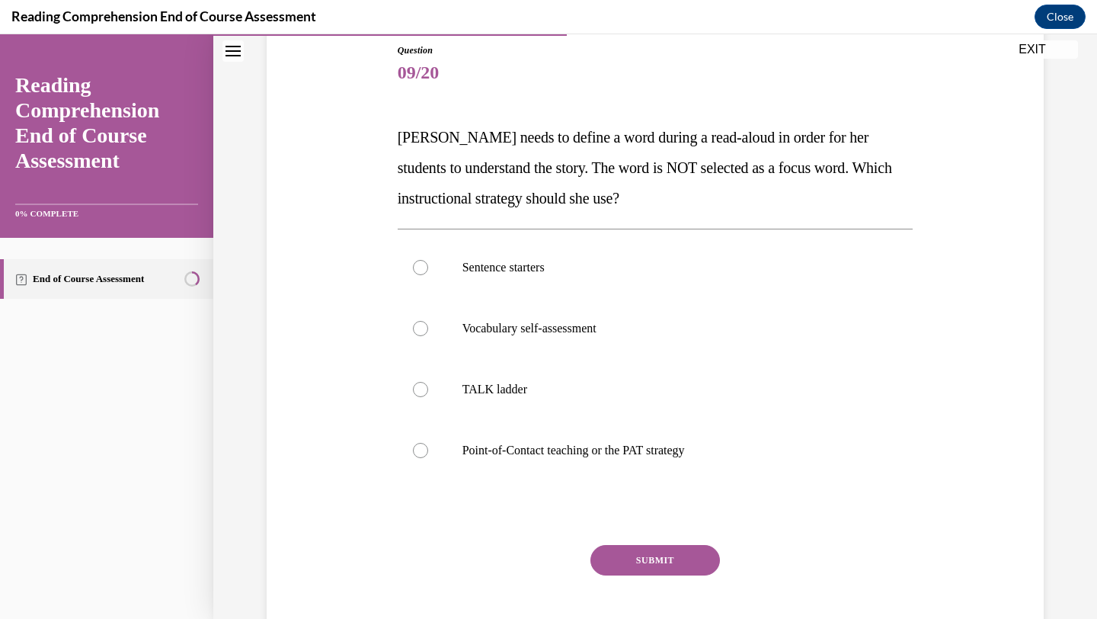
scroll to position [171, 0]
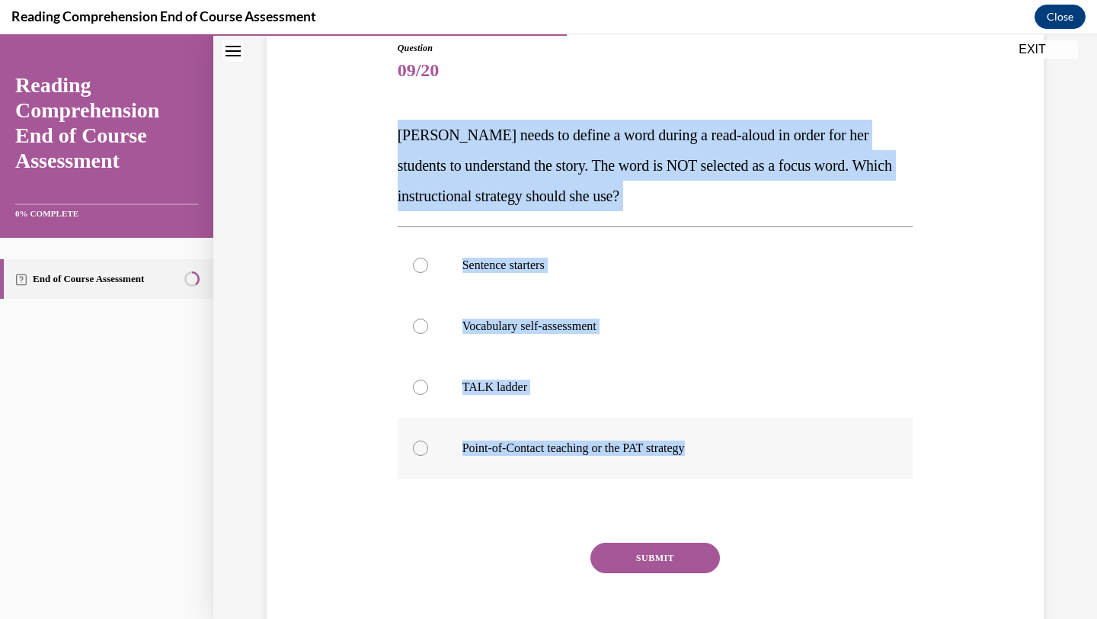
drag, startPoint x: 398, startPoint y: 137, endPoint x: 722, endPoint y: 455, distance: 454.1
click at [726, 455] on div "Question 09/20 Mrs. Ivie needs to define a word during a read-aloud in order fo…" at bounding box center [656, 354] width 516 height 626
copy div "Mrs. Ivie needs to define a word during a read-aloud in order for her students …"
click at [587, 426] on label "Point-of-Contact teaching or the PAT strategy" at bounding box center [656, 447] width 516 height 61
click at [428, 440] on input "Point-of-Contact teaching or the PAT strategy" at bounding box center [420, 447] width 15 height 15
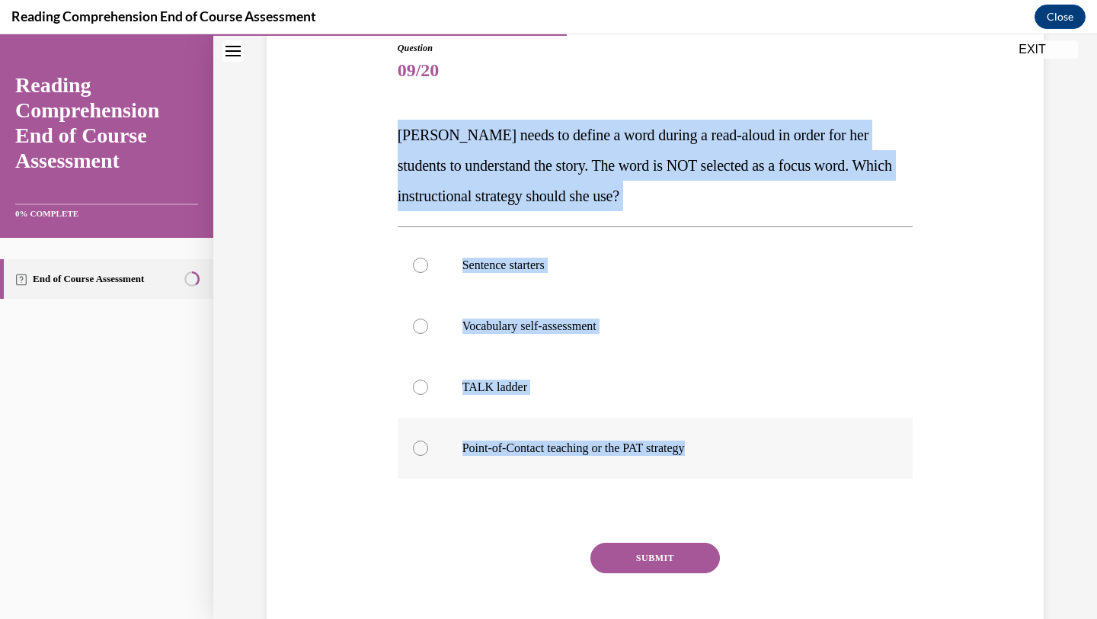
radio input "true"
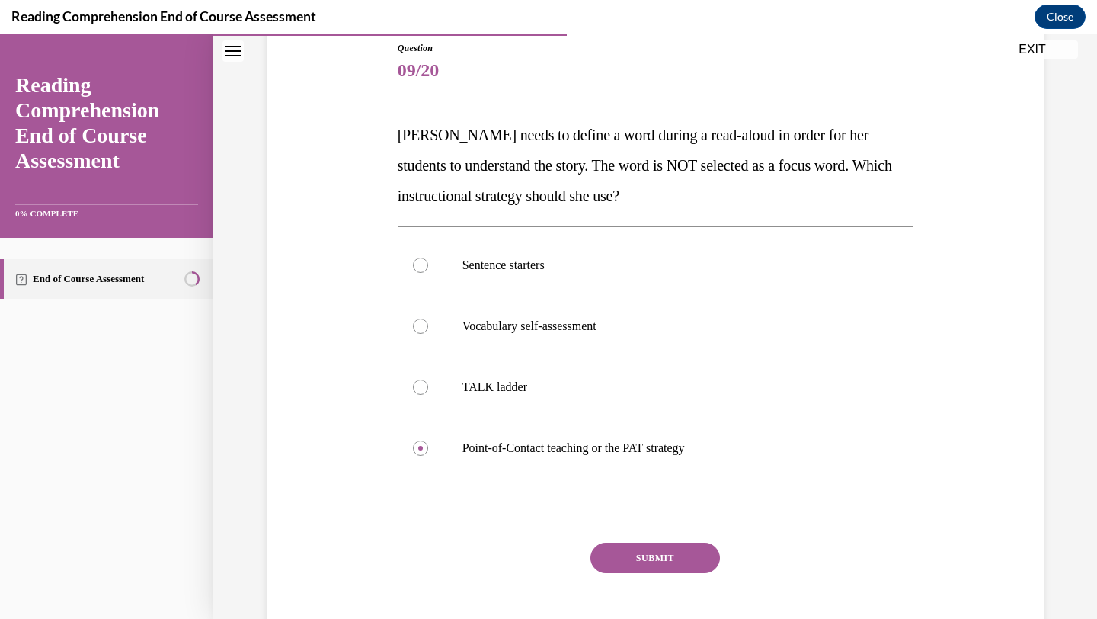
click at [669, 552] on button "SUBMIT" at bounding box center [654, 557] width 129 height 30
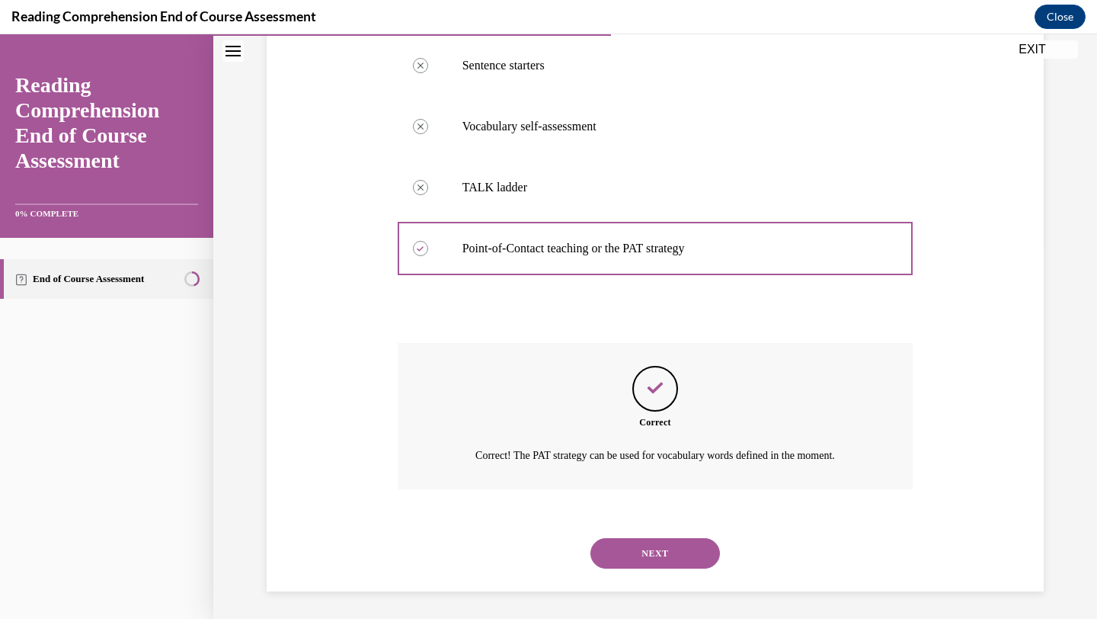
scroll to position [373, 0]
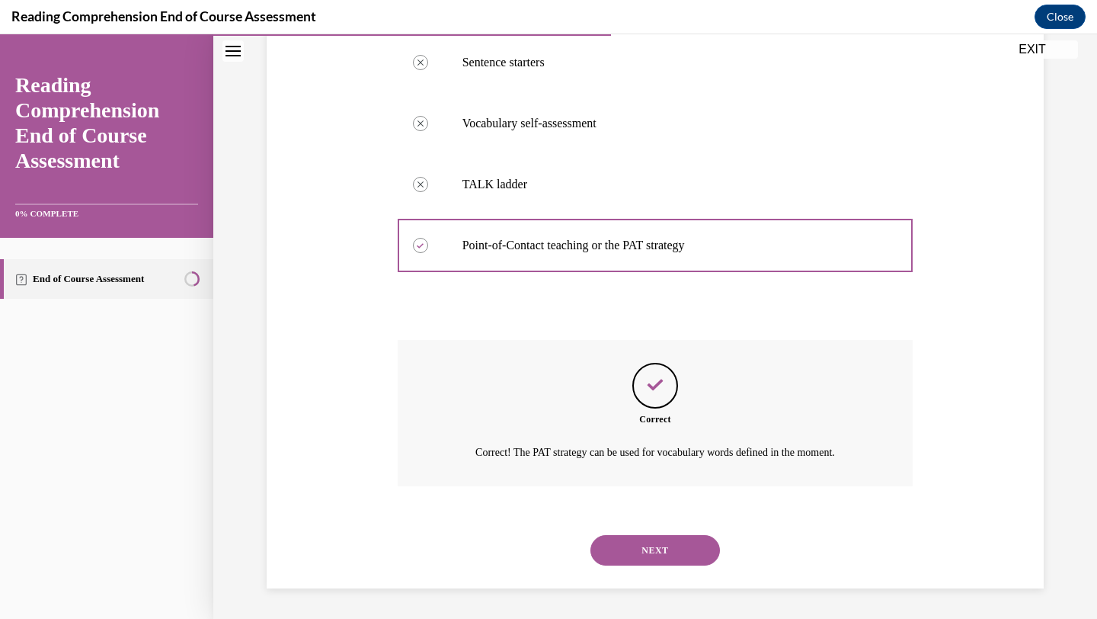
click at [665, 551] on button "NEXT" at bounding box center [654, 550] width 129 height 30
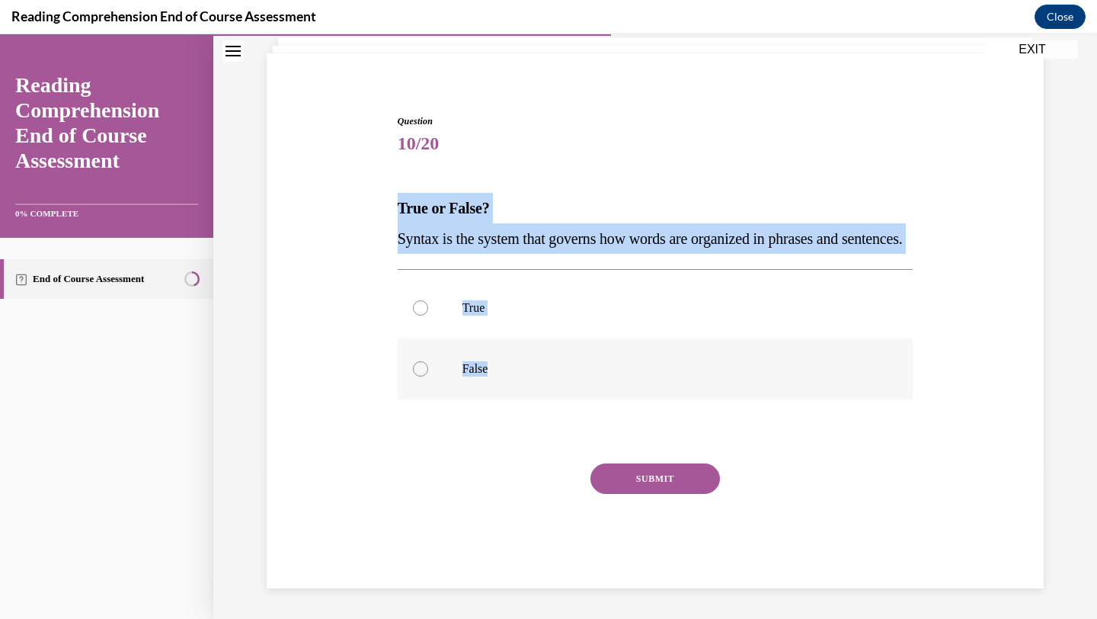
drag, startPoint x: 399, startPoint y: 182, endPoint x: 546, endPoint y: 372, distance: 240.6
click at [546, 372] on div "Question 10/20 True or False? Syntax is the system that governs how words are o…" at bounding box center [656, 351] width 516 height 474
copy div "True or False? Syntax is the system that governs how words are organized in phr…"
click at [491, 286] on label "True" at bounding box center [656, 307] width 516 height 61
click at [428, 300] on input "True" at bounding box center [420, 307] width 15 height 15
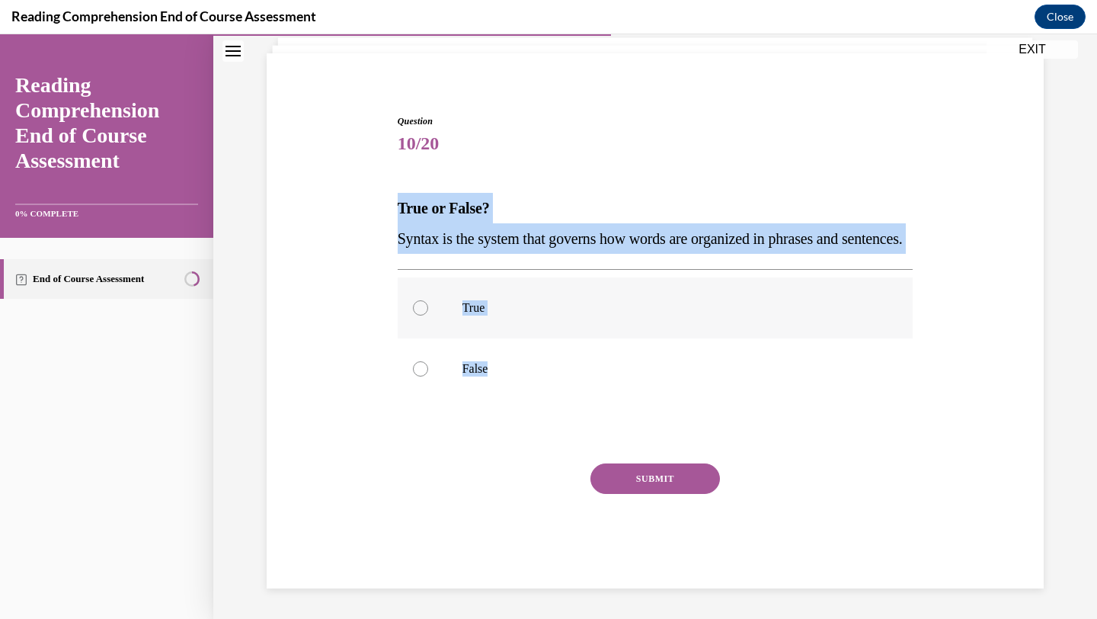
radio input "true"
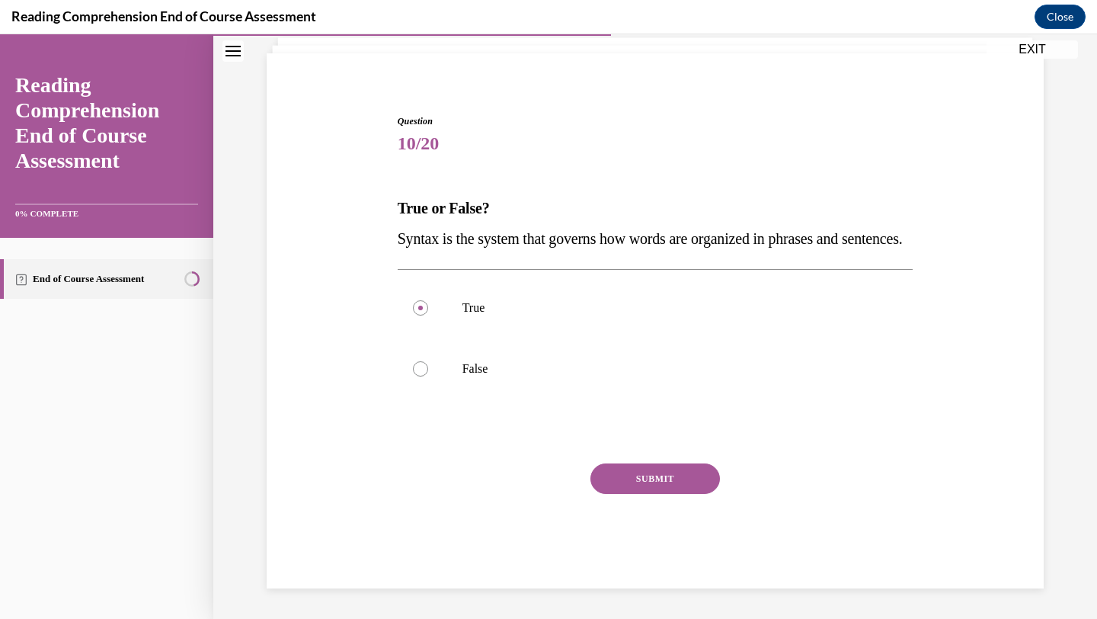
click at [683, 473] on button "SUBMIT" at bounding box center [654, 478] width 129 height 30
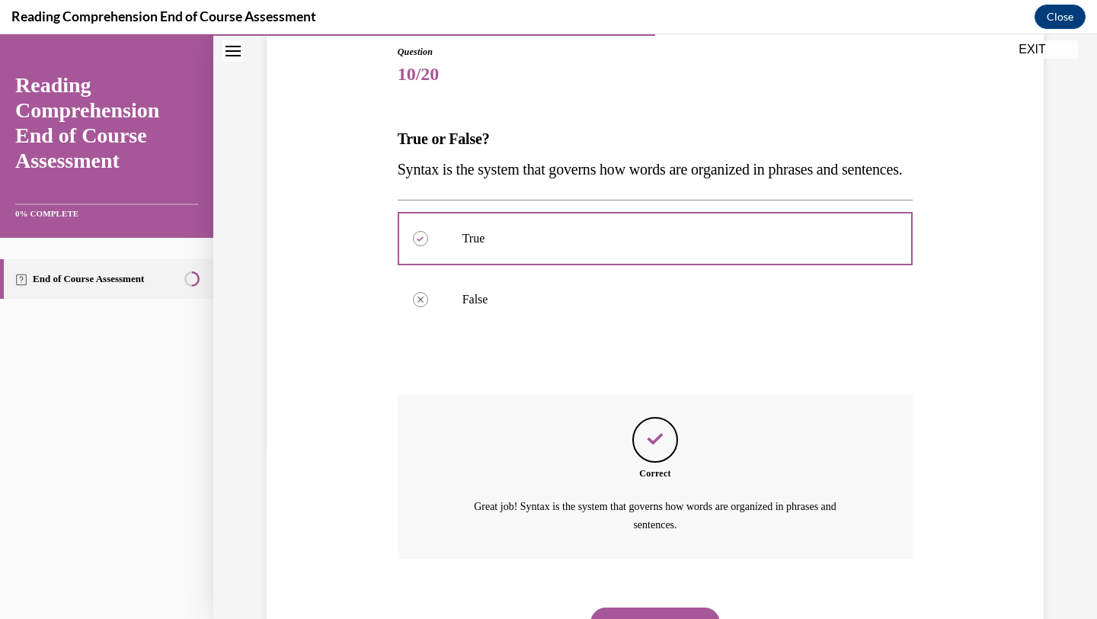
scroll to position [269, 0]
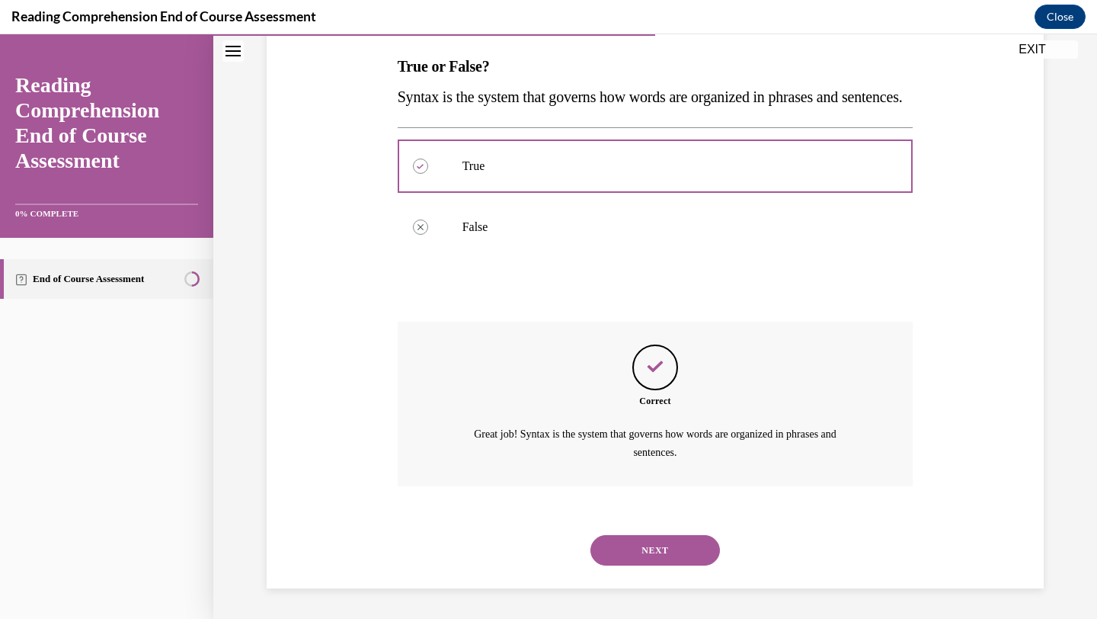
click at [619, 547] on button "NEXT" at bounding box center [654, 550] width 129 height 30
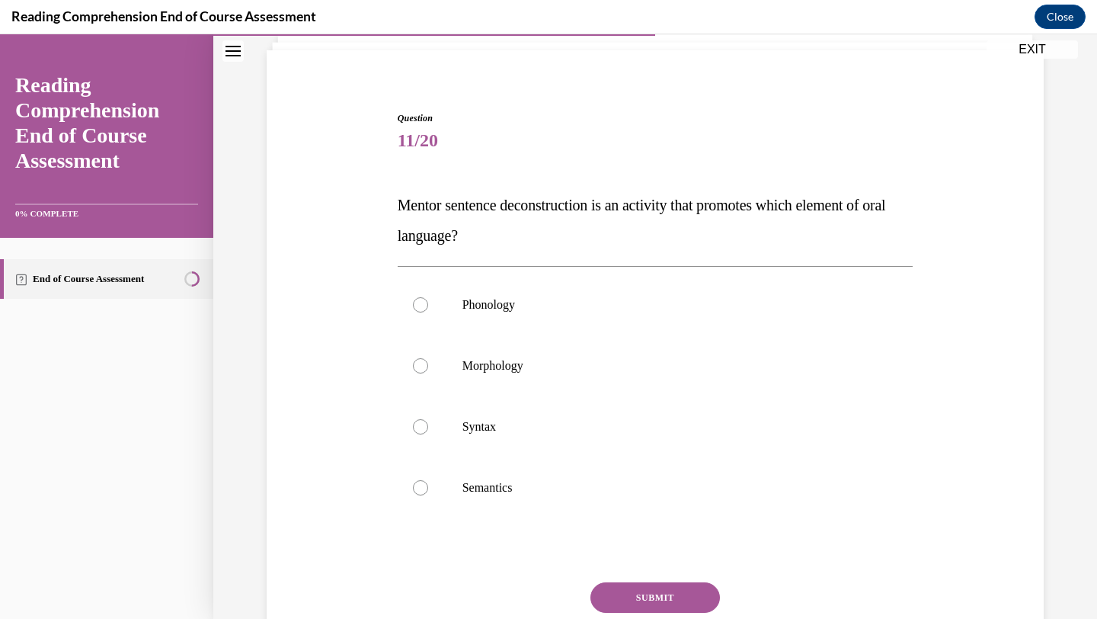
scroll to position [110, 0]
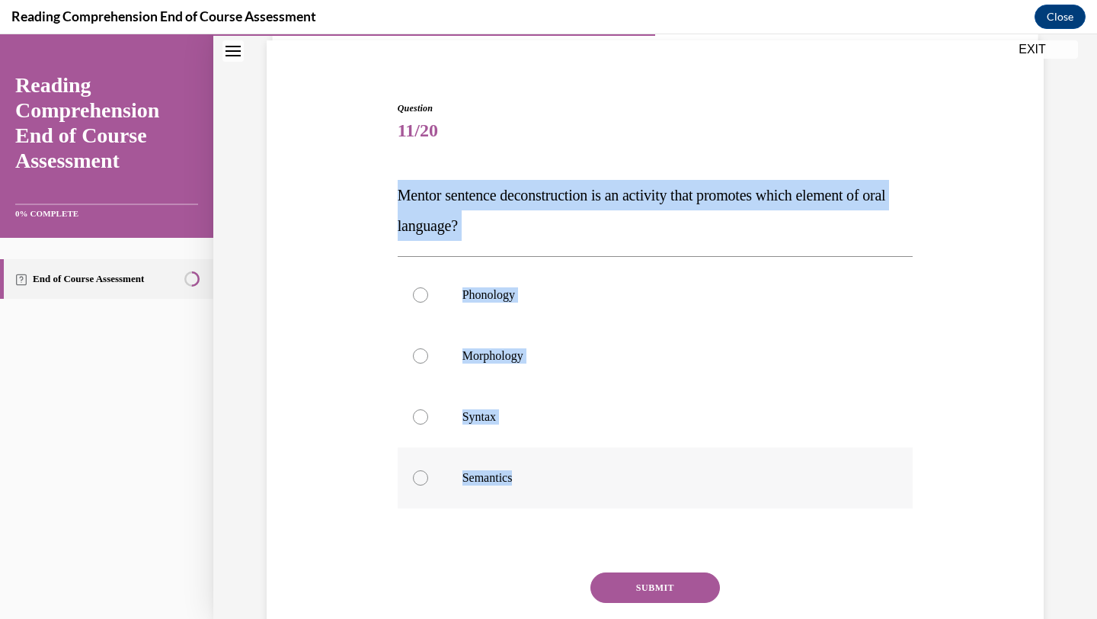
drag, startPoint x: 400, startPoint y: 197, endPoint x: 608, endPoint y: 491, distance: 360.1
click at [608, 491] on div "Question 11/20 Mentor sentence deconstruction is an activity that promotes whic…" at bounding box center [656, 399] width 516 height 596
click at [534, 404] on label "Syntax" at bounding box center [656, 416] width 516 height 61
click at [428, 409] on input "Syntax" at bounding box center [420, 416] width 15 height 15
radio input "true"
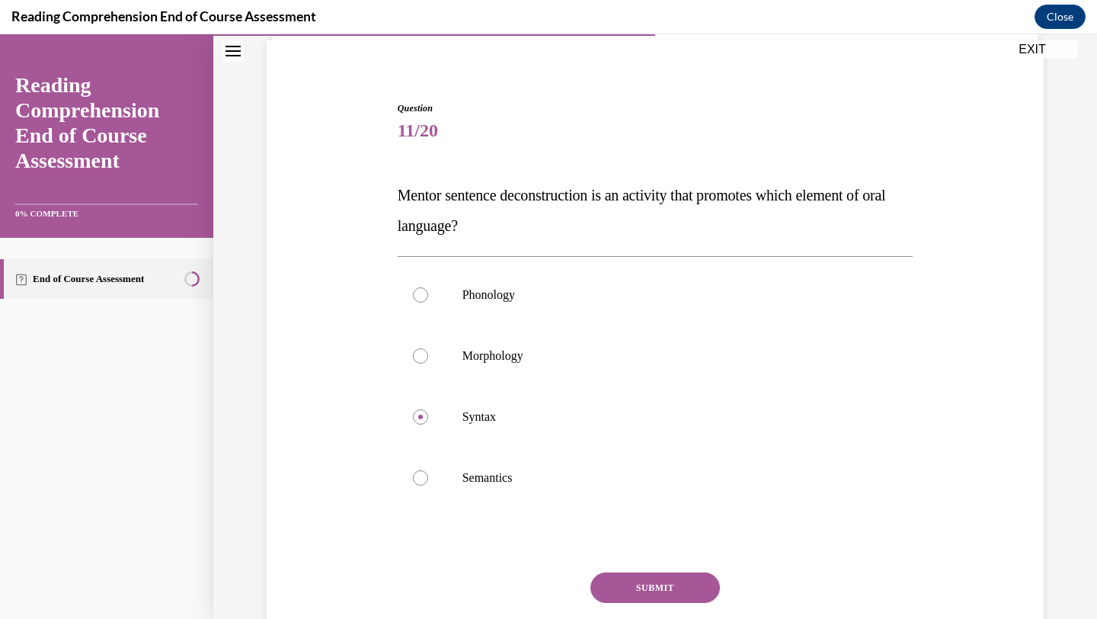
click at [639, 579] on button "SUBMIT" at bounding box center [654, 587] width 129 height 30
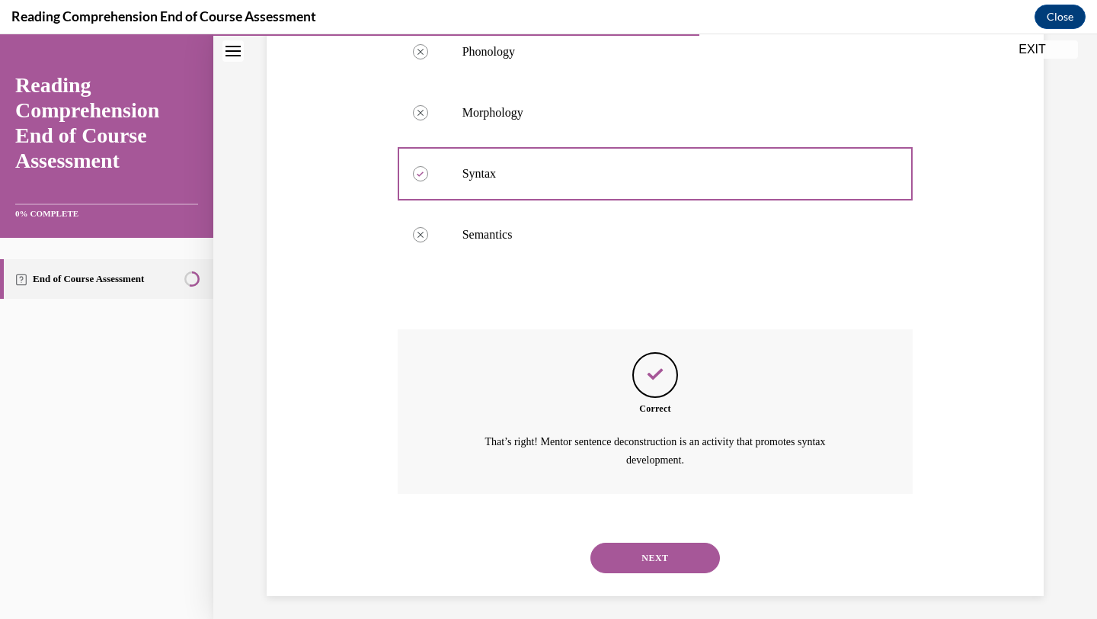
scroll to position [360, 0]
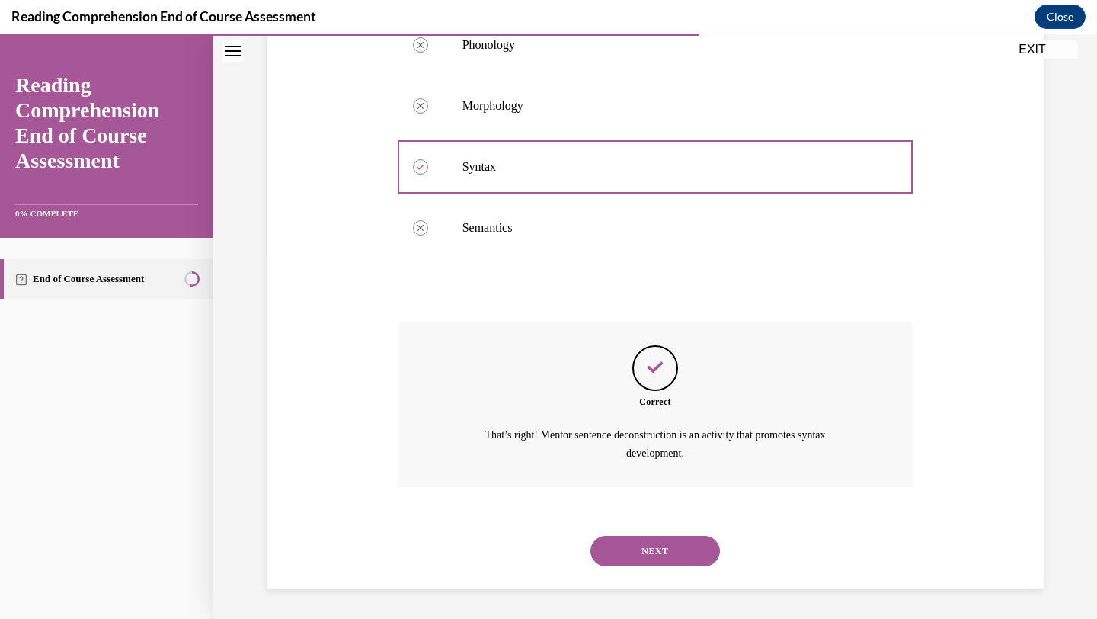
click at [628, 540] on button "NEXT" at bounding box center [654, 550] width 129 height 30
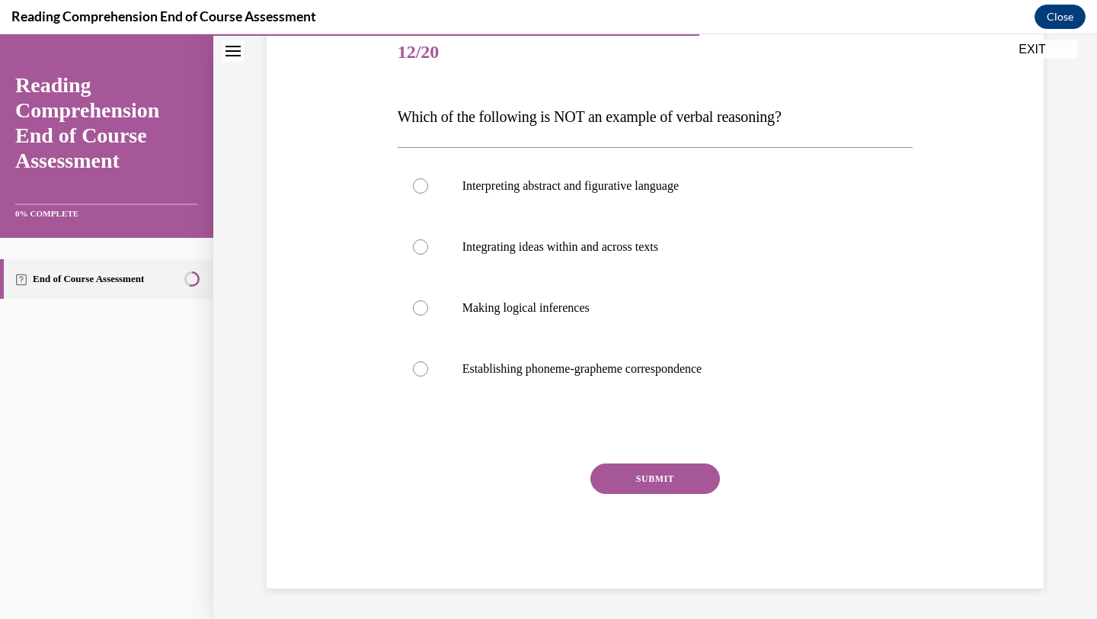
scroll to position [169, 0]
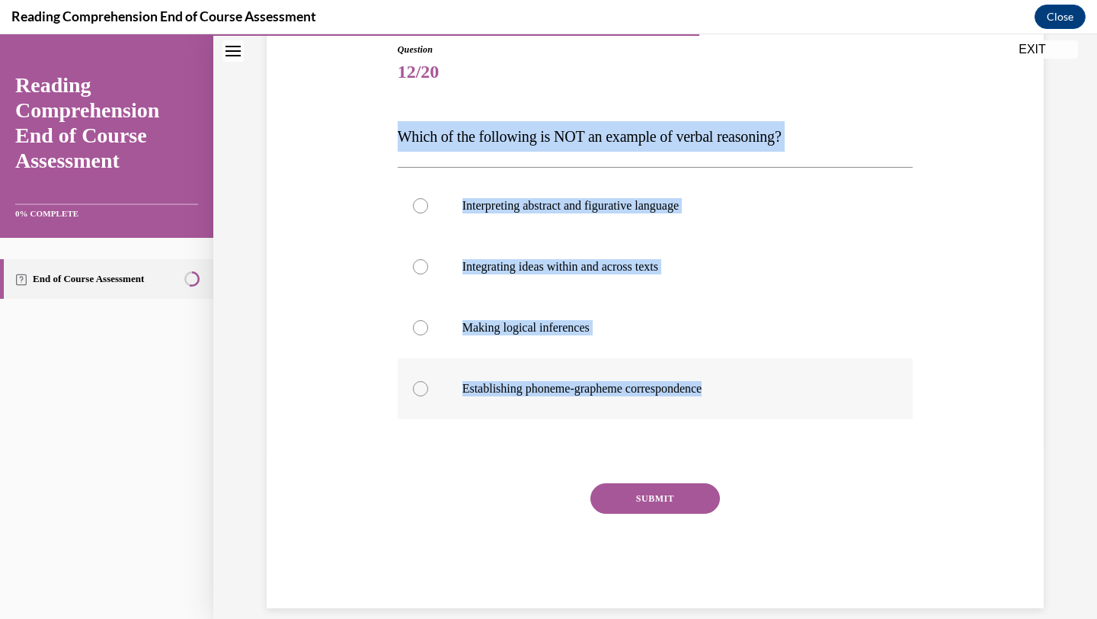
drag, startPoint x: 398, startPoint y: 137, endPoint x: 744, endPoint y: 388, distance: 427.5
click at [744, 388] on div "Question 12/20 Which of the following is NOT an example of verbal reasoning? In…" at bounding box center [656, 325] width 516 height 565
click at [538, 372] on label "Establishing phoneme-grapheme correspondence" at bounding box center [656, 388] width 516 height 61
click at [428, 381] on input "Establishing phoneme-grapheme correspondence" at bounding box center [420, 388] width 15 height 15
radio input "true"
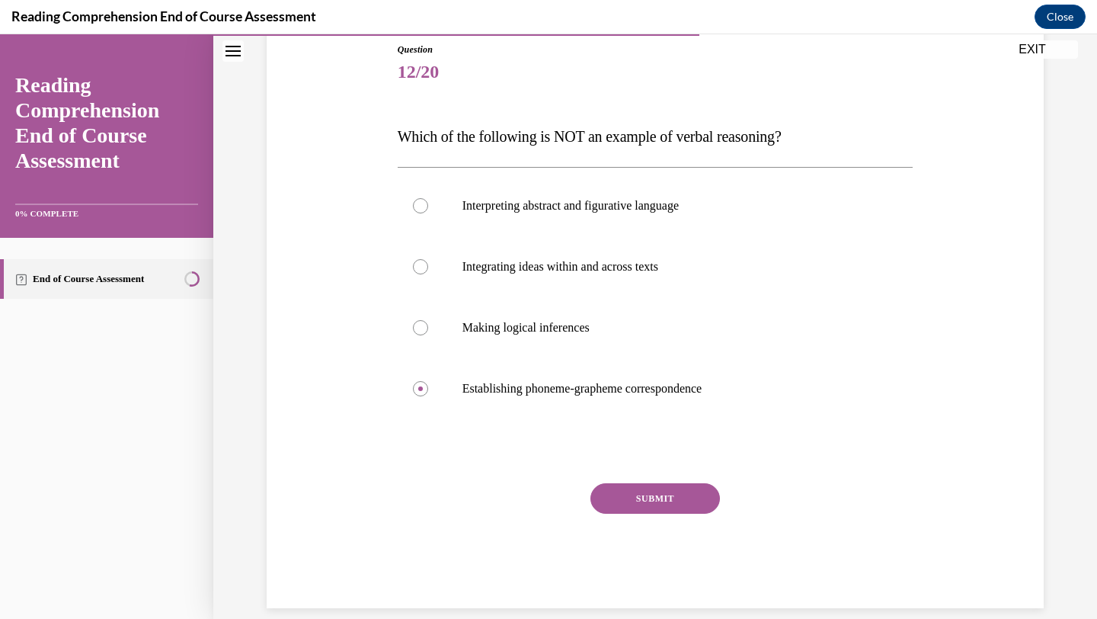
click at [624, 511] on button "SUBMIT" at bounding box center [654, 498] width 129 height 30
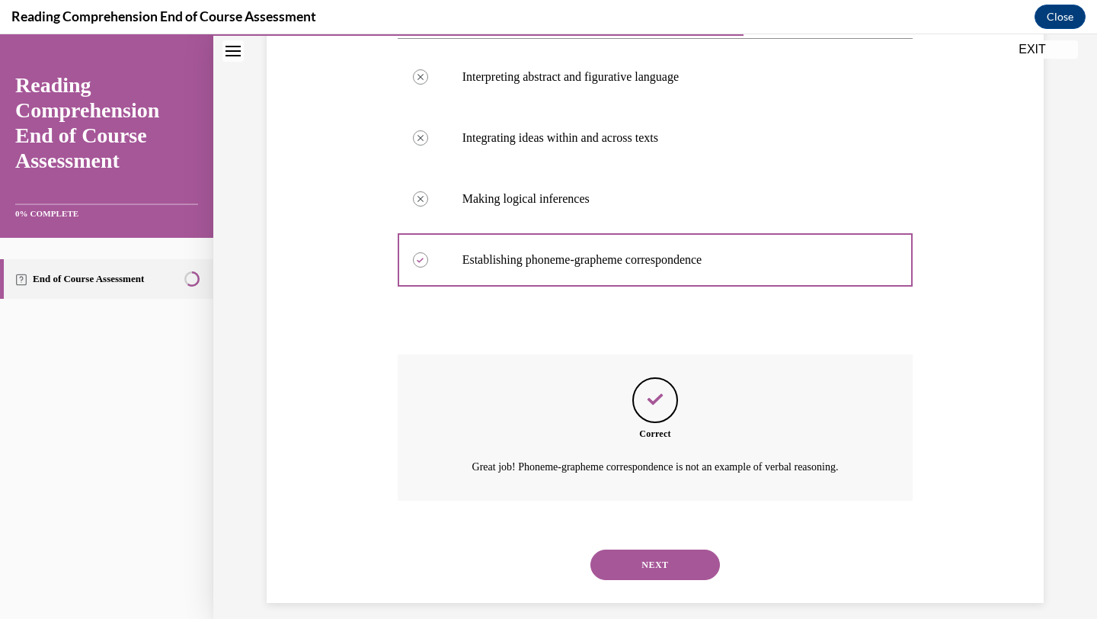
scroll to position [312, 0]
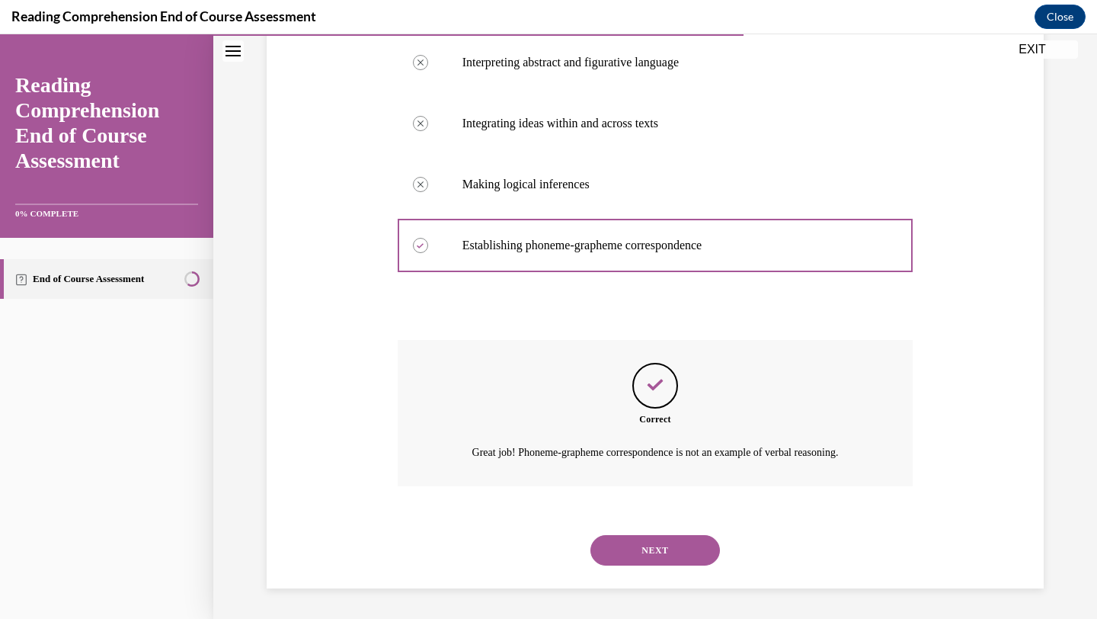
click at [624, 553] on button "NEXT" at bounding box center [654, 550] width 129 height 30
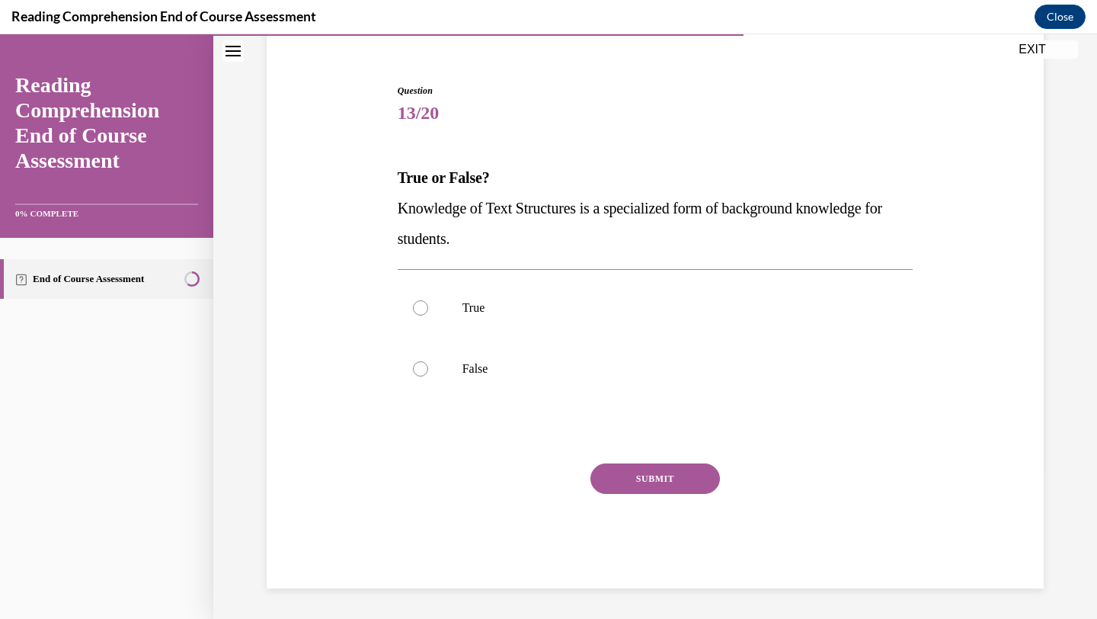
scroll to position [128, 0]
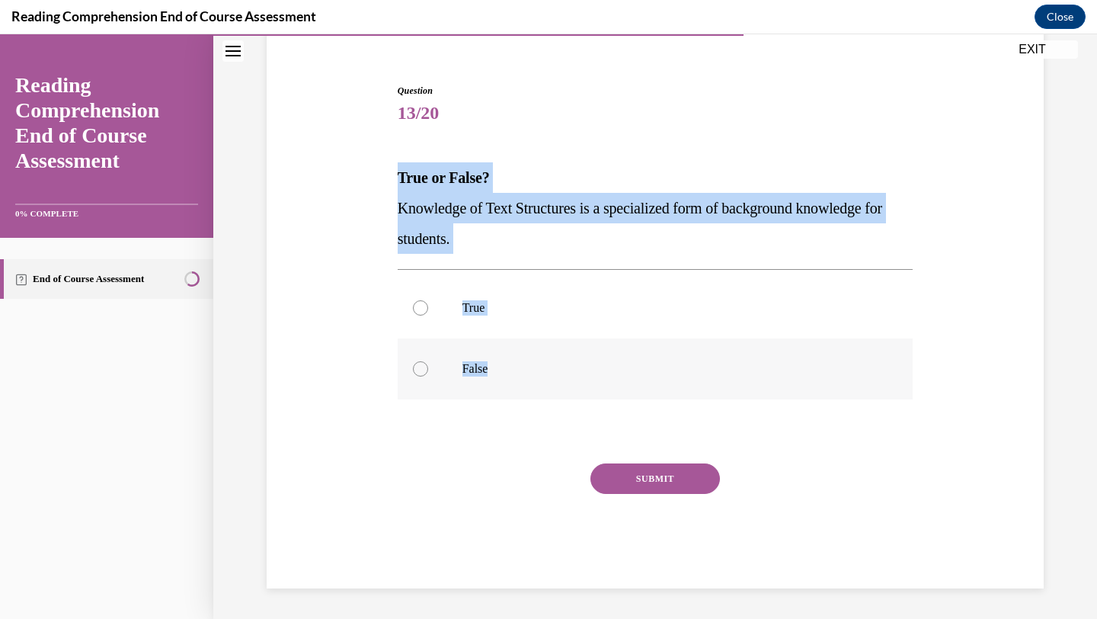
drag, startPoint x: 399, startPoint y: 177, endPoint x: 560, endPoint y: 390, distance: 267.1
click at [560, 390] on div "Question 13/20 True or False? Knowledge of Text Structures is a specialized for…" at bounding box center [656, 336] width 516 height 504
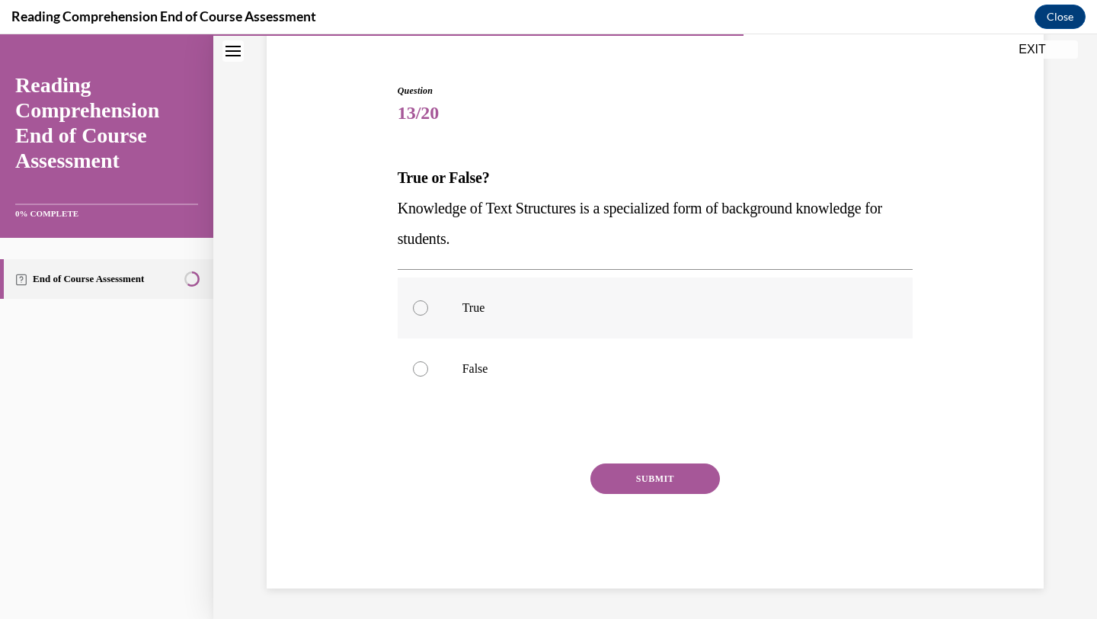
click at [523, 311] on p "True" at bounding box center [668, 307] width 413 height 15
click at [428, 311] on input "True" at bounding box center [420, 307] width 15 height 15
radio input "true"
click at [670, 482] on button "SUBMIT" at bounding box center [654, 478] width 129 height 30
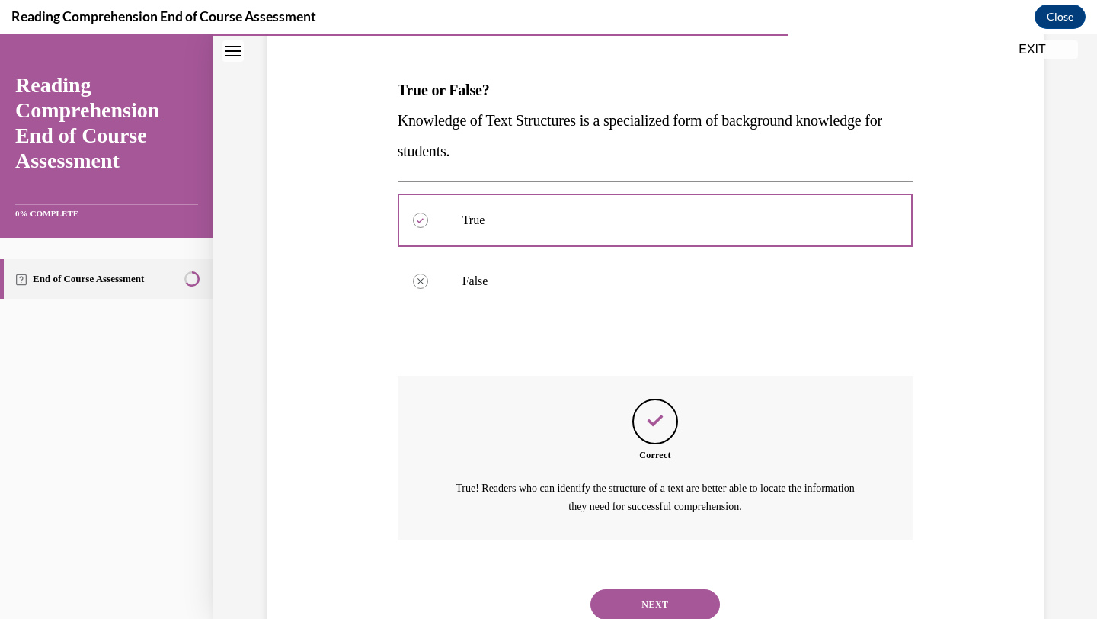
scroll to position [269, 0]
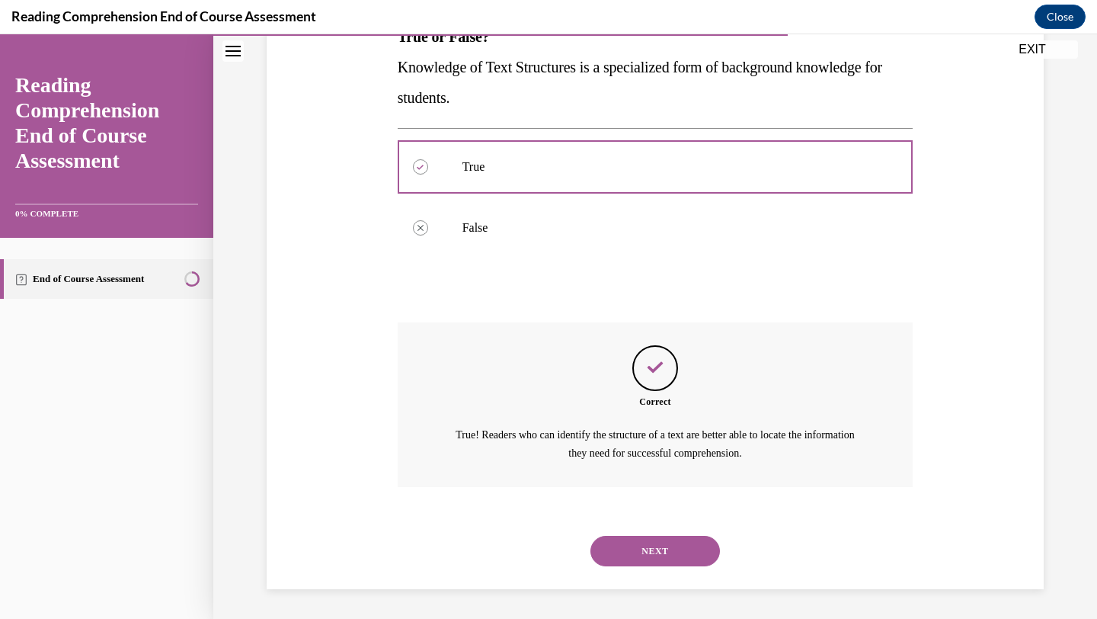
click at [657, 553] on button "NEXT" at bounding box center [654, 550] width 129 height 30
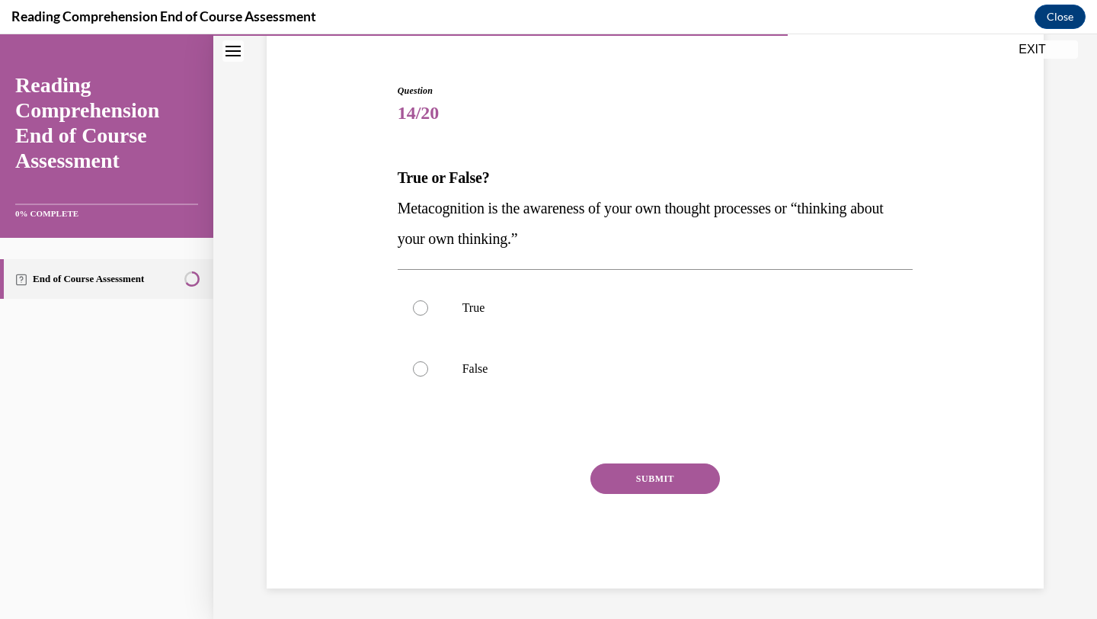
scroll to position [128, 0]
drag, startPoint x: 401, startPoint y: 181, endPoint x: 555, endPoint y: 391, distance: 260.5
click at [556, 393] on div "Question 14/20 True or False? Metacognition is the awareness of your own though…" at bounding box center [656, 336] width 516 height 504
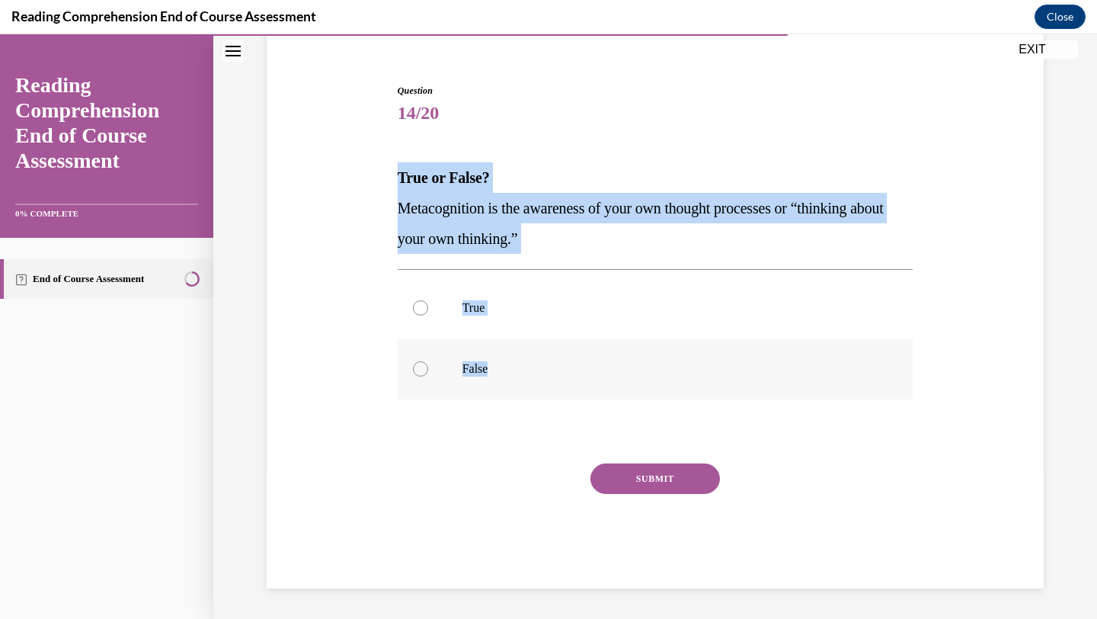
drag, startPoint x: 399, startPoint y: 177, endPoint x: 561, endPoint y: 379, distance: 259.0
click at [562, 380] on div "Question 14/20 True or False? Metacognition is the awareness of your own though…" at bounding box center [656, 336] width 516 height 504
click at [500, 300] on p "True" at bounding box center [668, 307] width 413 height 15
click at [428, 300] on input "True" at bounding box center [420, 307] width 15 height 15
radio input "true"
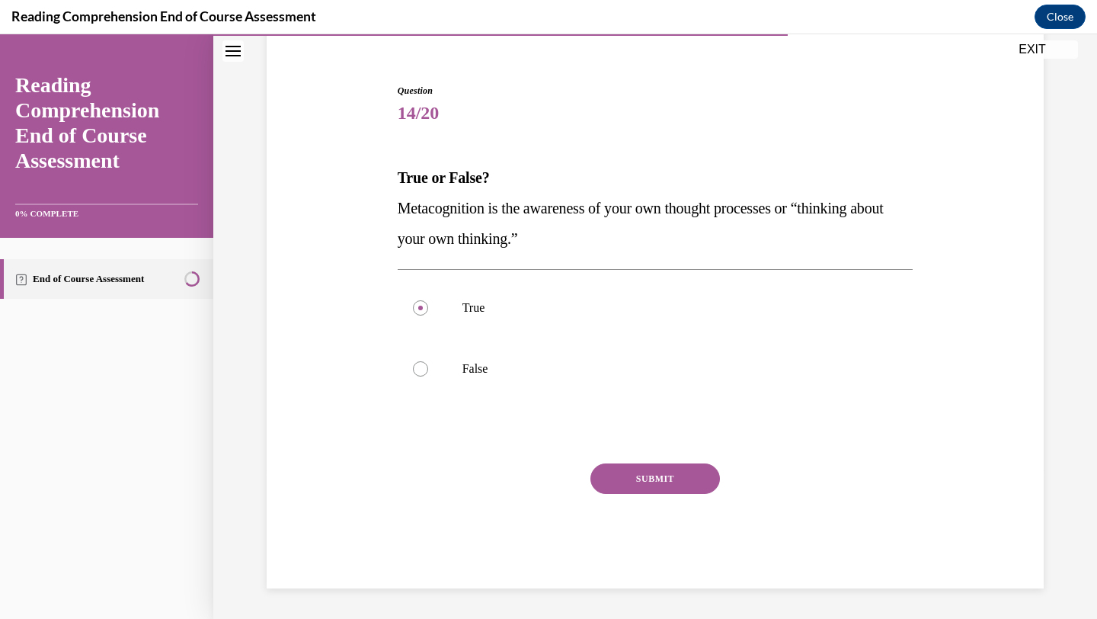
click at [669, 476] on button "SUBMIT" at bounding box center [654, 478] width 129 height 30
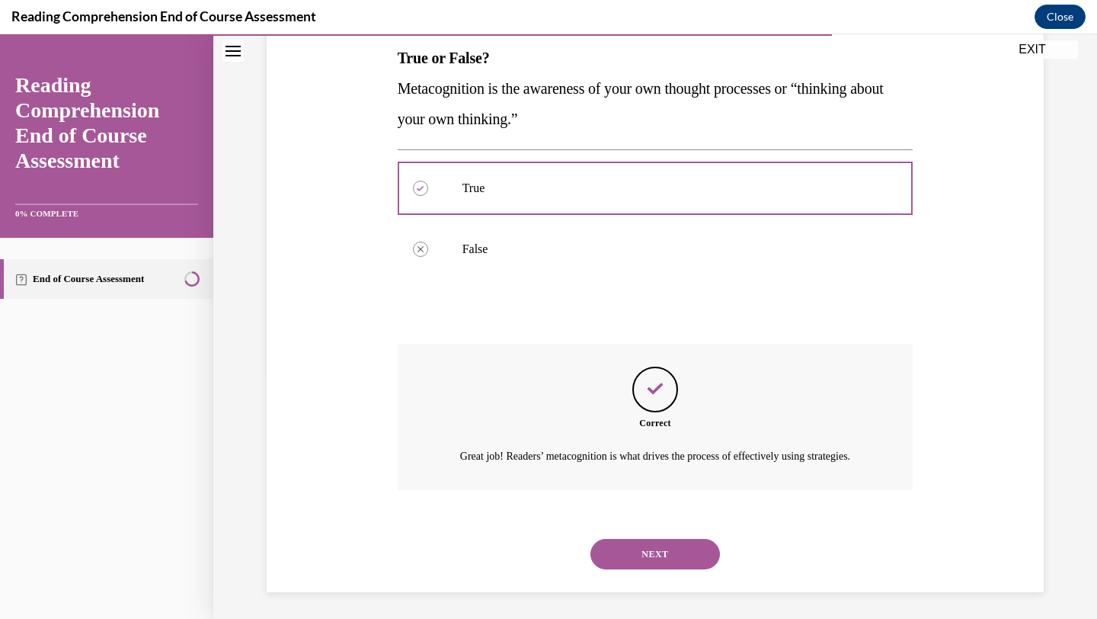
scroll to position [269, 0]
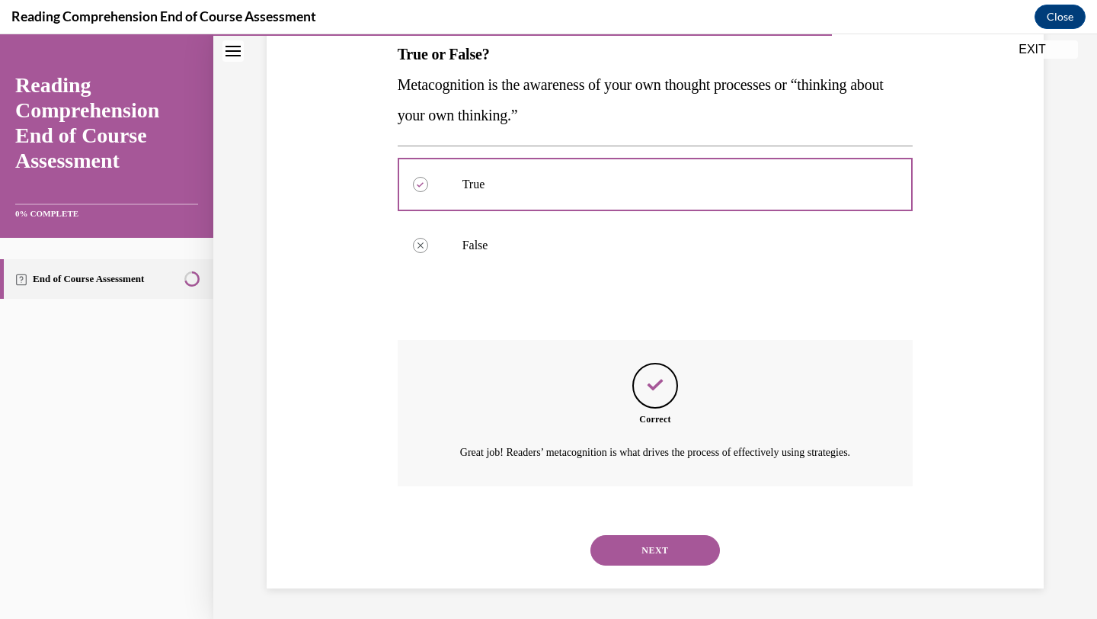
click at [624, 546] on button "NEXT" at bounding box center [654, 550] width 129 height 30
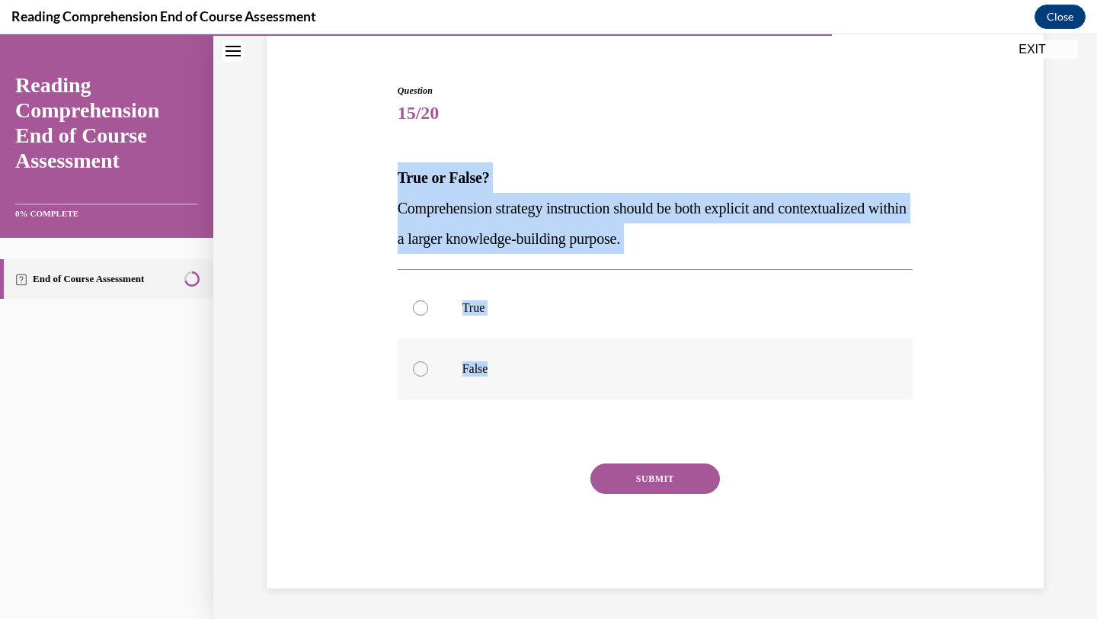
drag, startPoint x: 399, startPoint y: 177, endPoint x: 530, endPoint y: 389, distance: 249.0
click at [530, 391] on div "Question 15/20 True or False? Comprehension strategy instruction should be both…" at bounding box center [656, 336] width 516 height 504
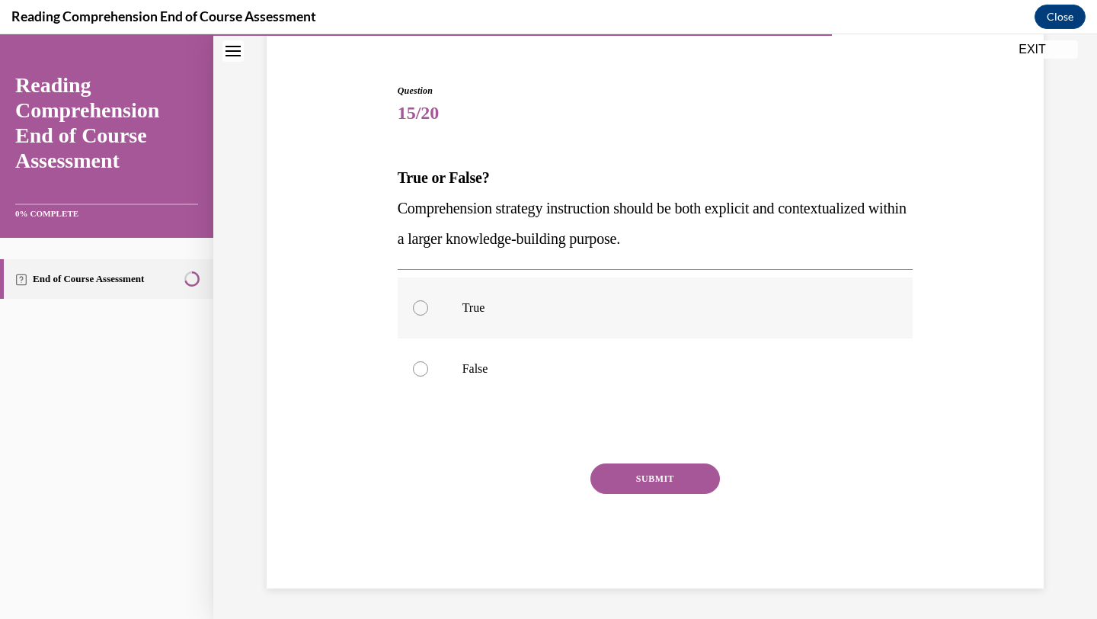
click at [498, 309] on p "True" at bounding box center [668, 307] width 413 height 15
click at [428, 309] on input "True" at bounding box center [420, 307] width 15 height 15
radio input "true"
click at [654, 483] on button "SUBMIT" at bounding box center [654, 478] width 129 height 30
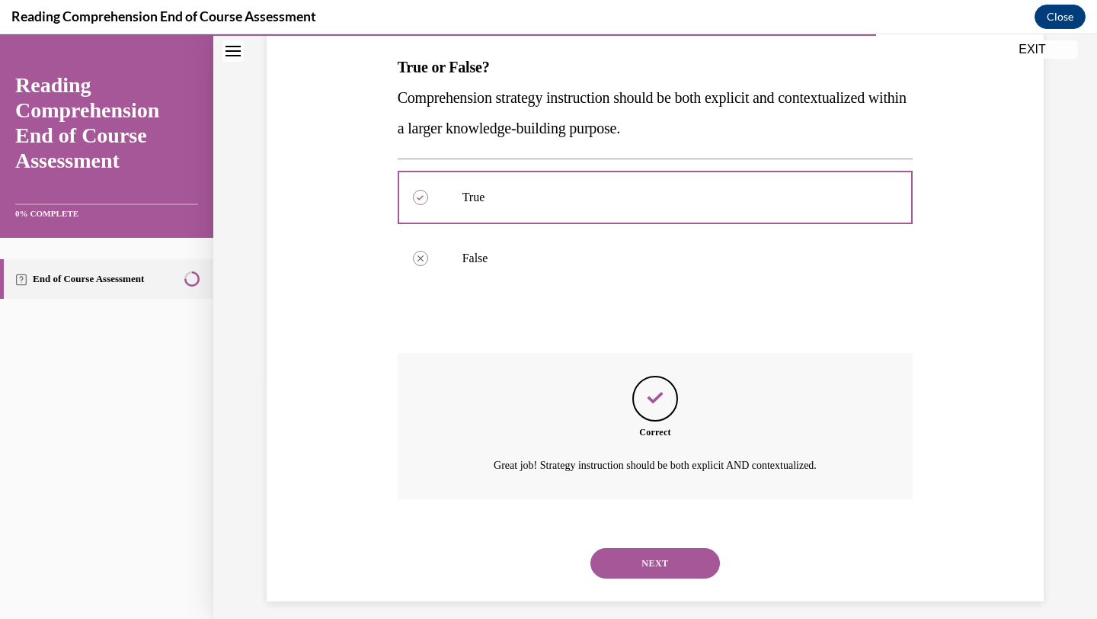
scroll to position [251, 0]
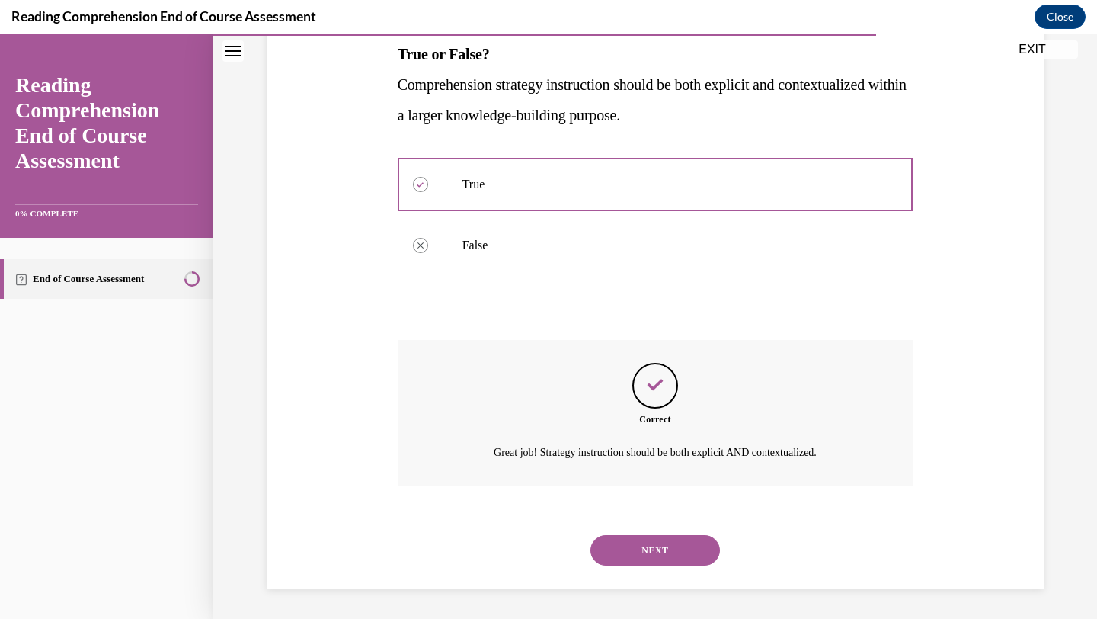
click at [657, 549] on button "NEXT" at bounding box center [654, 550] width 129 height 30
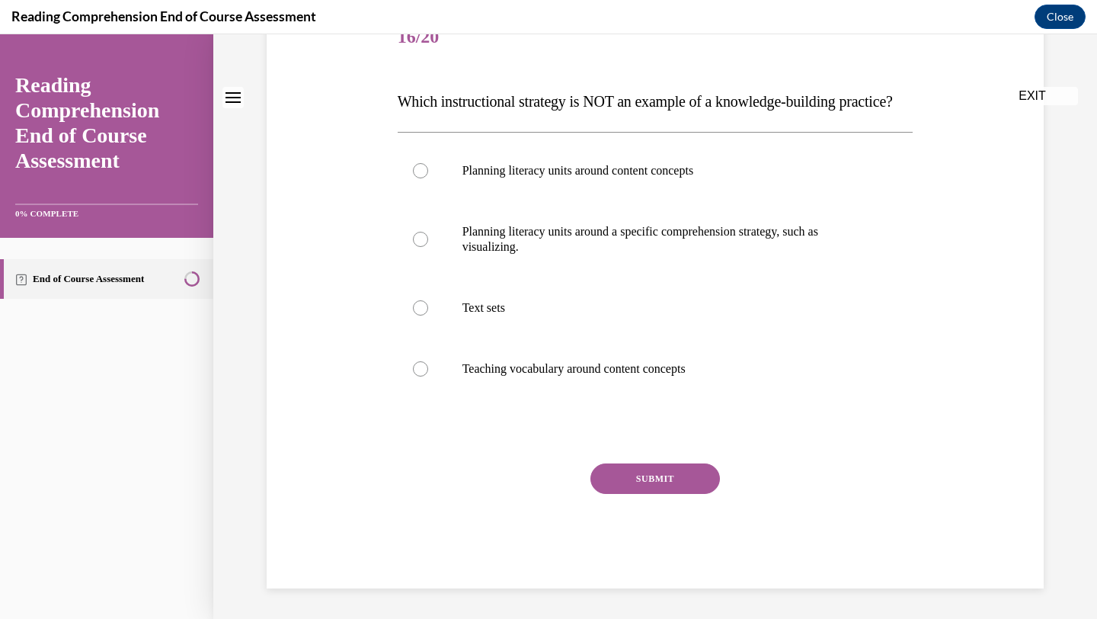
scroll to position [0, 0]
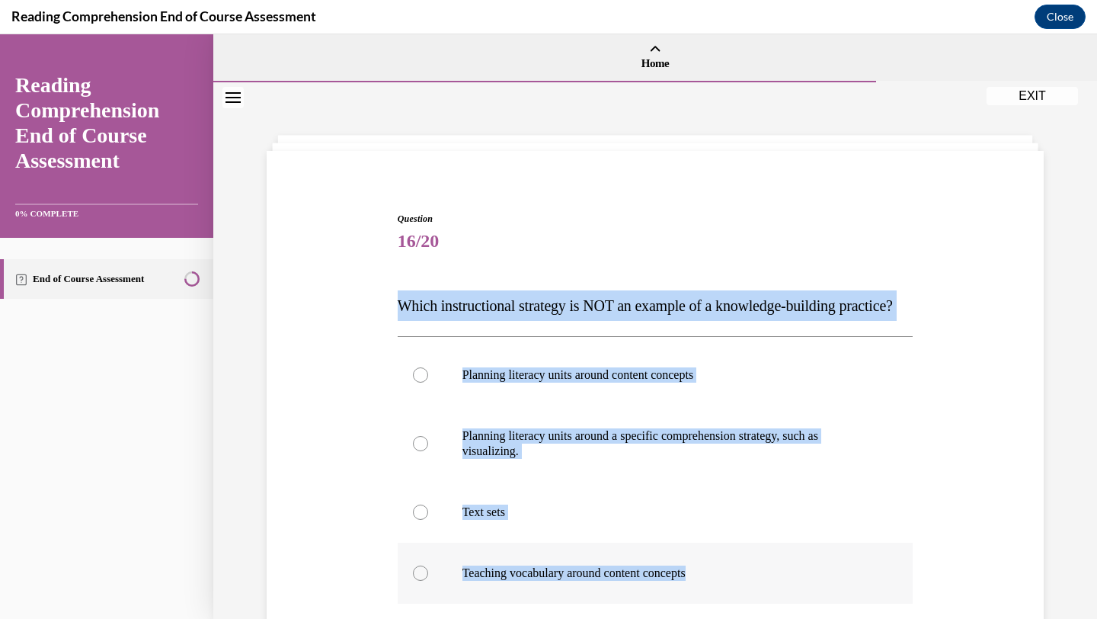
drag, startPoint x: 398, startPoint y: 301, endPoint x: 726, endPoint y: 606, distance: 447.3
click at [727, 606] on div "Question 16/20 Which instructional strategy is NOT an example of a knowledge-bu…" at bounding box center [656, 502] width 516 height 580
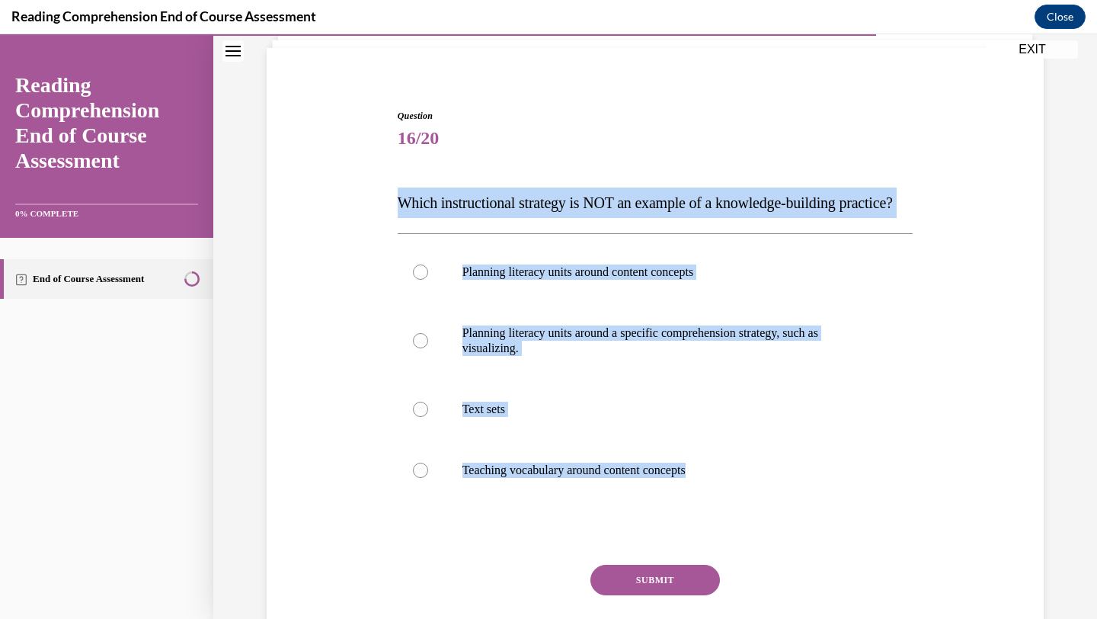
scroll to position [107, 0]
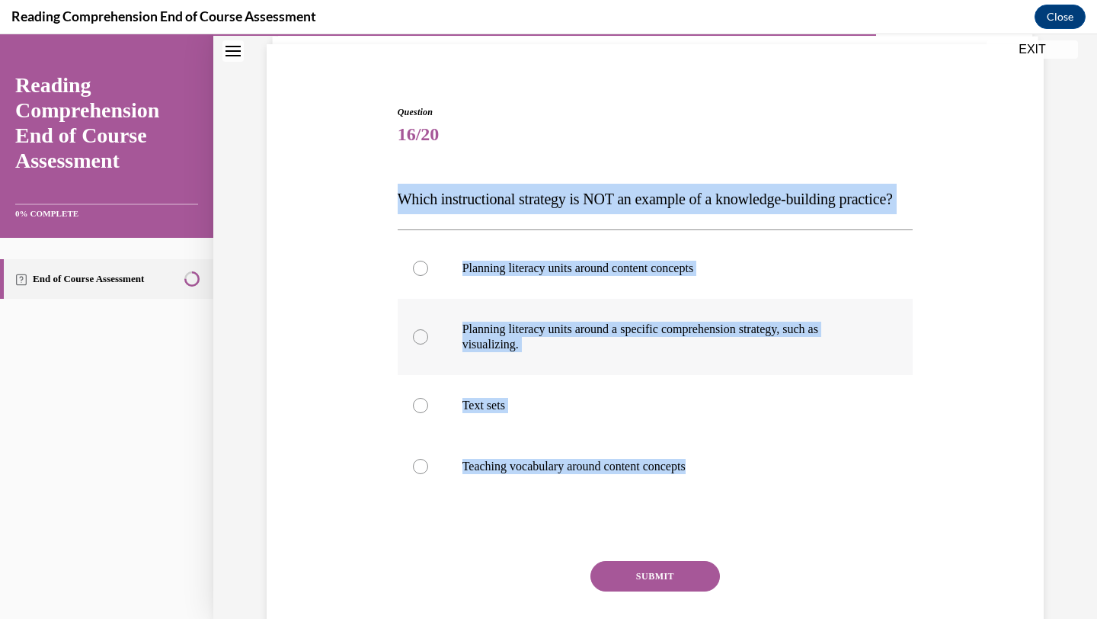
click at [574, 352] on p "Planning literacy units around a specific comprehension strategy, such as visua…" at bounding box center [668, 336] width 413 height 30
click at [428, 344] on input "Planning literacy units around a specific comprehension strategy, such as visua…" at bounding box center [420, 336] width 15 height 15
radio input "true"
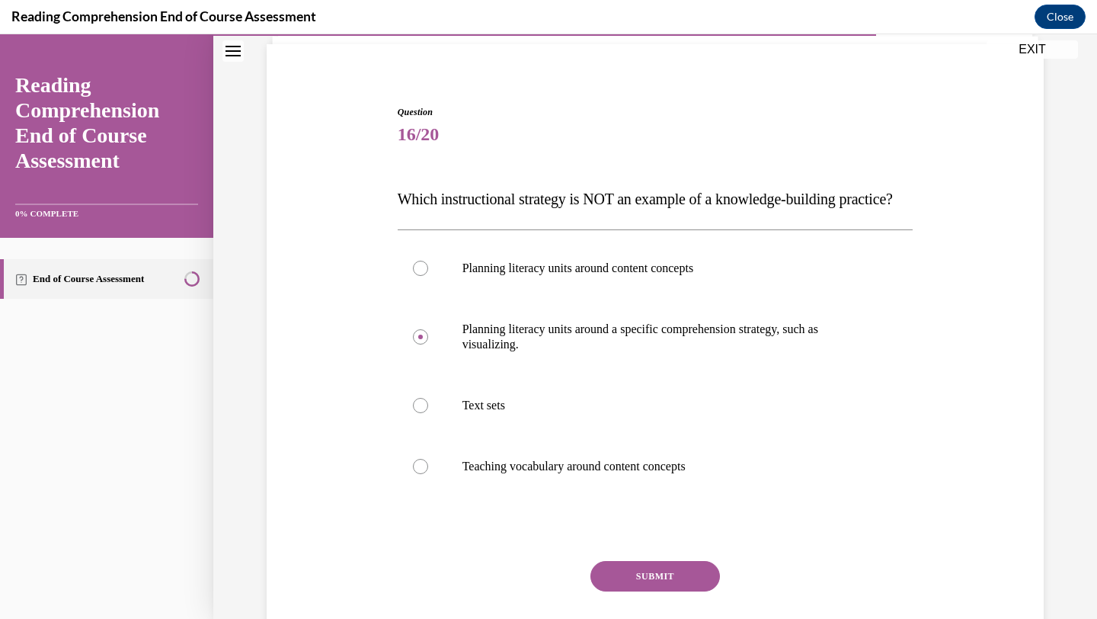
click at [648, 591] on button "SUBMIT" at bounding box center [654, 576] width 129 height 30
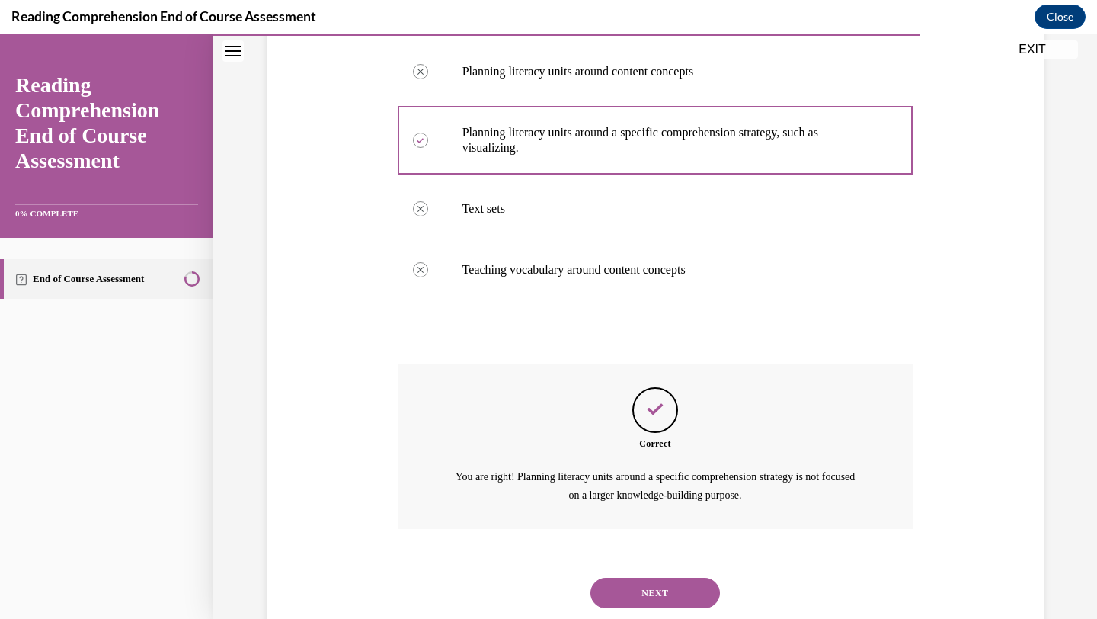
scroll to position [376, 0]
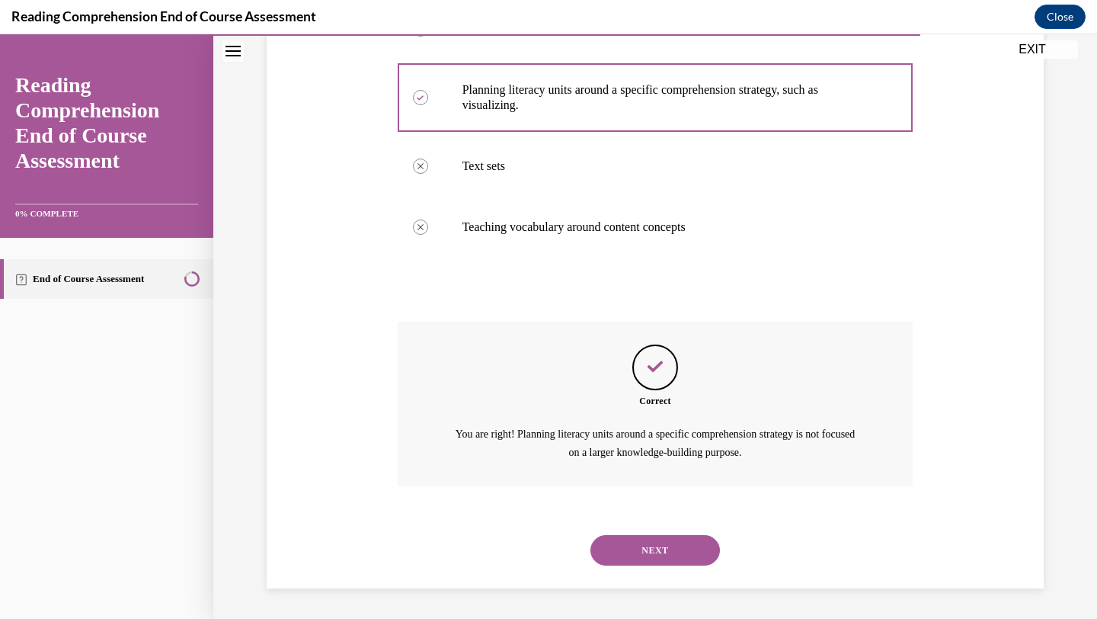
click at [658, 554] on button "NEXT" at bounding box center [654, 550] width 129 height 30
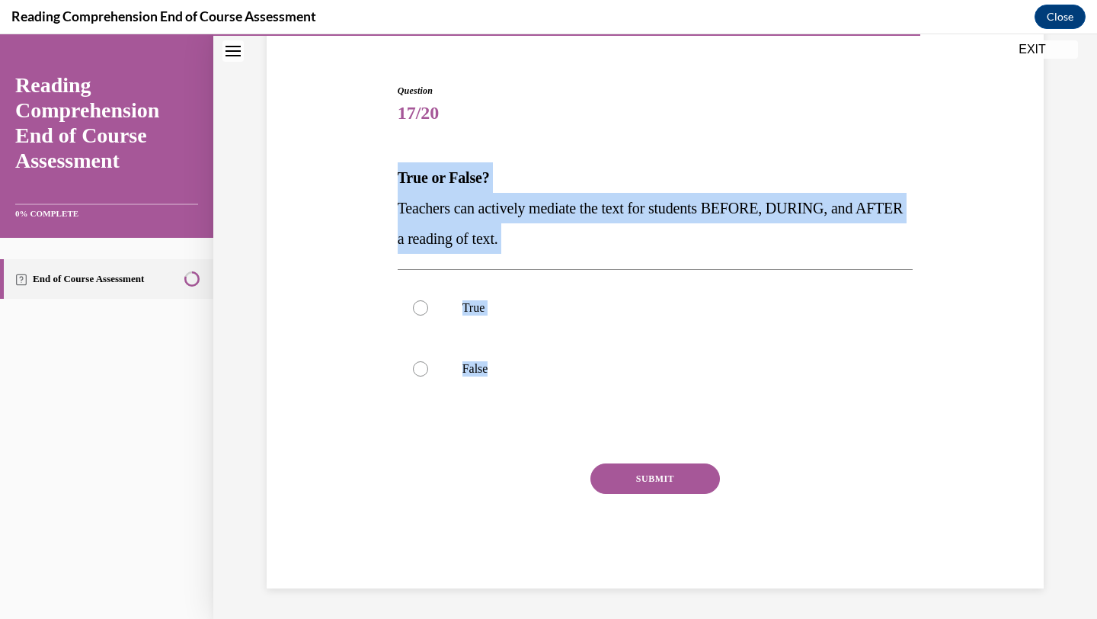
drag, startPoint x: 397, startPoint y: 179, endPoint x: 561, endPoint y: 416, distance: 288.4
click at [561, 416] on div "Question 17/20 True or False? Teachers can actively mediate the text for studen…" at bounding box center [656, 336] width 516 height 504
click at [524, 321] on label "True" at bounding box center [656, 307] width 516 height 61
click at [428, 315] on input "True" at bounding box center [420, 307] width 15 height 15
radio input "true"
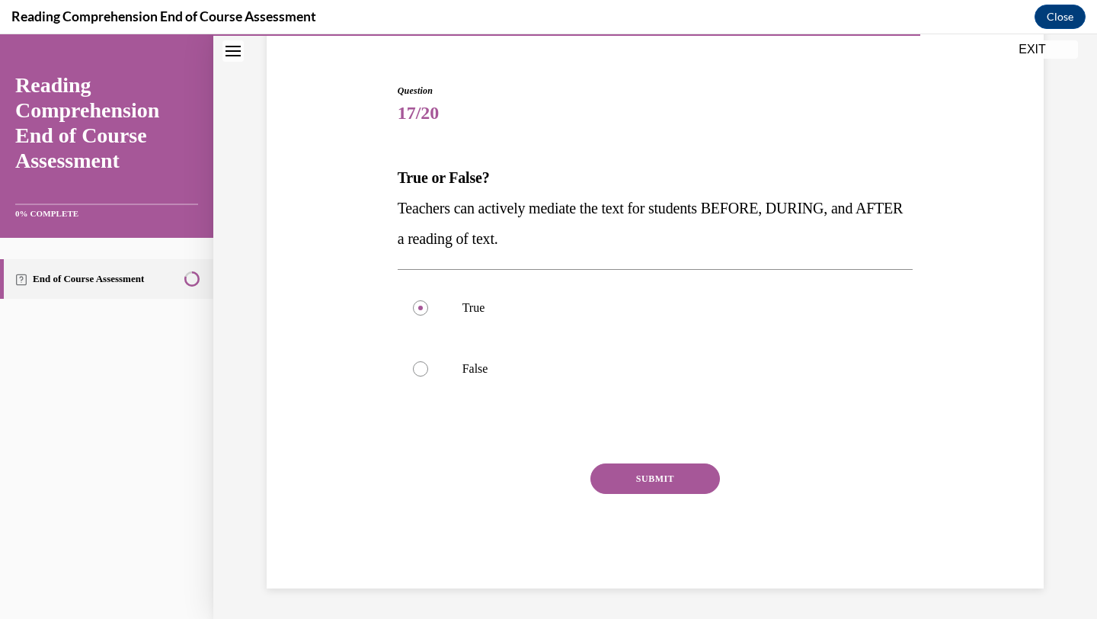
click at [649, 476] on button "SUBMIT" at bounding box center [654, 478] width 129 height 30
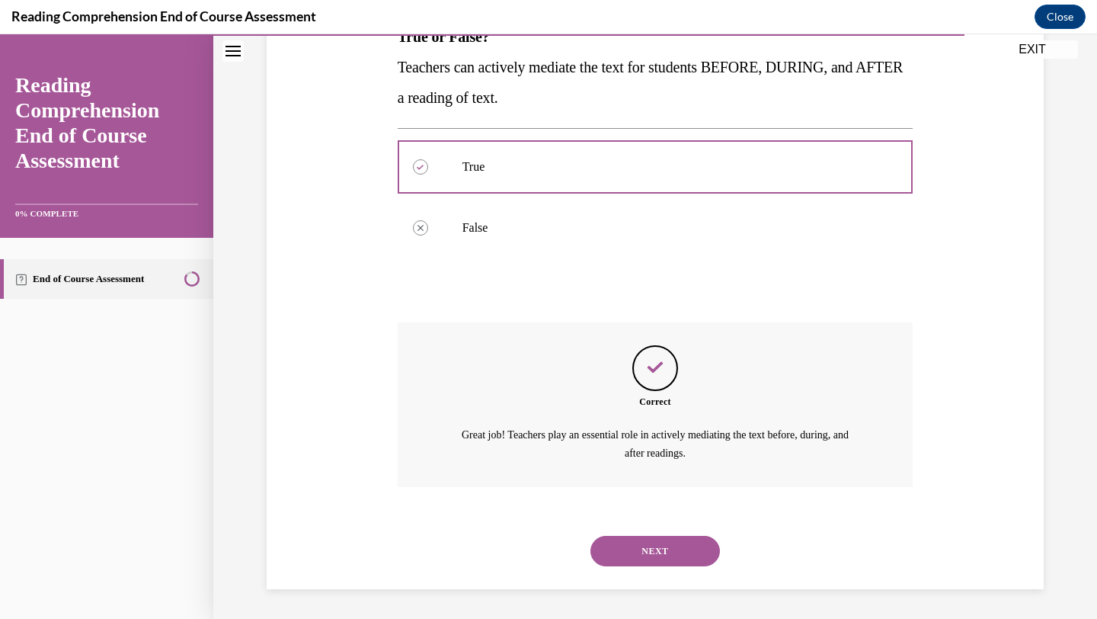
click at [668, 562] on button "NEXT" at bounding box center [654, 550] width 129 height 30
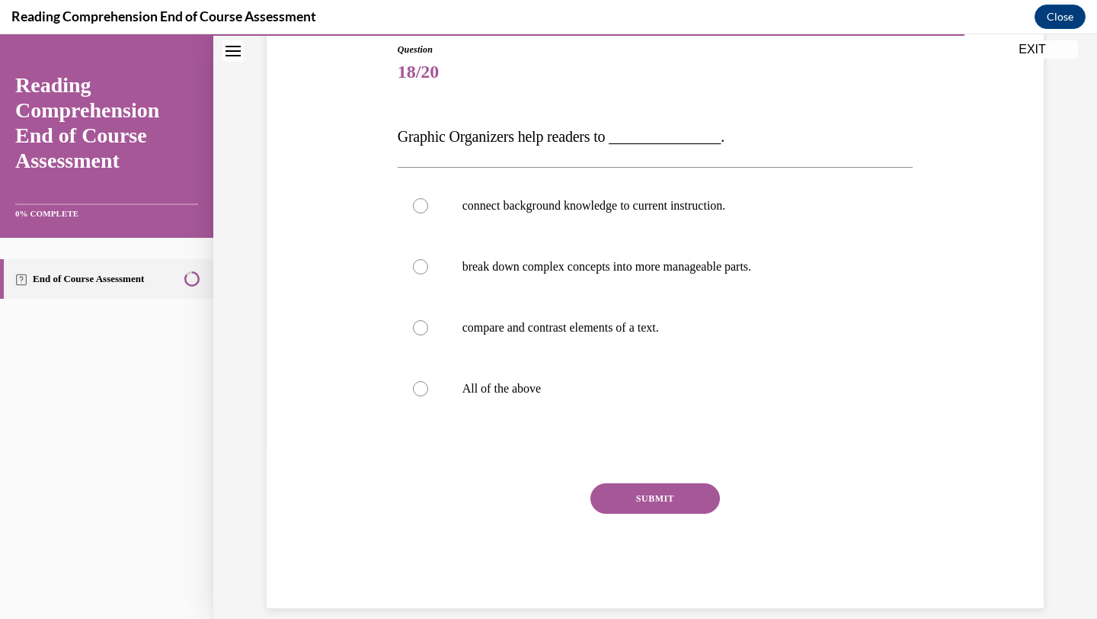
scroll to position [189, 0]
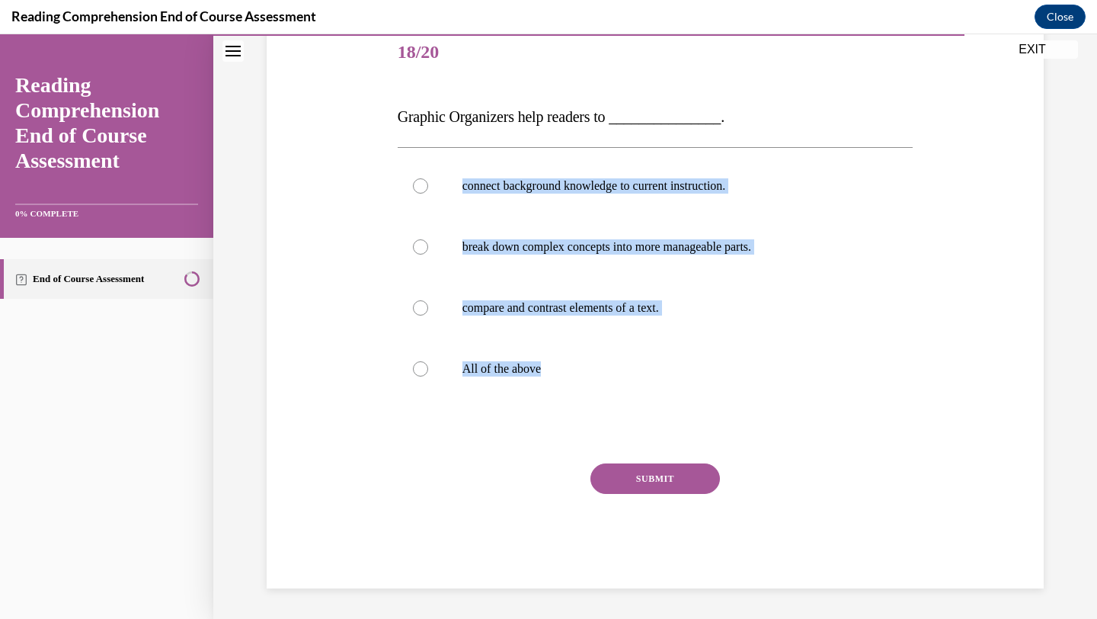
drag, startPoint x: 398, startPoint y: 135, endPoint x: 622, endPoint y: 407, distance: 351.8
click at [622, 407] on div "Question 18/20 Graphic Organizers help readers to _______________. connect back…" at bounding box center [656, 305] width 516 height 565
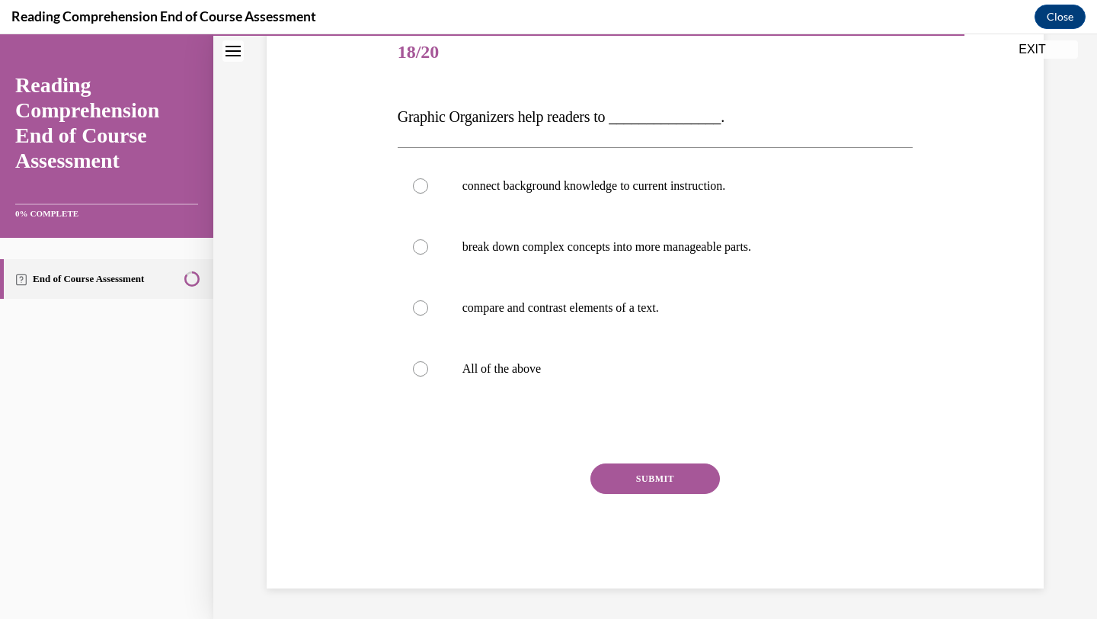
click at [407, 121] on span "Graphic Organizers help readers to _______________." at bounding box center [561, 116] width 327 height 17
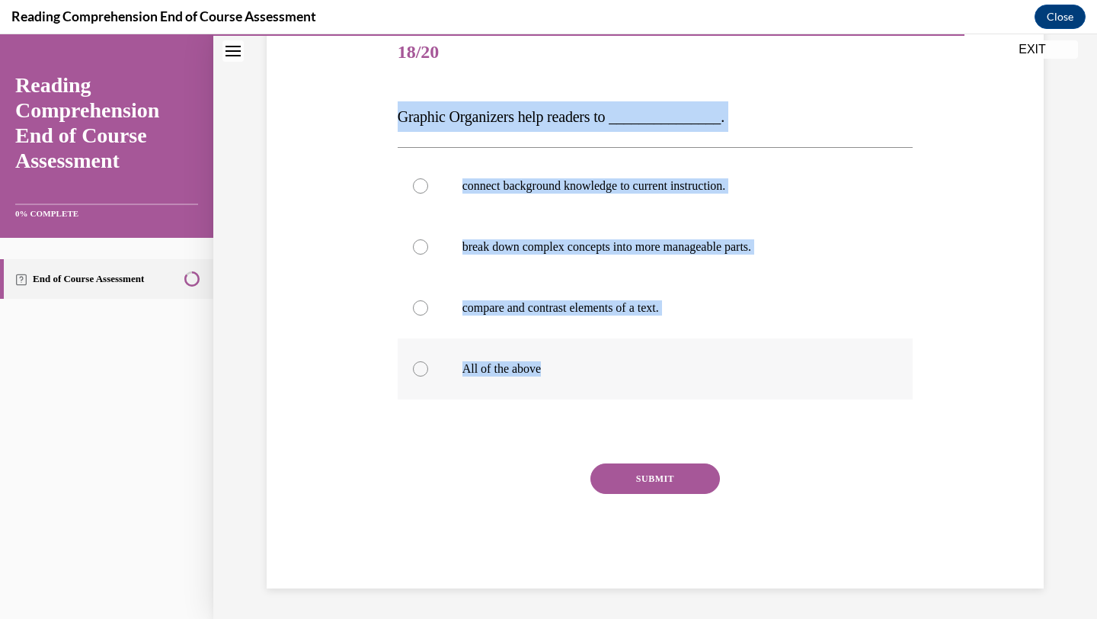
drag, startPoint x: 398, startPoint y: 117, endPoint x: 590, endPoint y: 367, distance: 315.1
click at [596, 370] on div "Question 18/20 Graphic Organizers help readers to _______________. connect back…" at bounding box center [656, 305] width 516 height 565
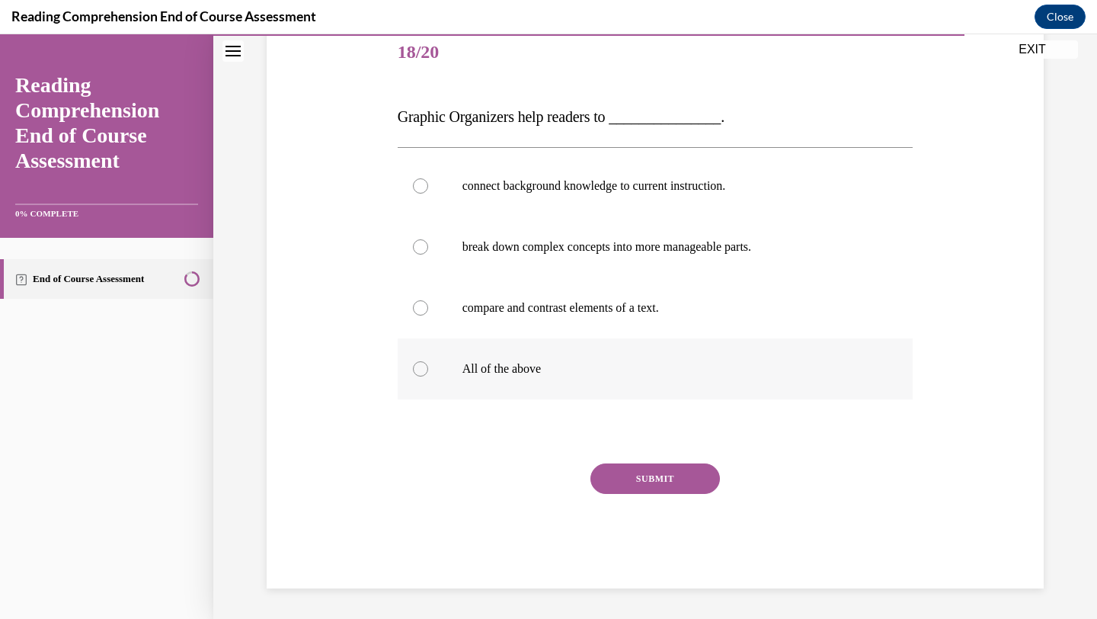
click at [500, 379] on label "All of the above" at bounding box center [656, 368] width 516 height 61
click at [428, 376] on input "All of the above" at bounding box center [420, 368] width 15 height 15
radio input "true"
click at [654, 483] on button "SUBMIT" at bounding box center [654, 478] width 129 height 30
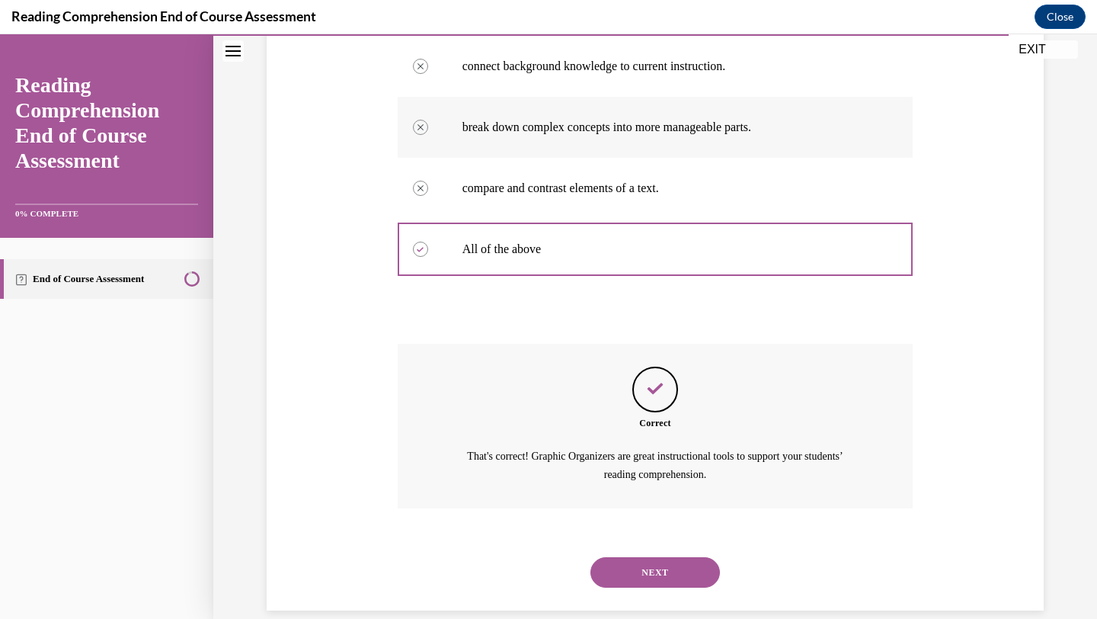
scroll to position [330, 0]
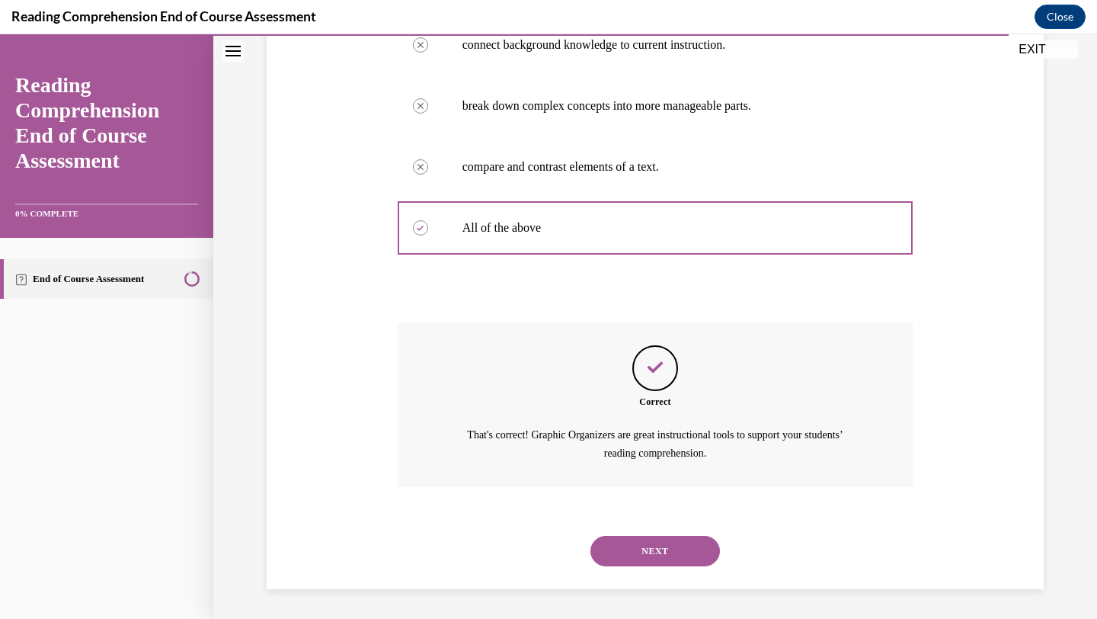
click at [649, 553] on button "NEXT" at bounding box center [654, 550] width 129 height 30
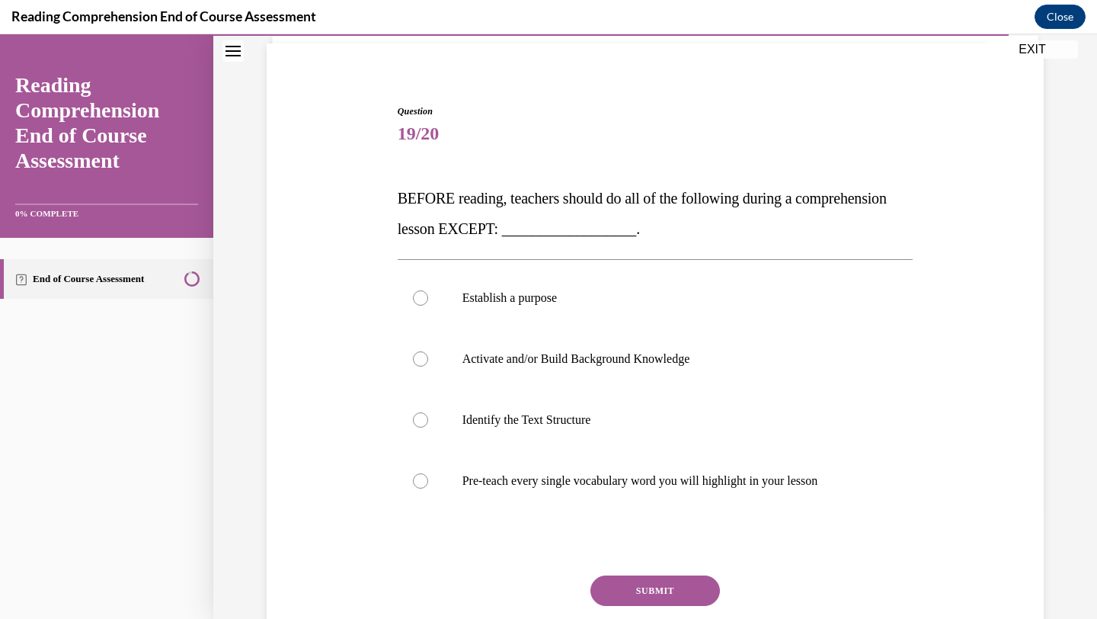
scroll to position [108, 0]
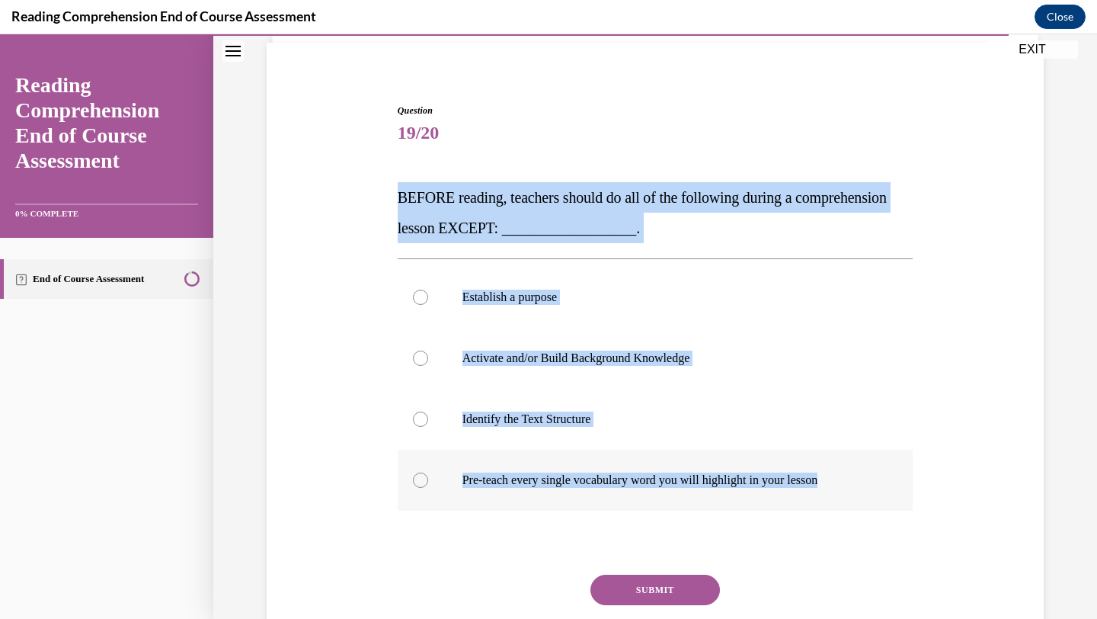
drag, startPoint x: 398, startPoint y: 191, endPoint x: 858, endPoint y: 481, distance: 543.6
click at [858, 481] on div "Question 19/20 BEFORE reading, teachers should do all of the following during a…" at bounding box center [656, 402] width 516 height 596
click at [539, 473] on p "Pre-teach every single vocabulary word you will highlight in your lesson" at bounding box center [668, 479] width 413 height 15
click at [428, 473] on input "Pre-teach every single vocabulary word you will highlight in your lesson" at bounding box center [420, 479] width 15 height 15
radio input "true"
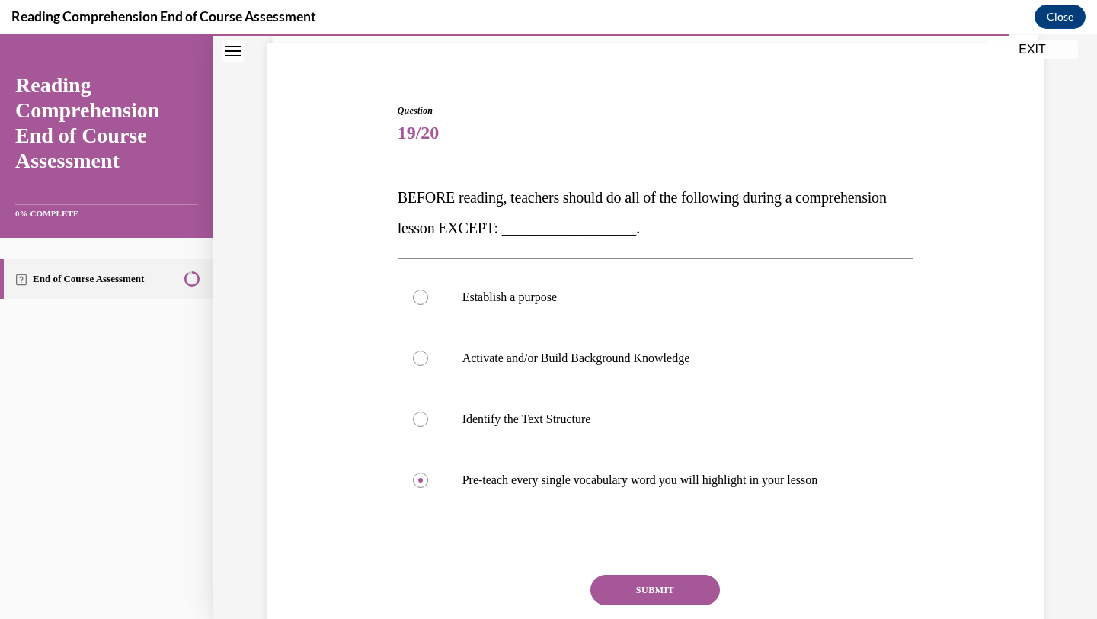
click at [625, 599] on button "SUBMIT" at bounding box center [654, 589] width 129 height 30
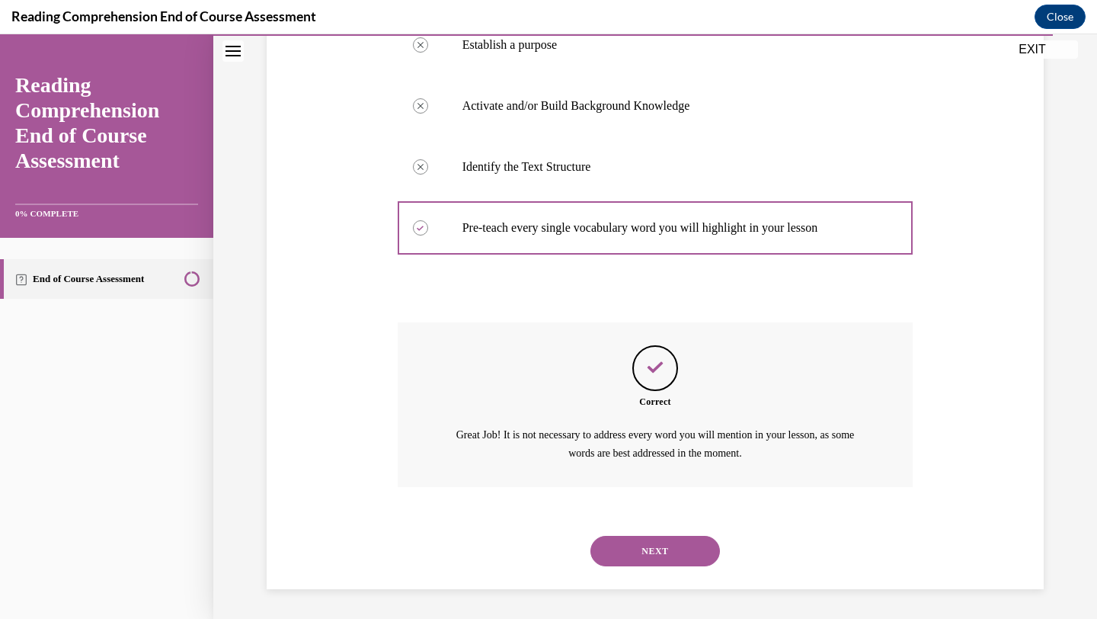
click at [632, 550] on button "NEXT" at bounding box center [654, 550] width 129 height 30
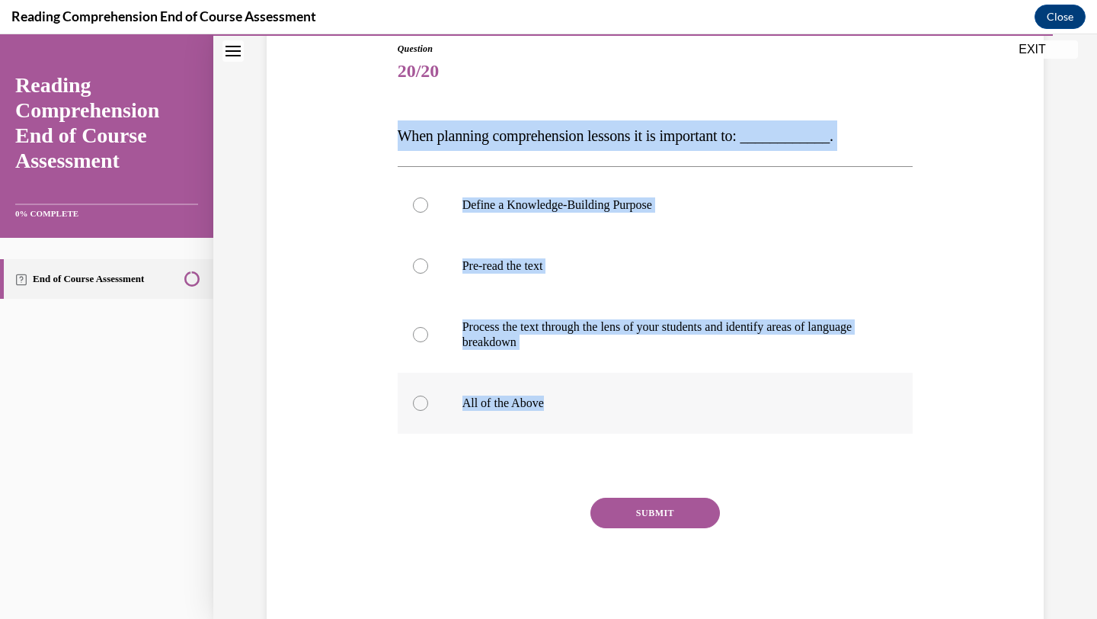
drag, startPoint x: 400, startPoint y: 133, endPoint x: 610, endPoint y: 411, distance: 349.2
click at [610, 411] on div "Question 20/20 When planning comprehension lessons it is important to: ________…" at bounding box center [656, 332] width 516 height 580
click at [526, 373] on label "All of the Above" at bounding box center [656, 402] width 516 height 61
click at [428, 395] on input "All of the Above" at bounding box center [420, 402] width 15 height 15
radio input "true"
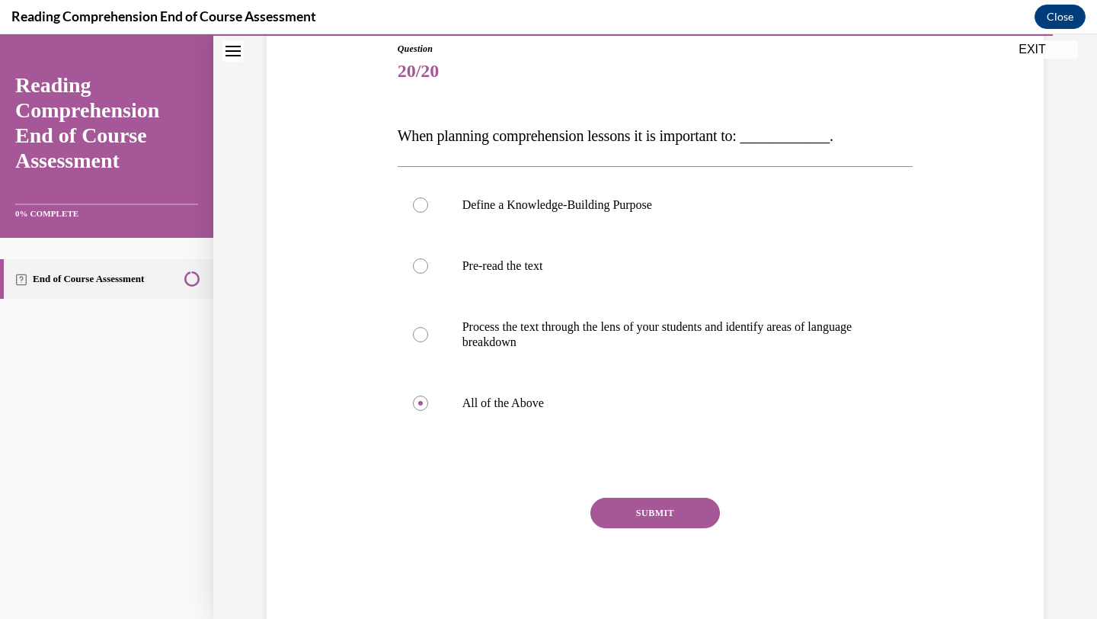
click at [640, 509] on button "SUBMIT" at bounding box center [654, 512] width 129 height 30
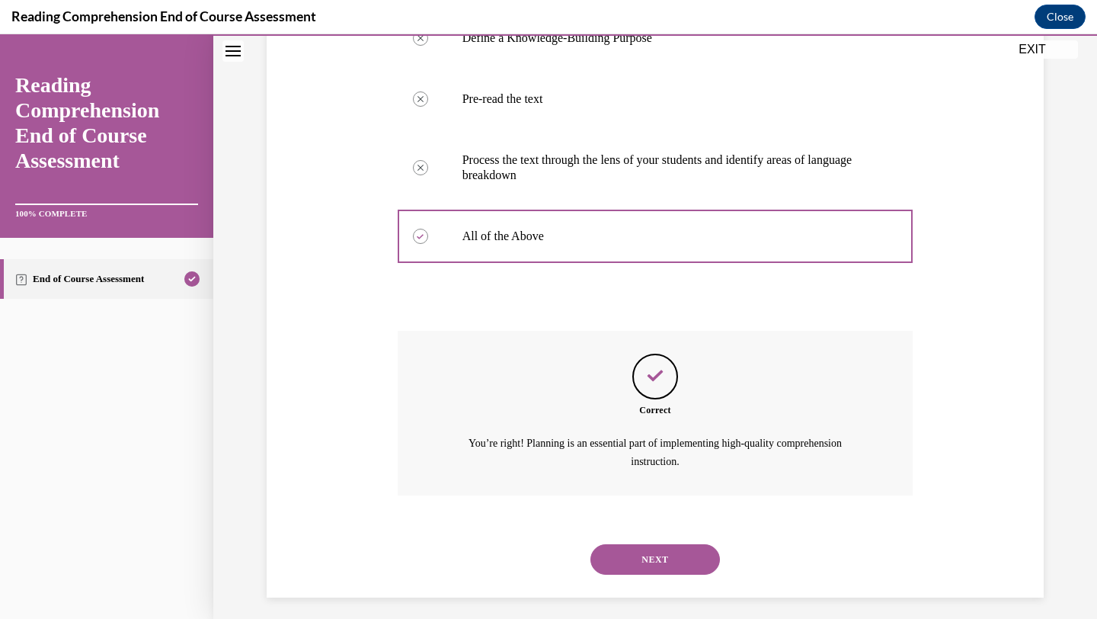
scroll to position [345, 0]
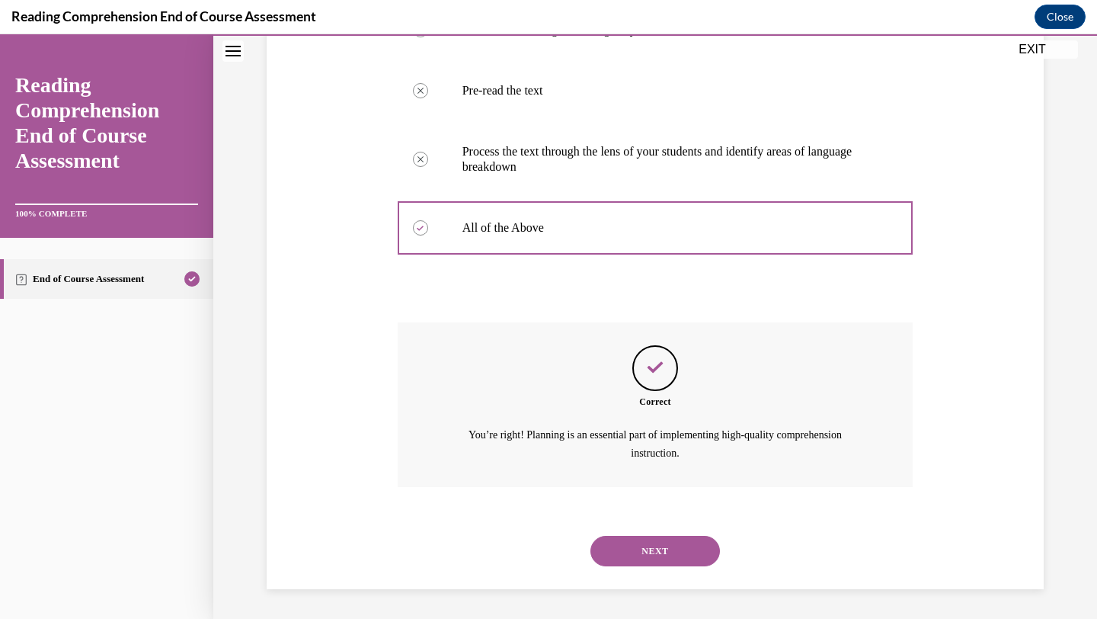
click at [651, 549] on button "NEXT" at bounding box center [654, 550] width 129 height 30
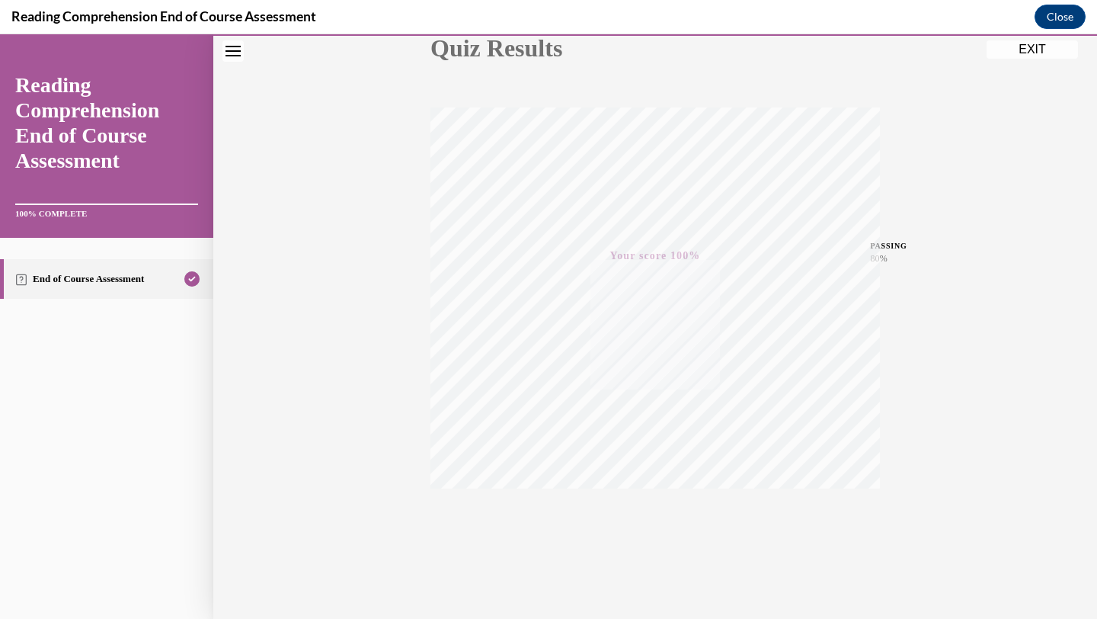
scroll to position [197, 0]
click at [1034, 50] on button "EXIT" at bounding box center [1031, 49] width 91 height 18
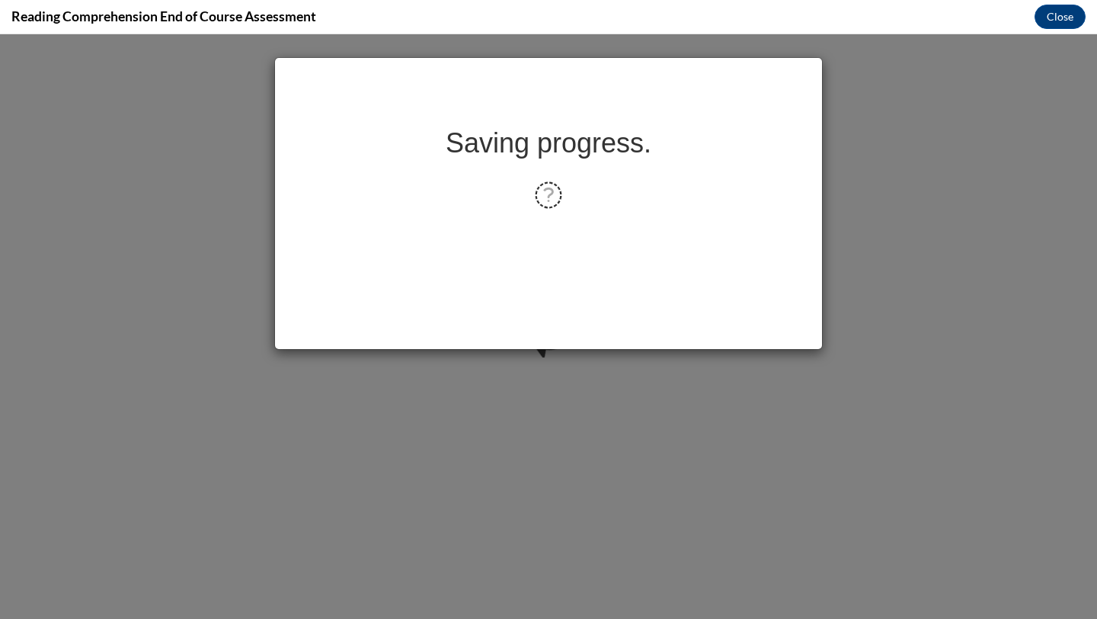
scroll to position [0, 0]
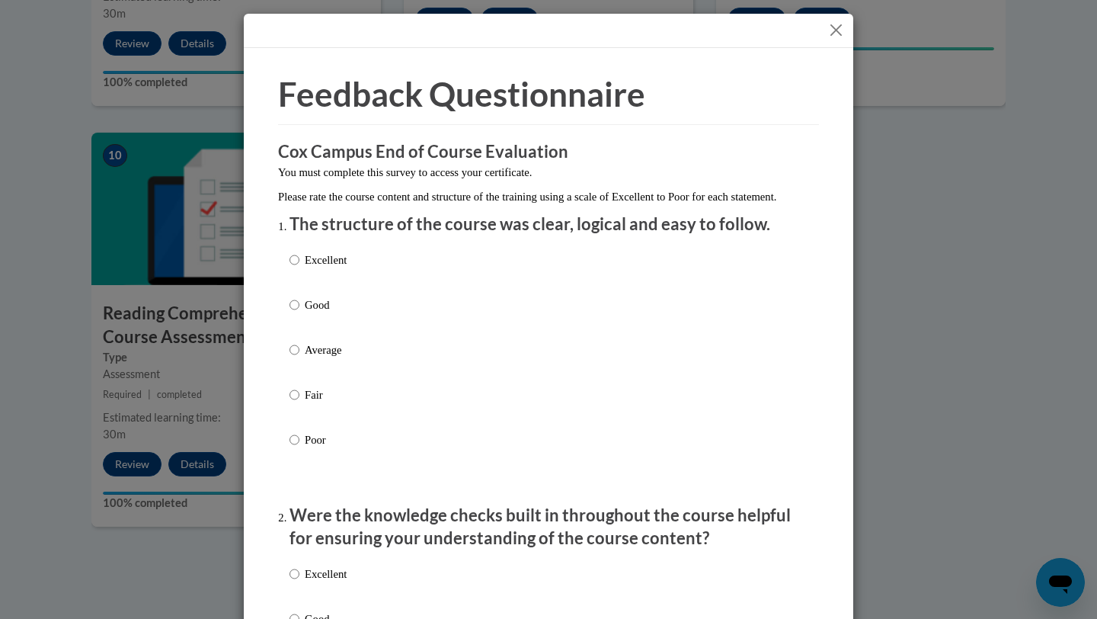
click at [350, 276] on div "Excellent Good Average Fair Poor" at bounding box center [548, 368] width 518 height 248
click at [304, 270] on label "Excellent" at bounding box center [317, 271] width 57 height 41
click at [299, 268] on input "Excellent" at bounding box center [294, 259] width 10 height 17
radio input "true"
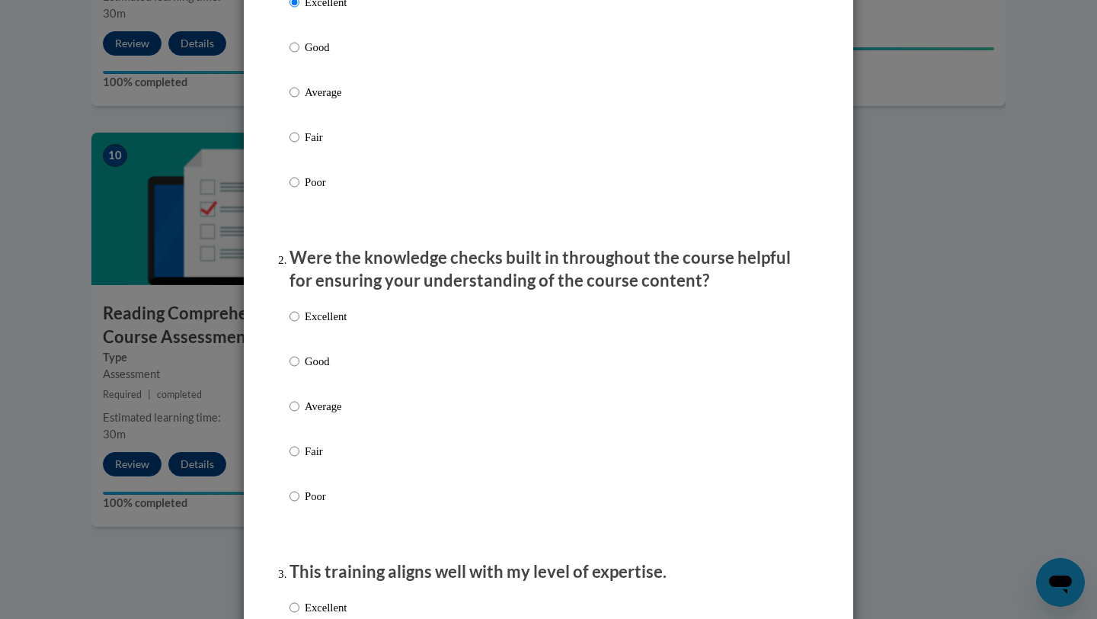
click at [332, 324] on p "Excellent" at bounding box center [326, 316] width 42 height 17
click at [299, 324] on input "Excellent" at bounding box center [294, 316] width 10 height 17
radio input "true"
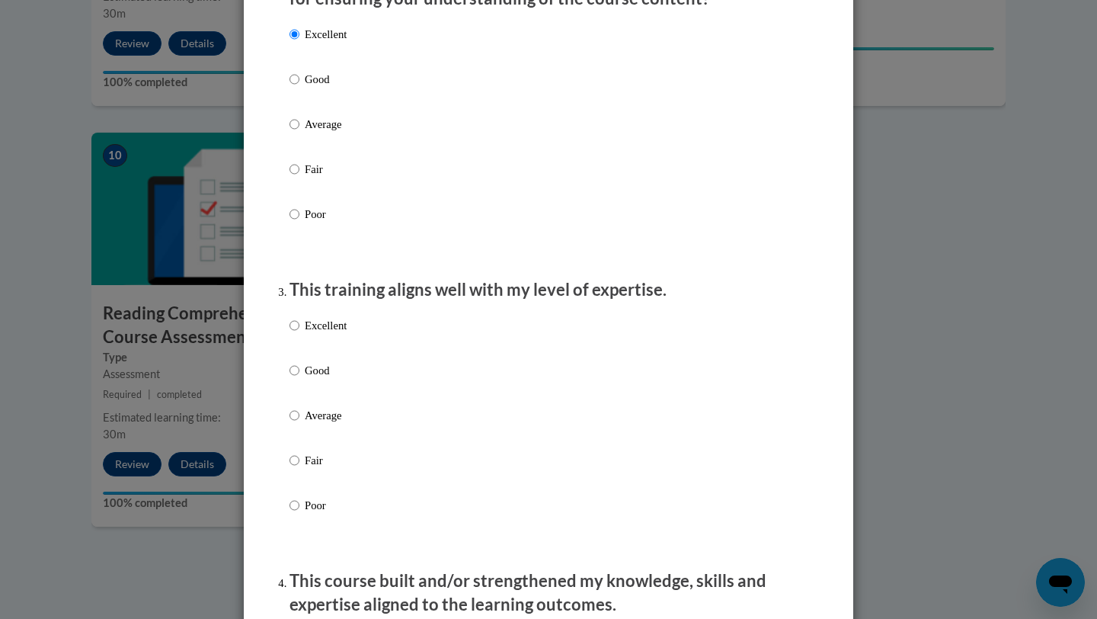
click at [331, 334] on p "Excellent" at bounding box center [326, 325] width 42 height 17
click at [299, 334] on input "Excellent" at bounding box center [294, 325] width 10 height 17
radio input "true"
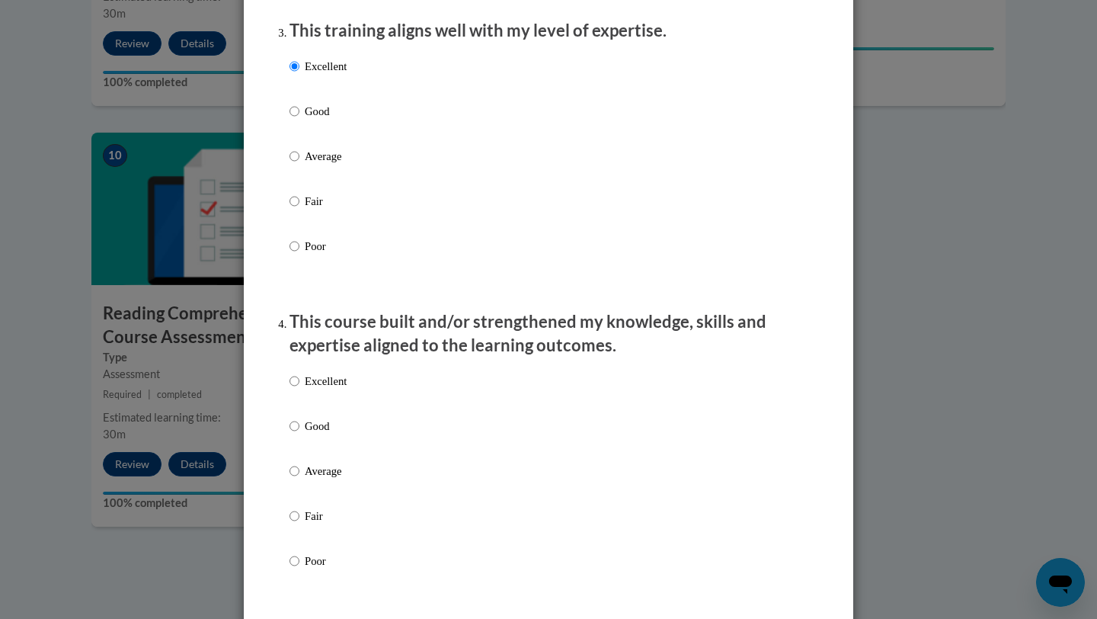
click at [326, 389] on p "Excellent" at bounding box center [326, 380] width 42 height 17
click at [299, 389] on input "Excellent" at bounding box center [294, 380] width 10 height 17
radio input "true"
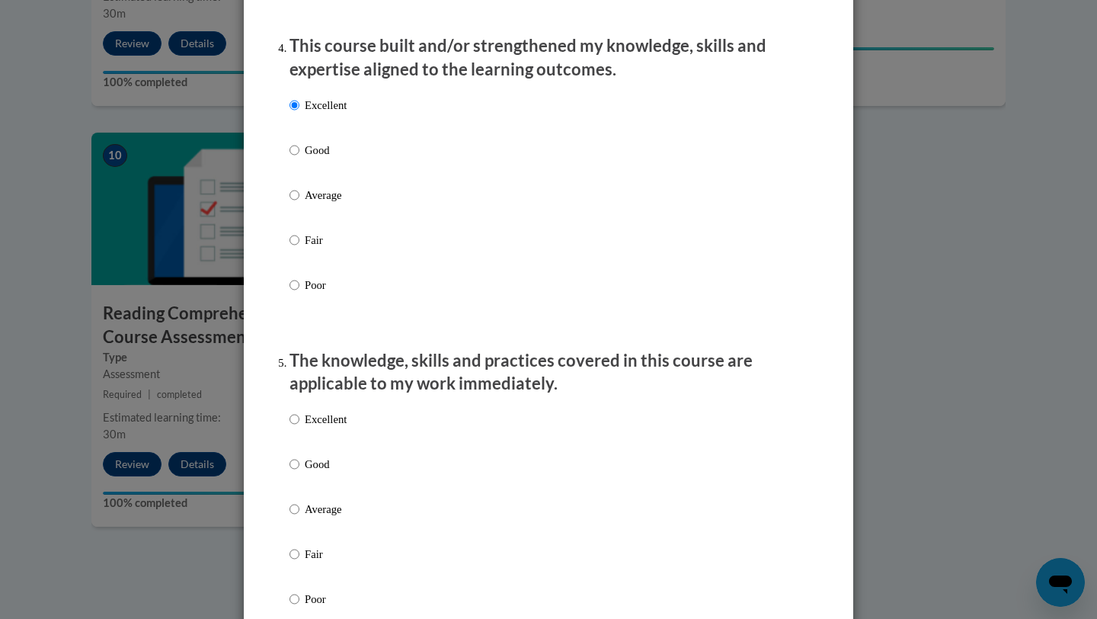
click at [323, 427] on p "Excellent" at bounding box center [326, 419] width 42 height 17
click at [299, 427] on input "Excellent" at bounding box center [294, 419] width 10 height 17
radio input "true"
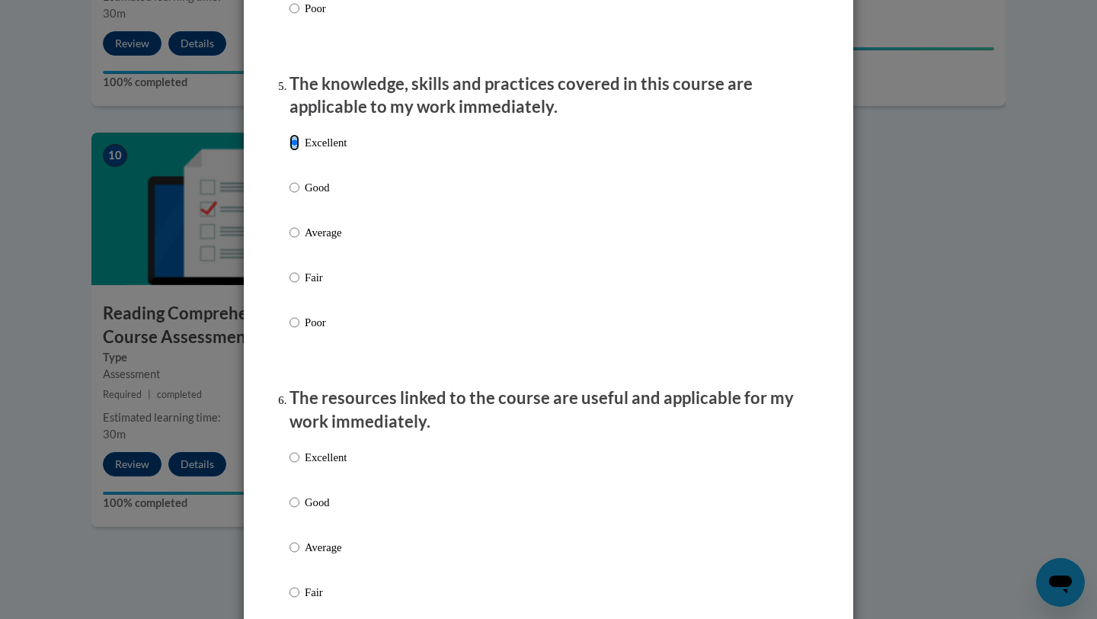
scroll to position [1352, 0]
click at [324, 459] on div "Excellent Good Average Fair Poor" at bounding box center [317, 558] width 57 height 236
click at [328, 464] on p "Excellent" at bounding box center [326, 455] width 42 height 17
click at [299, 464] on input "Excellent" at bounding box center [294, 455] width 10 height 17
radio input "true"
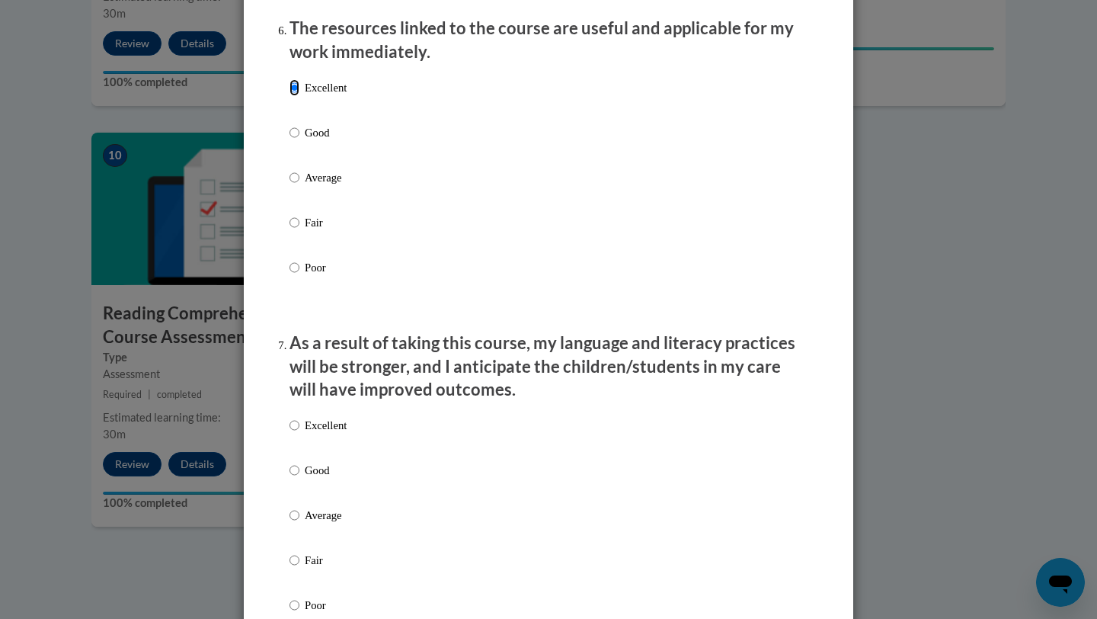
scroll to position [2112, 0]
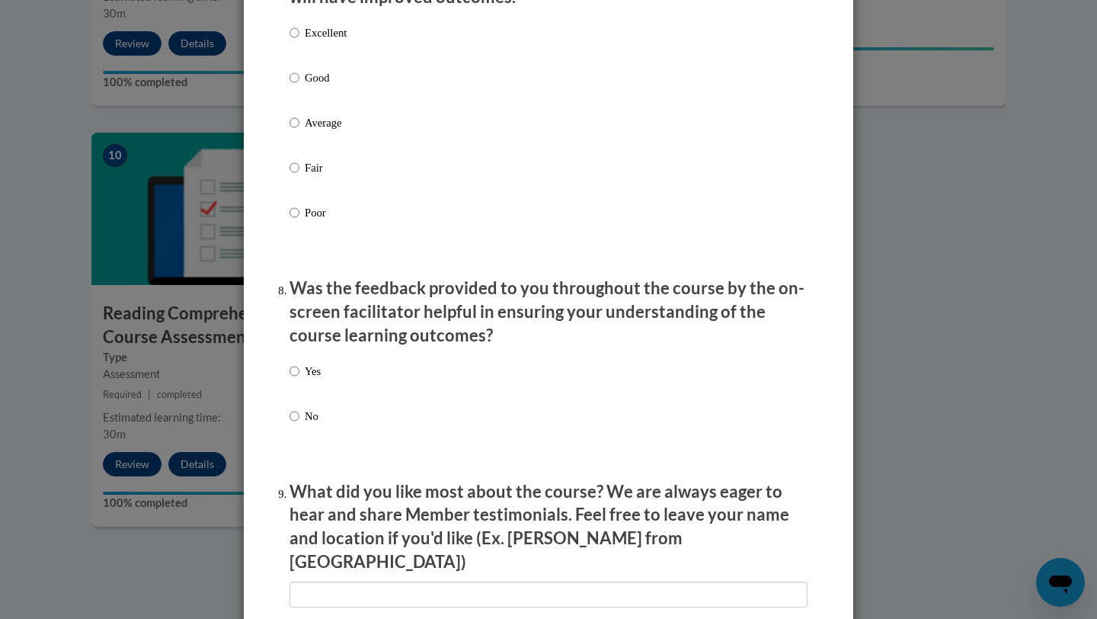
click at [322, 41] on p "Excellent" at bounding box center [326, 32] width 42 height 17
click at [299, 41] on input "Excellent" at bounding box center [294, 32] width 10 height 17
radio input "true"
click at [312, 379] on p "Yes" at bounding box center [313, 371] width 16 height 17
click at [299, 379] on input "Yes" at bounding box center [294, 371] width 10 height 17
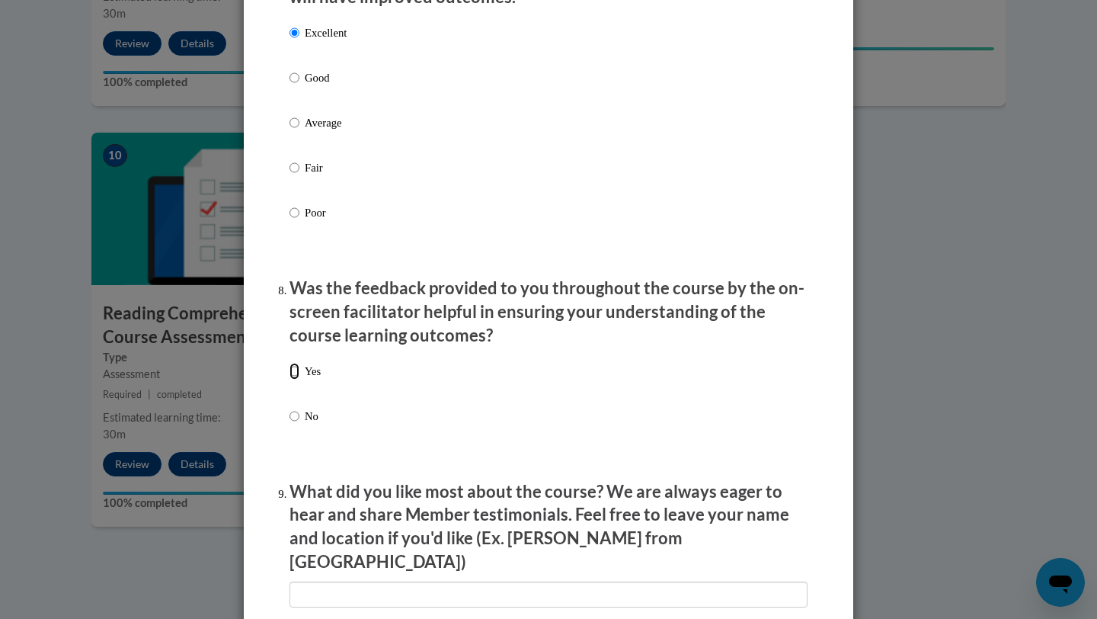
radio input "true"
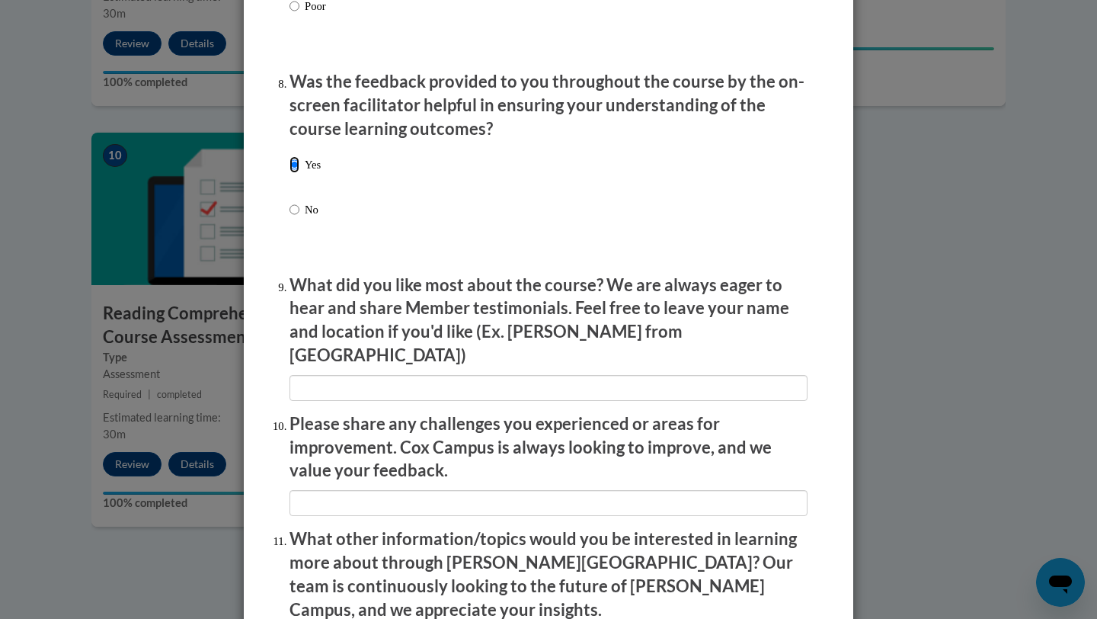
scroll to position [2324, 0]
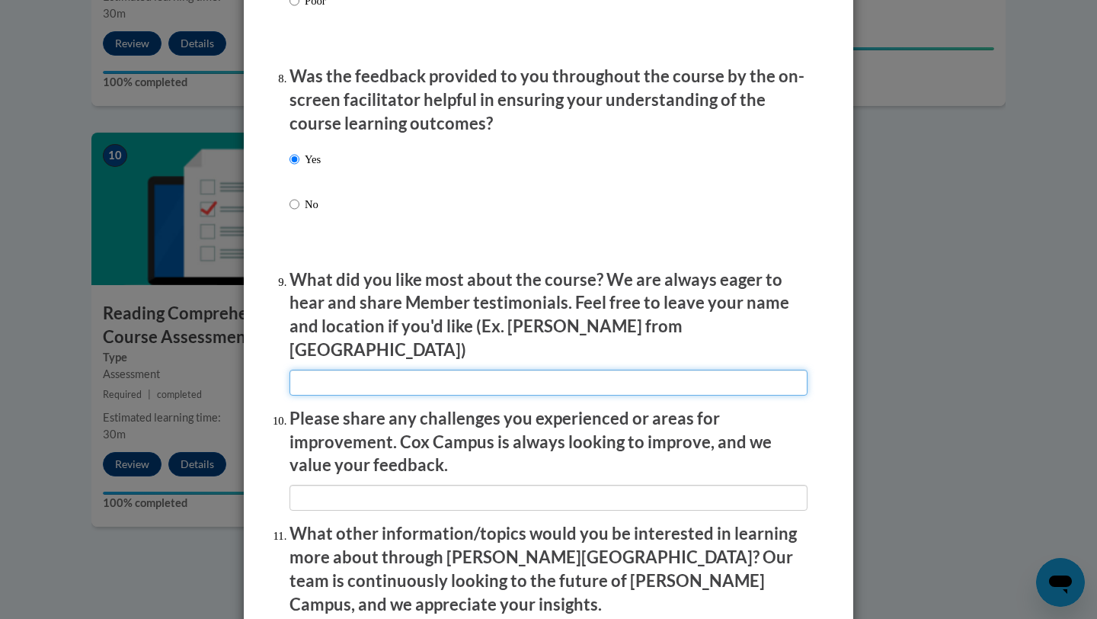
click at [337, 369] on input "textbox" at bounding box center [548, 382] width 518 height 26
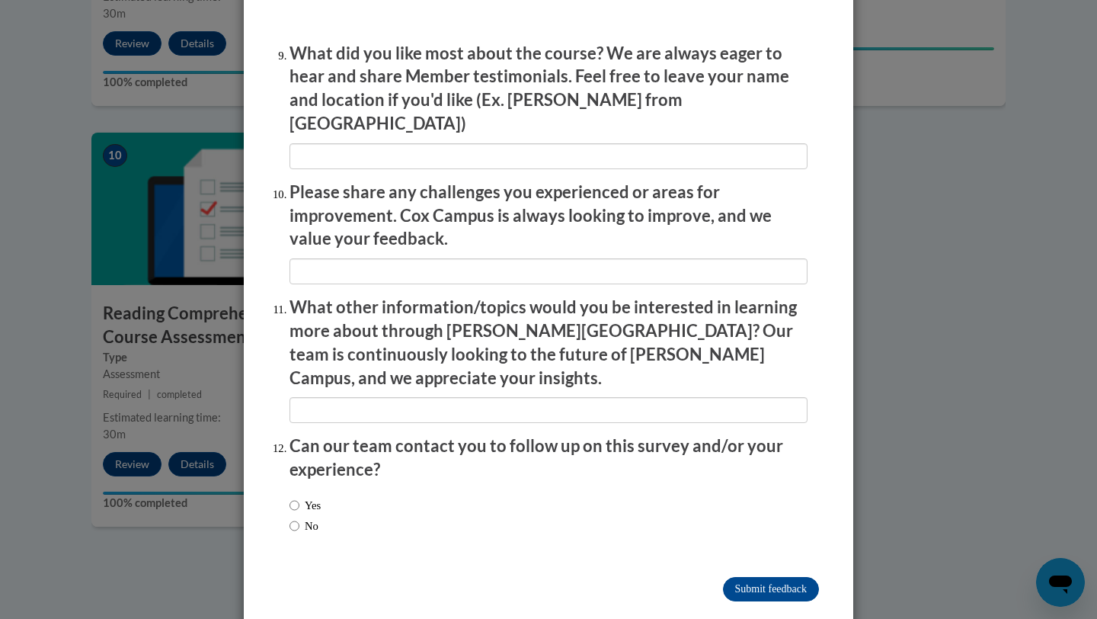
click at [401, 507] on div "Yes No" at bounding box center [548, 517] width 518 height 57
click at [298, 517] on input "No" at bounding box center [294, 525] width 10 height 17
radio input "true"
click at [753, 577] on input "Submit feedback" at bounding box center [771, 589] width 96 height 24
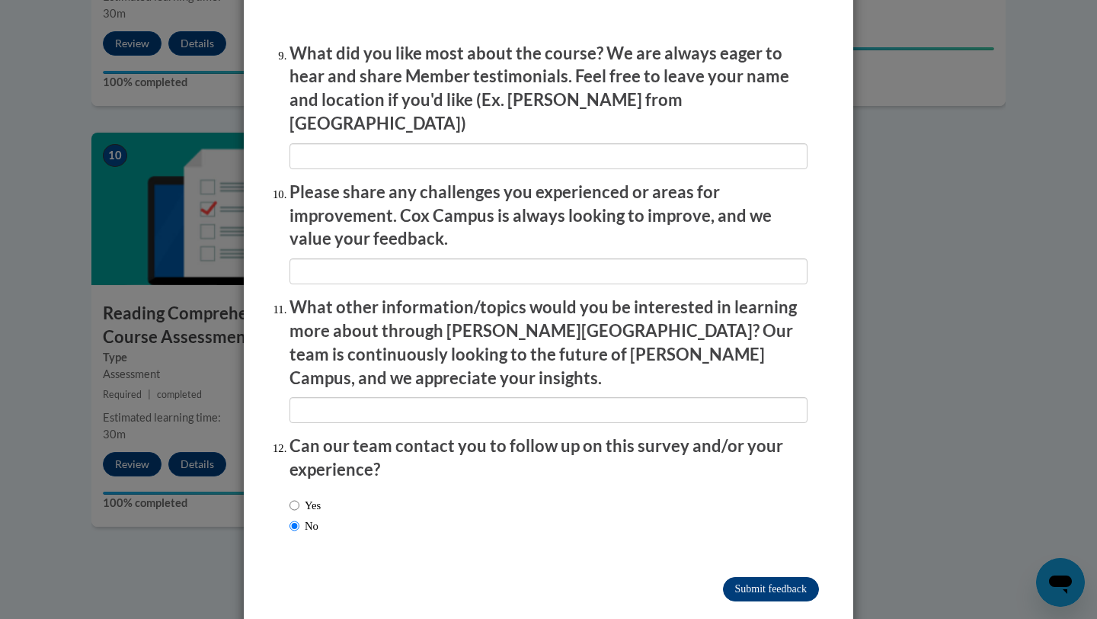
scroll to position [0, 0]
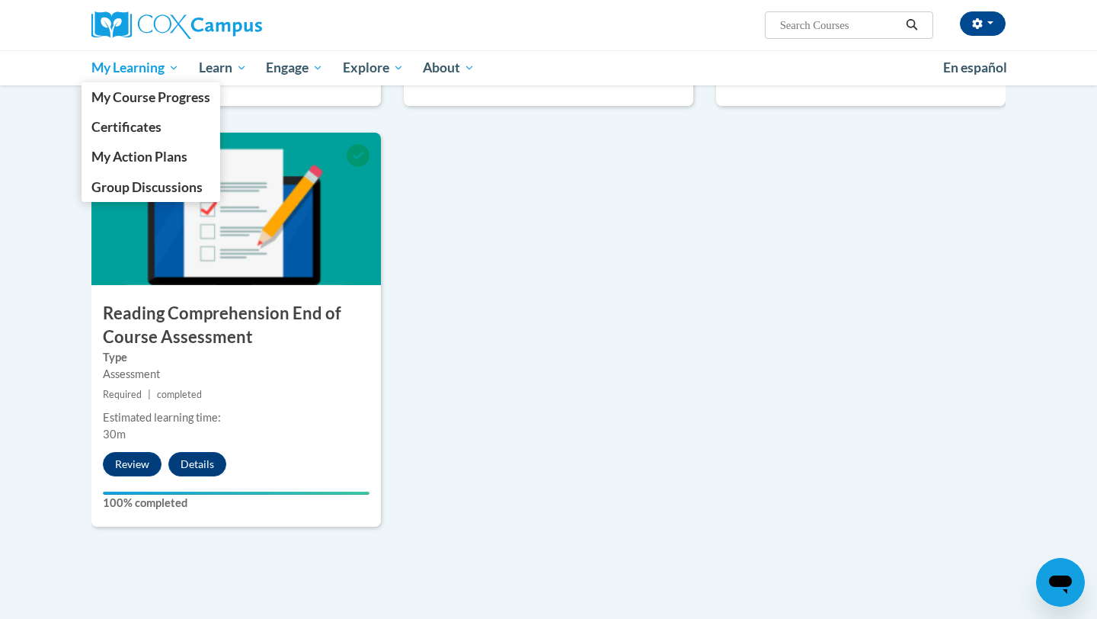
click at [133, 60] on span "My Learning" at bounding box center [135, 68] width 88 height 18
click at [142, 133] on span "Certificates" at bounding box center [126, 127] width 70 height 16
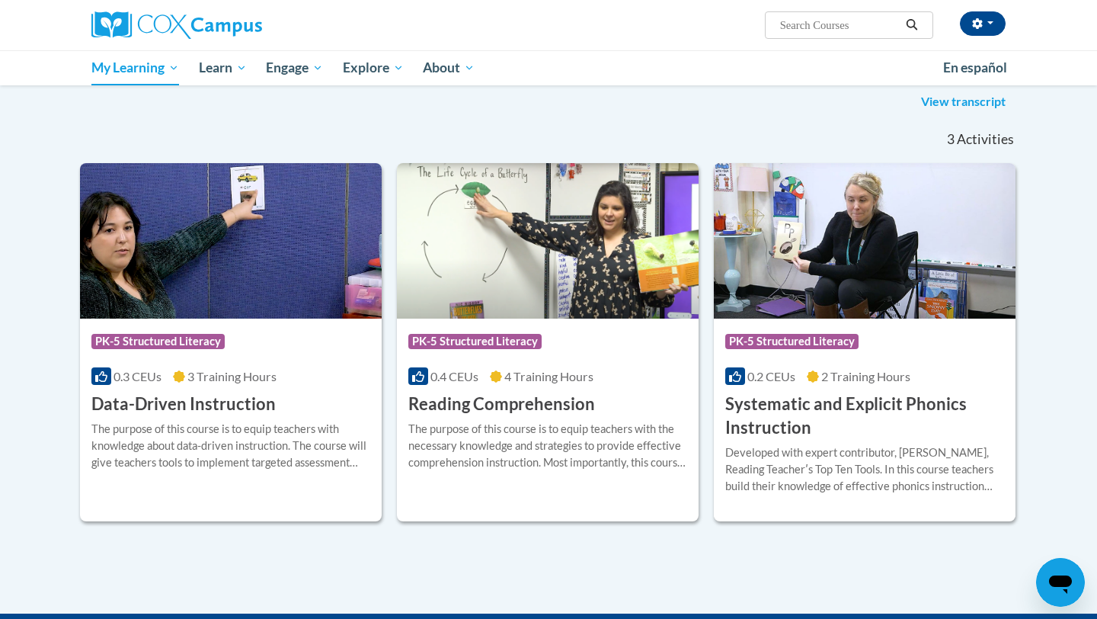
scroll to position [213, 0]
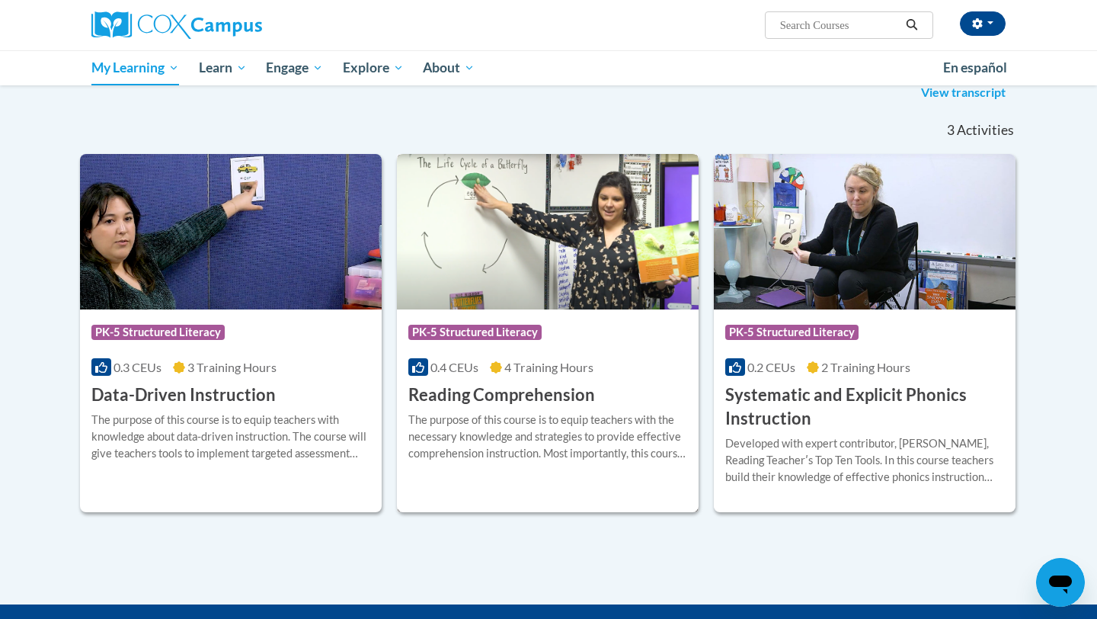
click at [593, 388] on div "Course Category: PK-5 Structured Literacy 0.4 CEUs 4 Training Hours COURSE Read…" at bounding box center [548, 357] width 302 height 97
